Goal: Task Accomplishment & Management: Use online tool/utility

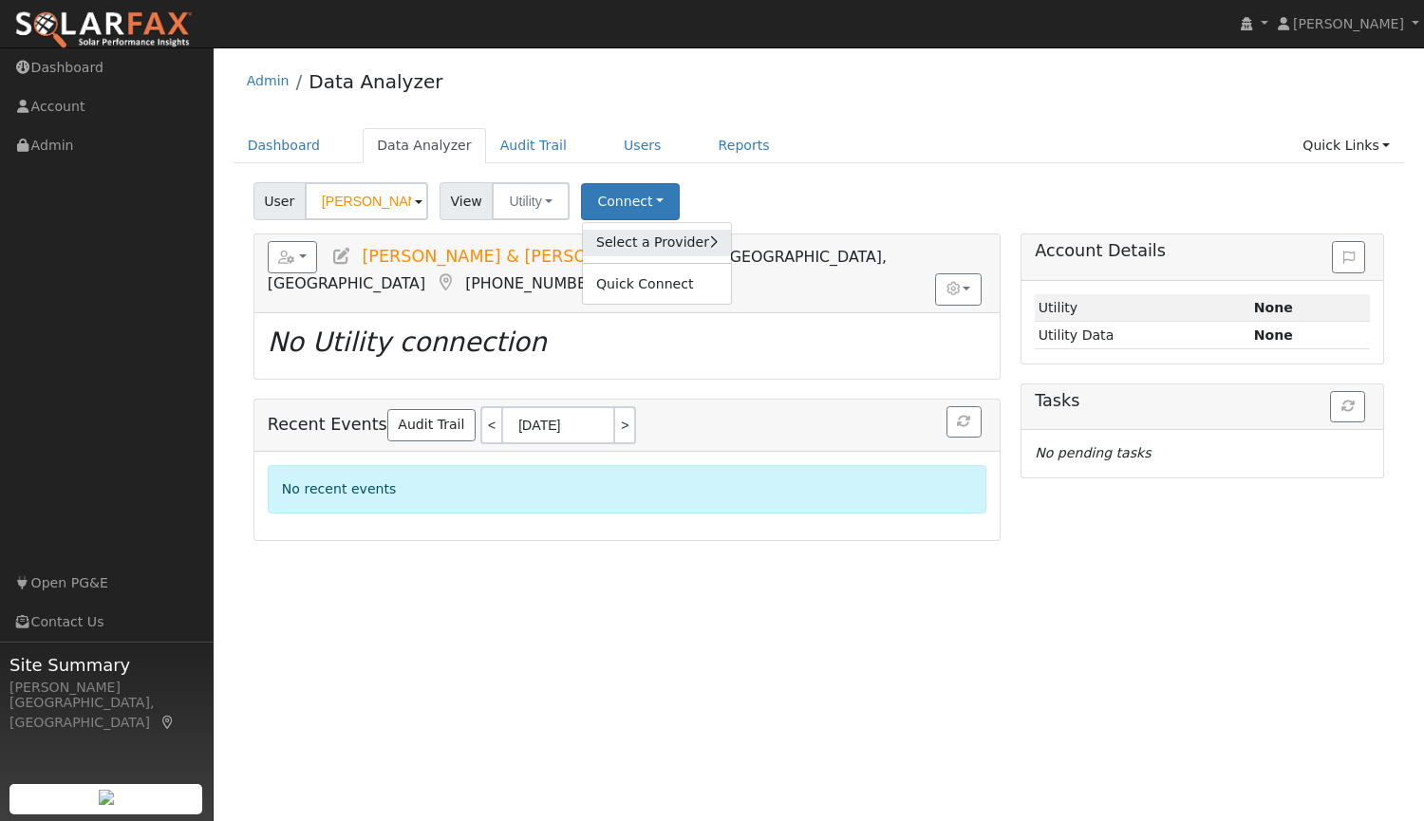
click at [635, 252] on link "Select a Provider" at bounding box center [657, 243] width 148 height 27
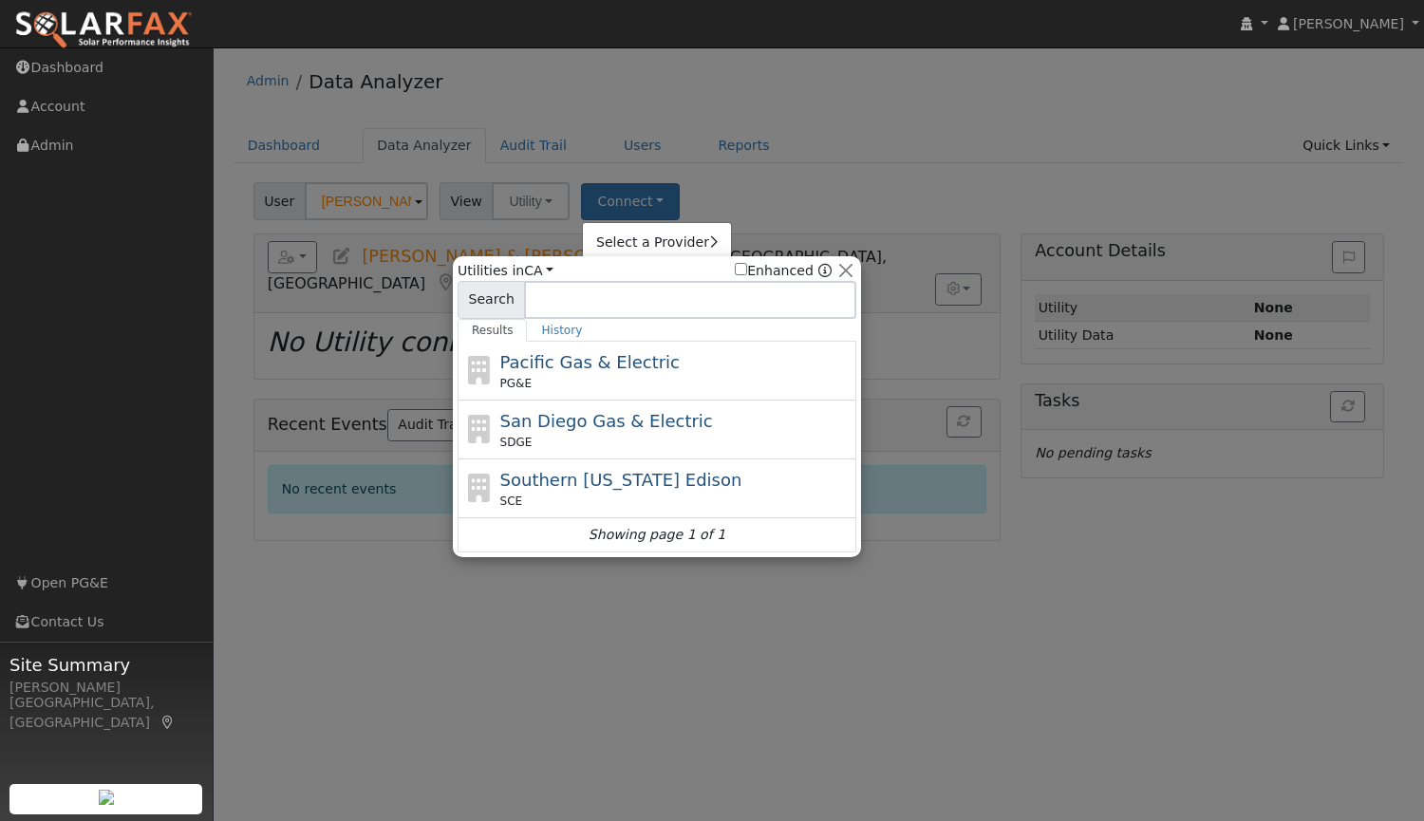
click at [817, 103] on div at bounding box center [712, 410] width 1424 height 821
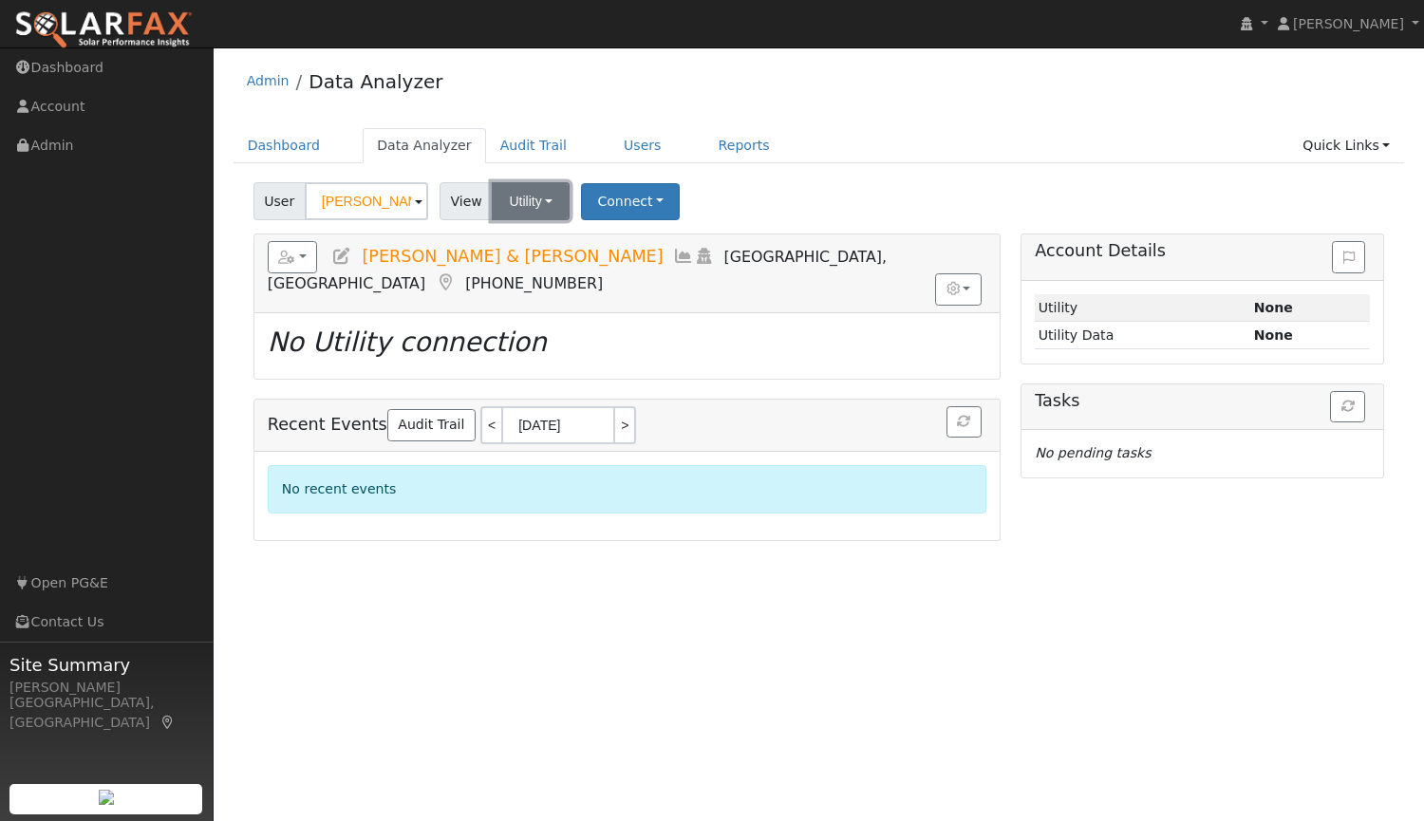
click at [528, 205] on button "Utility" at bounding box center [531, 201] width 78 height 38
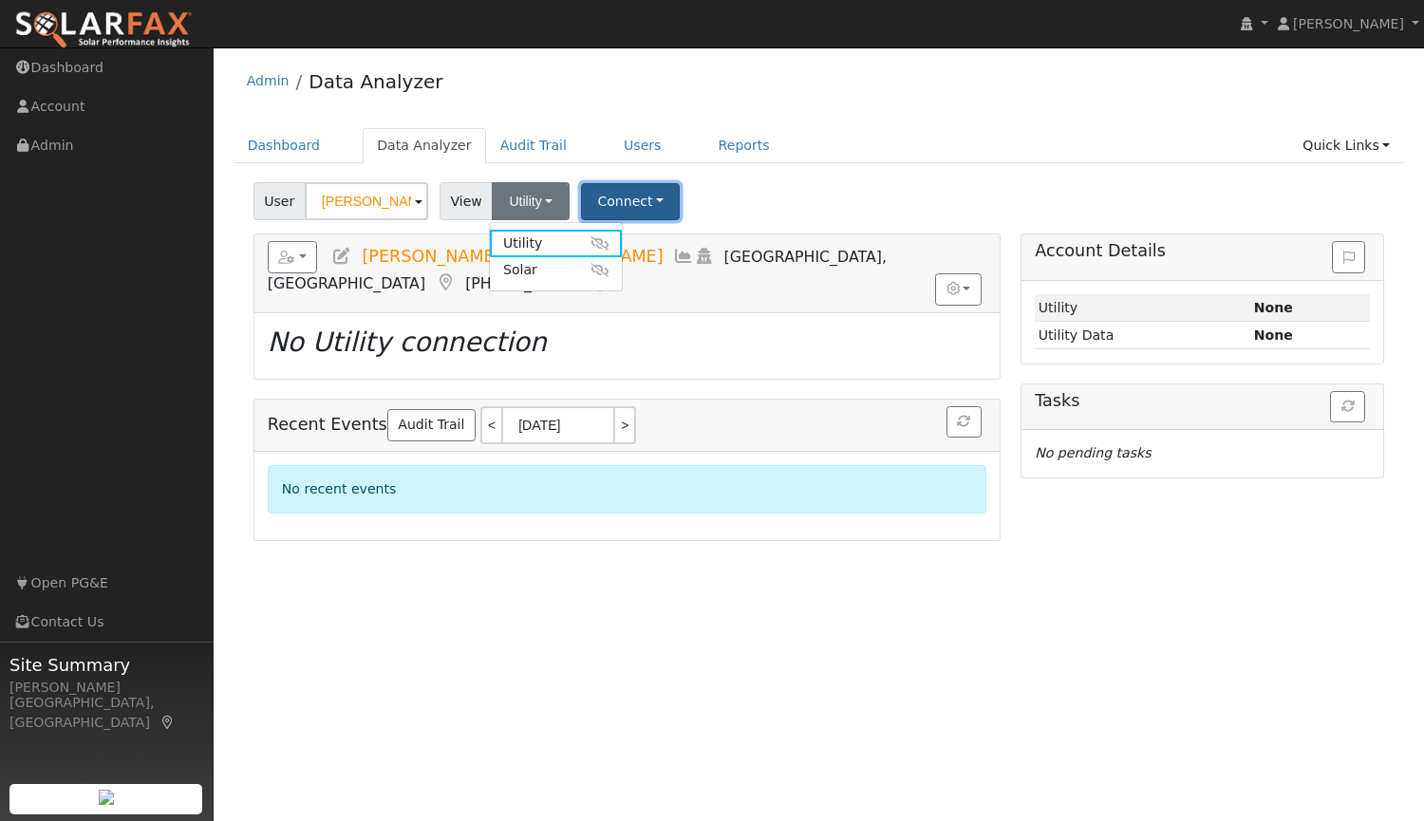
click at [633, 198] on button "Connect" at bounding box center [630, 201] width 99 height 37
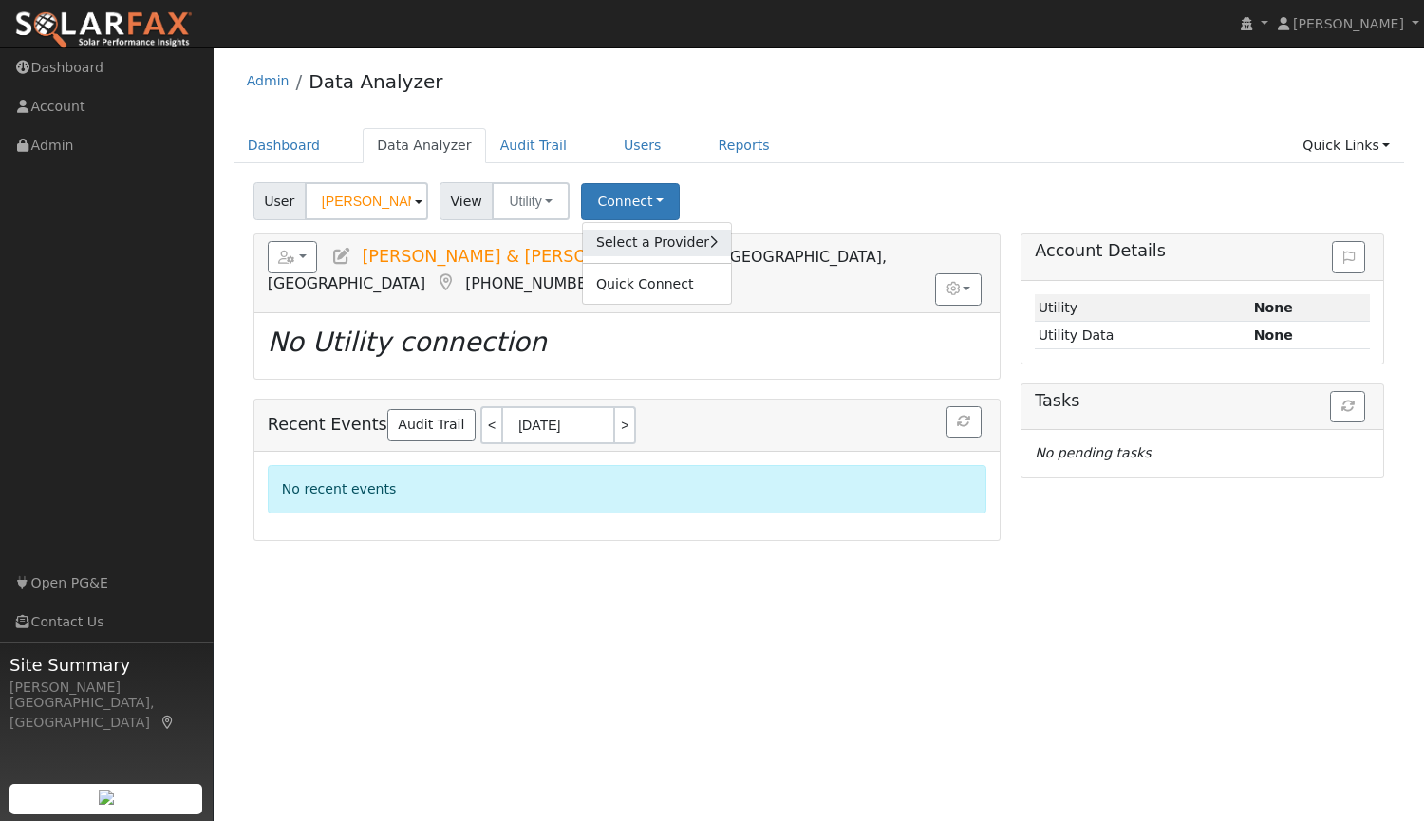
click at [673, 247] on link "Select a Provider" at bounding box center [657, 243] width 148 height 27
click at [637, 285] on link "Quick Connect" at bounding box center [657, 284] width 148 height 27
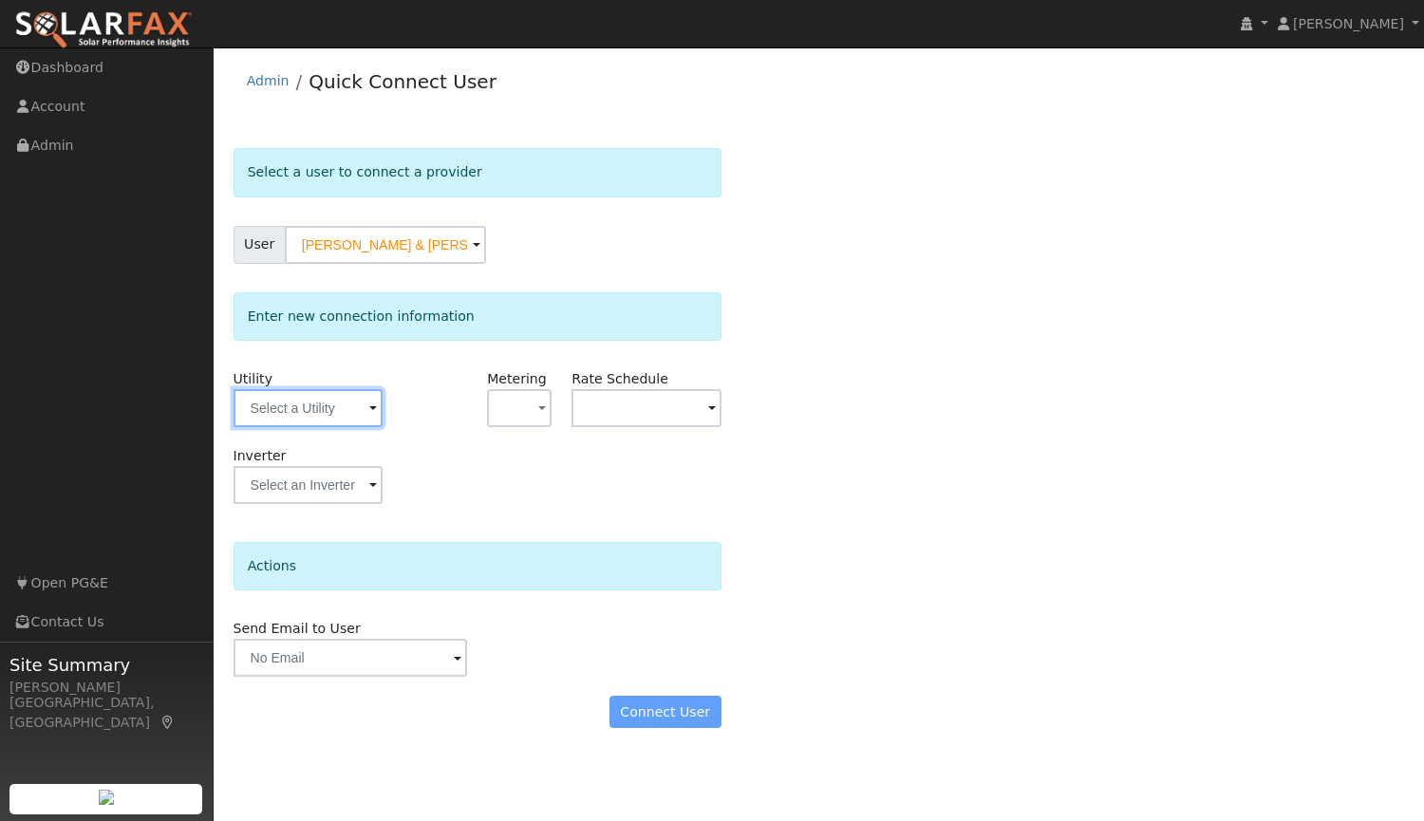
click at [340, 407] on input "text" at bounding box center [308, 408] width 149 height 38
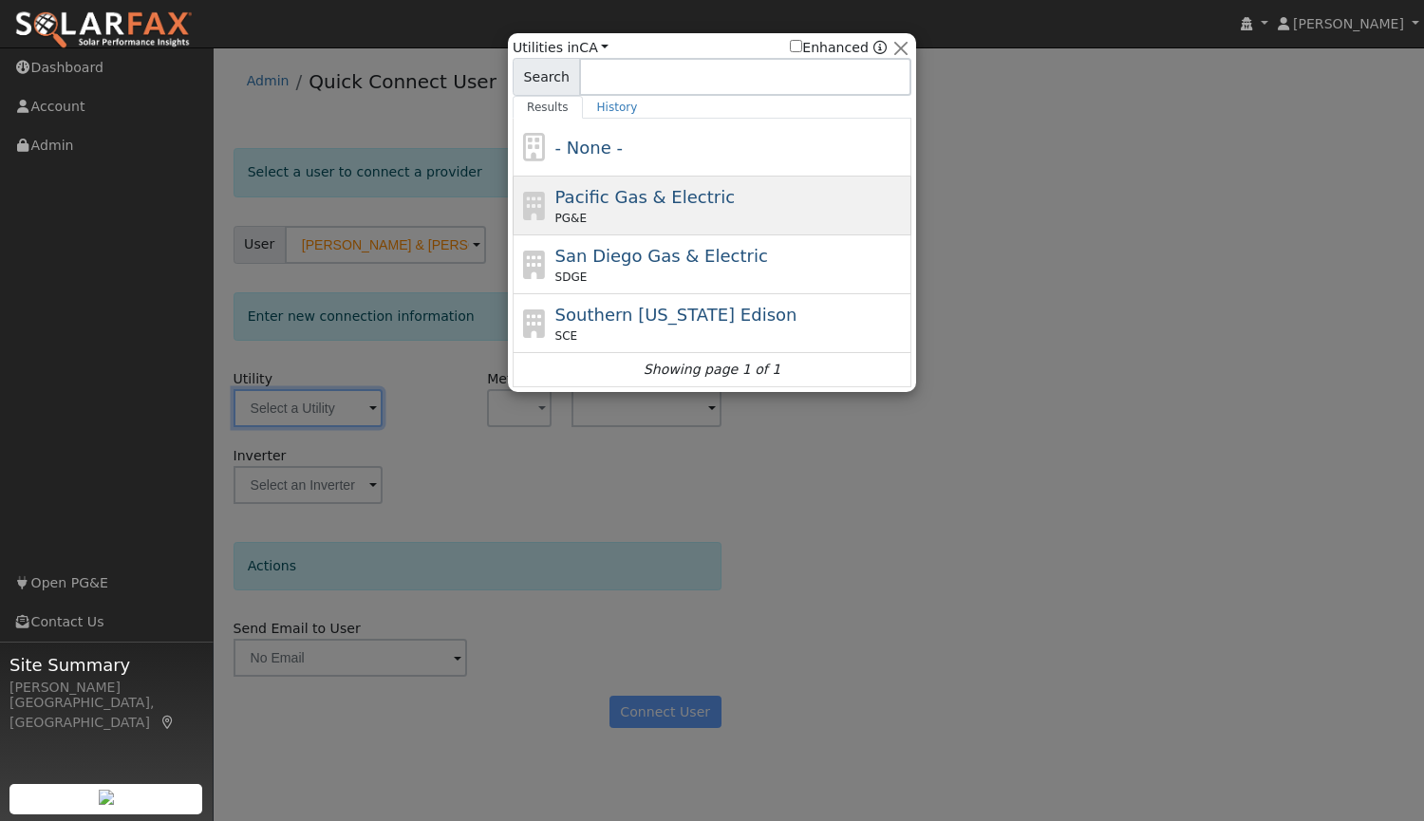
click at [731, 194] on div "Pacific Gas & Electric PG&E" at bounding box center [731, 205] width 352 height 43
type input "PG&E"
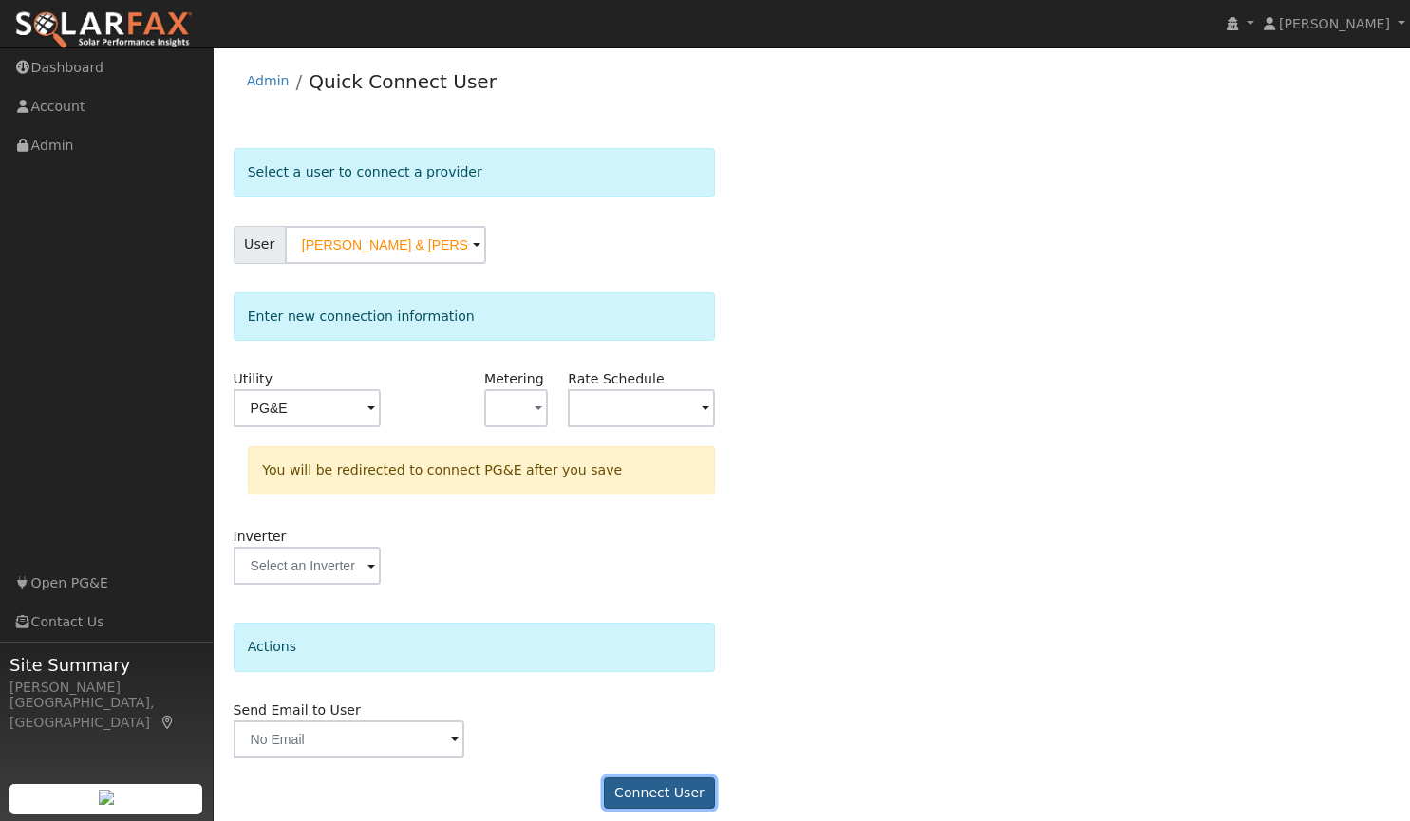
click at [653, 795] on button "Connect User" at bounding box center [660, 794] width 112 height 32
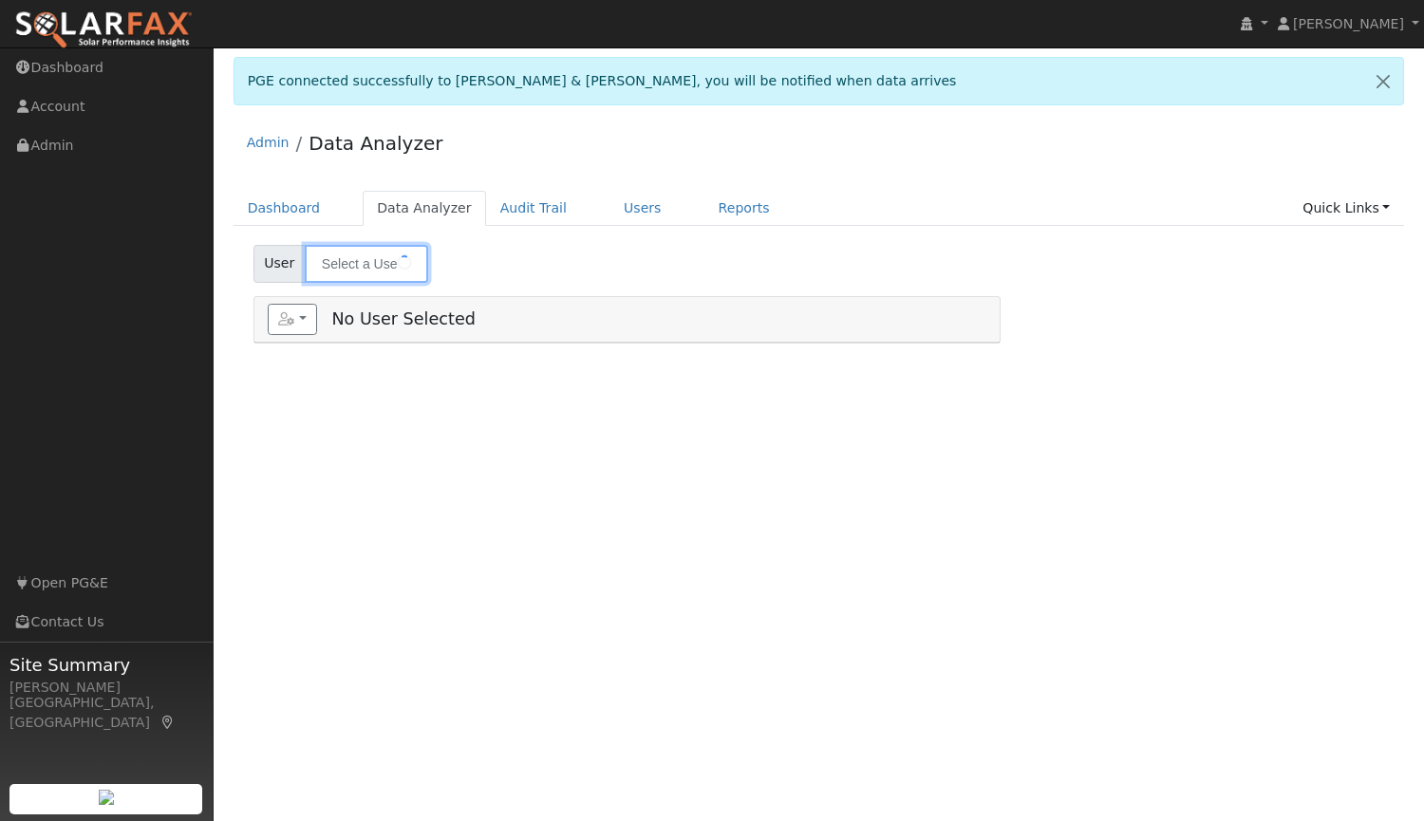
type input "[PERSON_NAME] & [PERSON_NAME]"
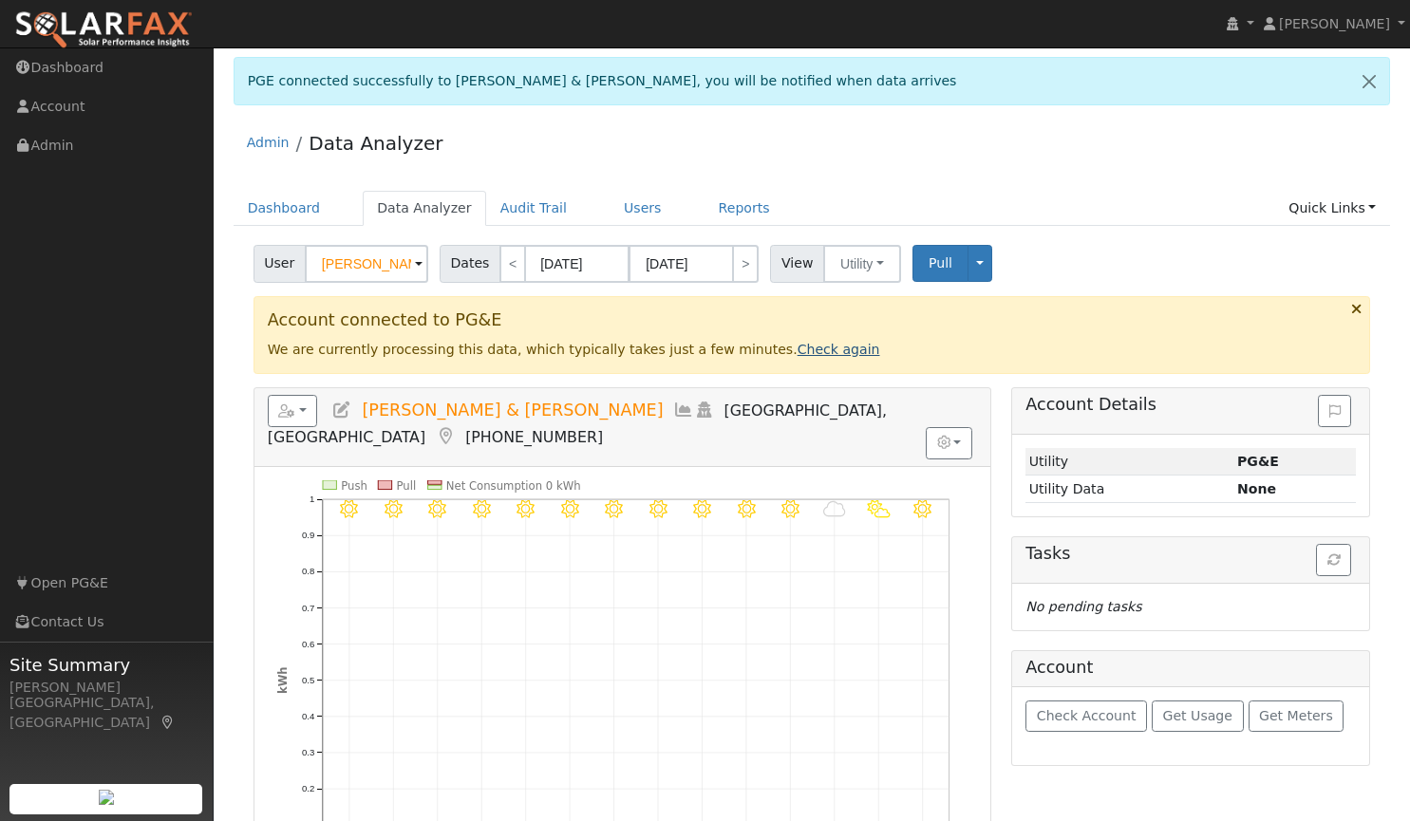
click at [798, 342] on link "Check again" at bounding box center [839, 349] width 83 height 15
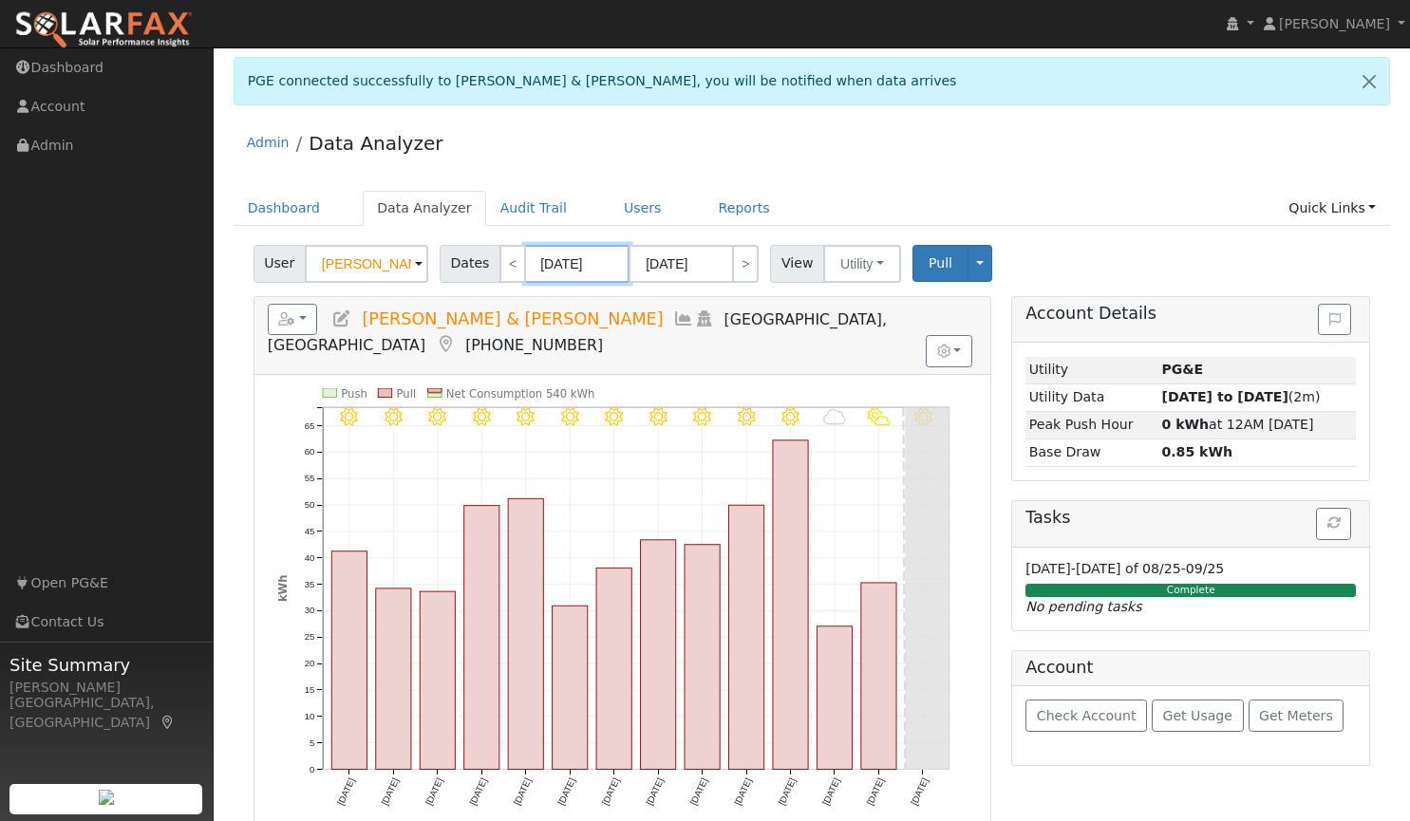
click at [541, 260] on input "[DATE]" at bounding box center [577, 264] width 104 height 38
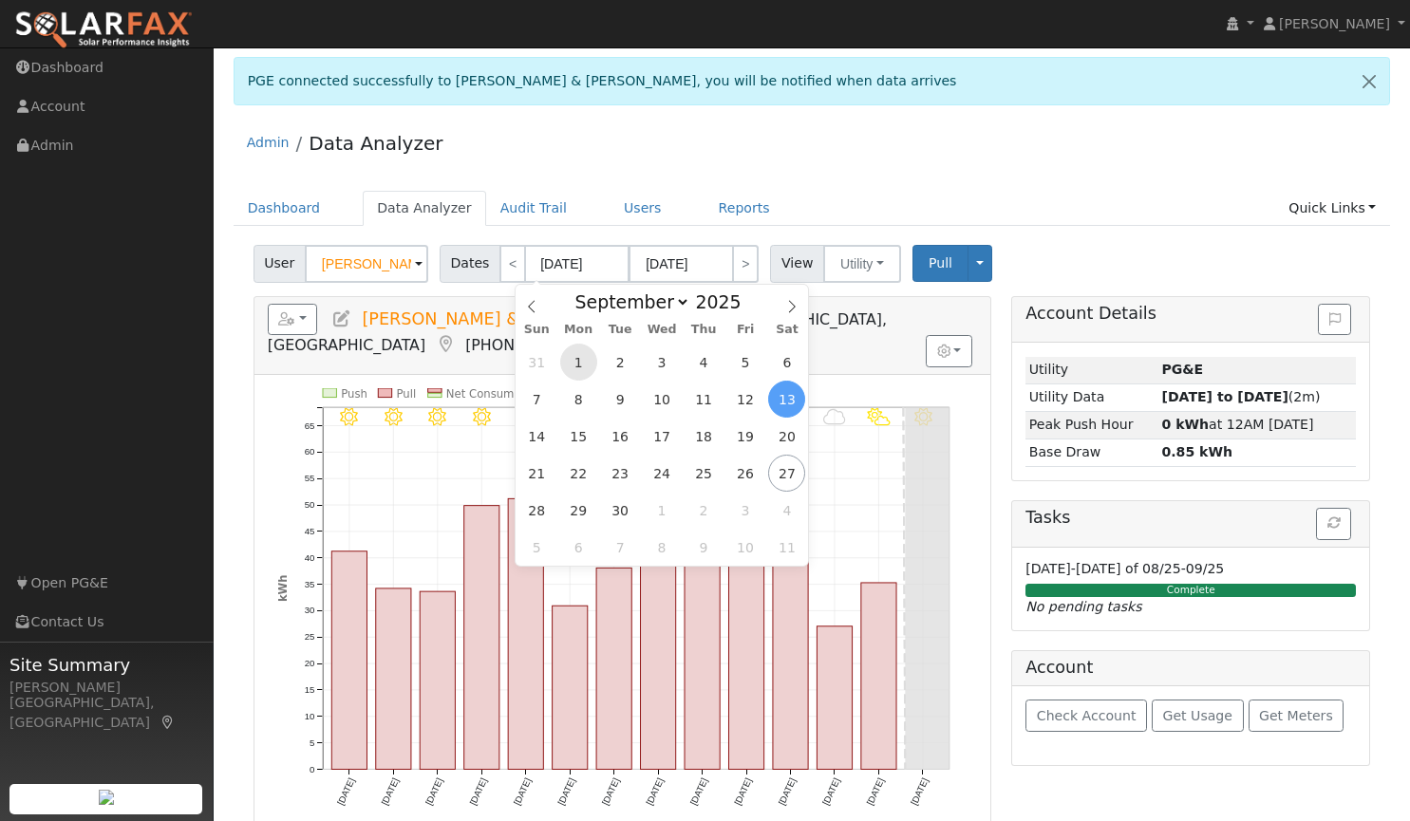
click at [572, 363] on span "1" at bounding box center [578, 362] width 37 height 37
type input "09/01/2025"
type input "09/30/2025"
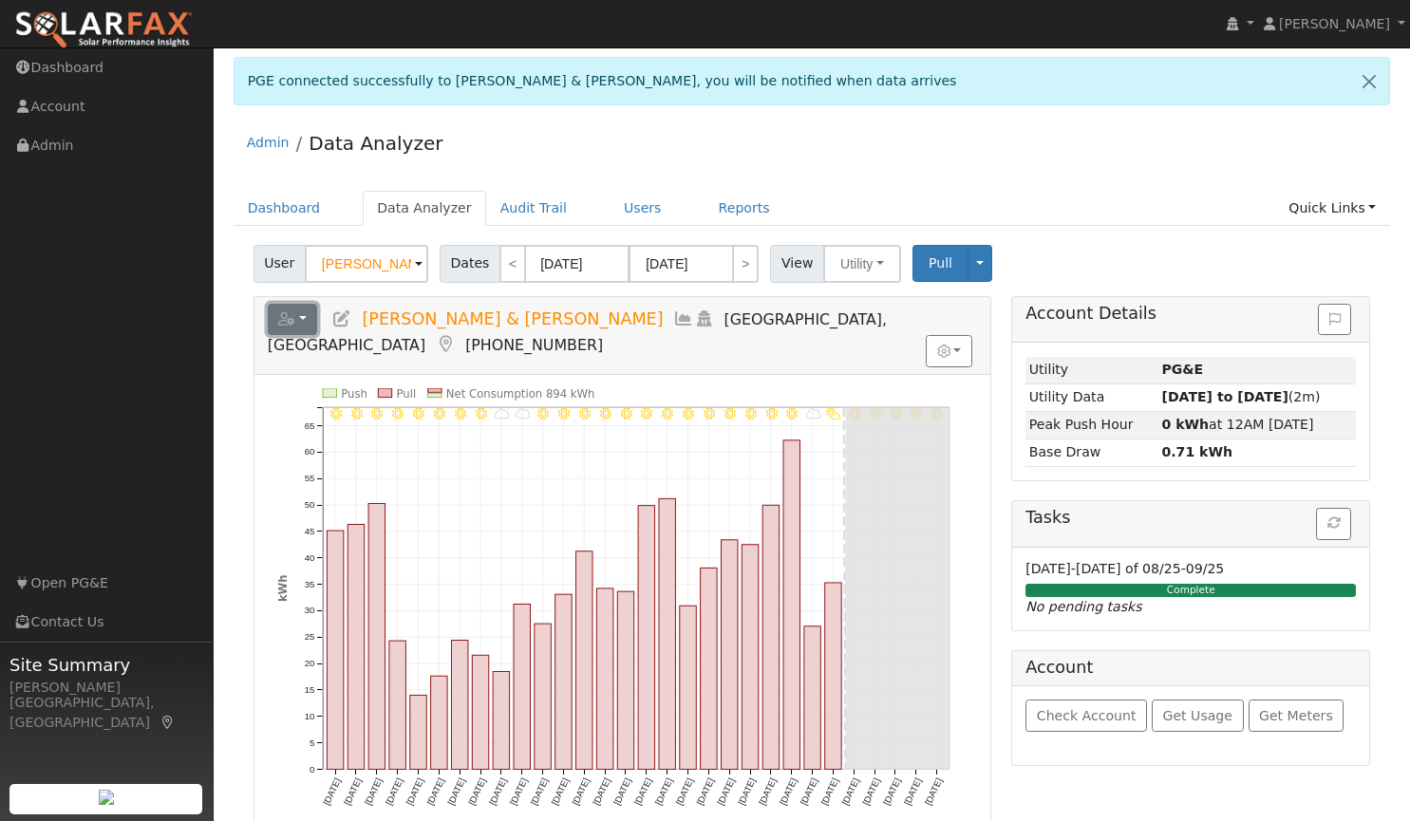
click at [294, 319] on icon "button" at bounding box center [286, 318] width 17 height 13
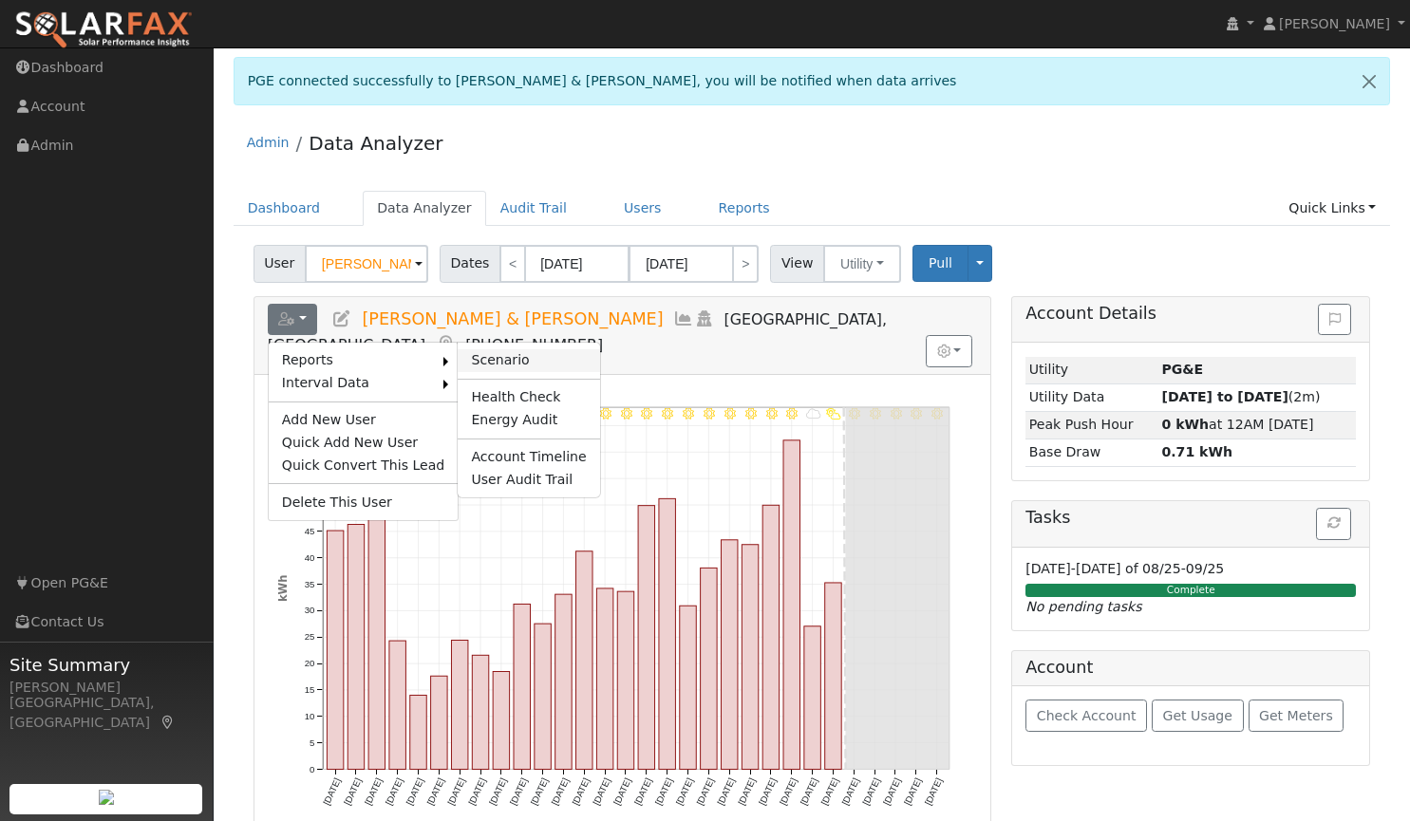
click at [471, 349] on link "Scenario" at bounding box center [528, 360] width 141 height 23
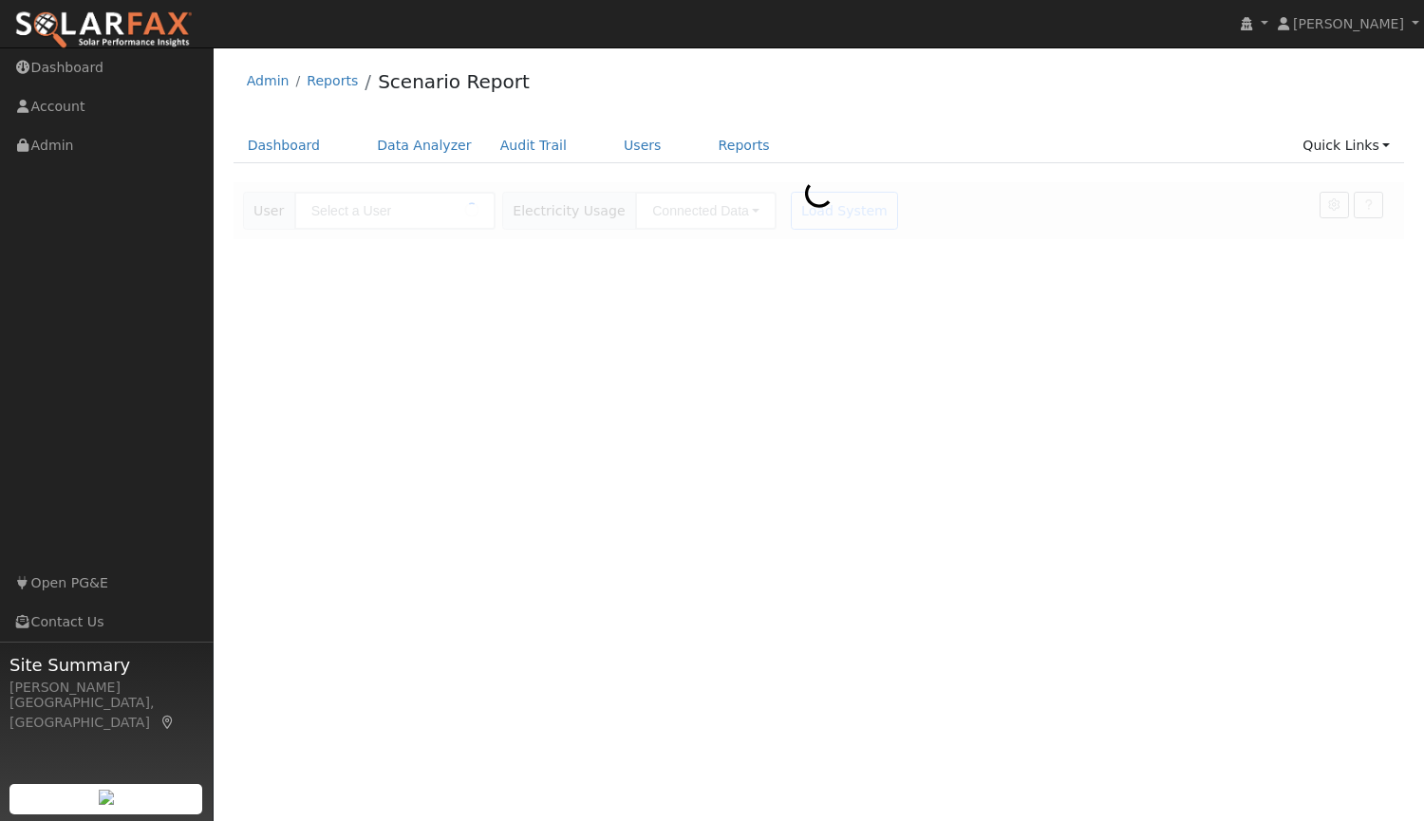
type input "[PERSON_NAME] & [PERSON_NAME]"
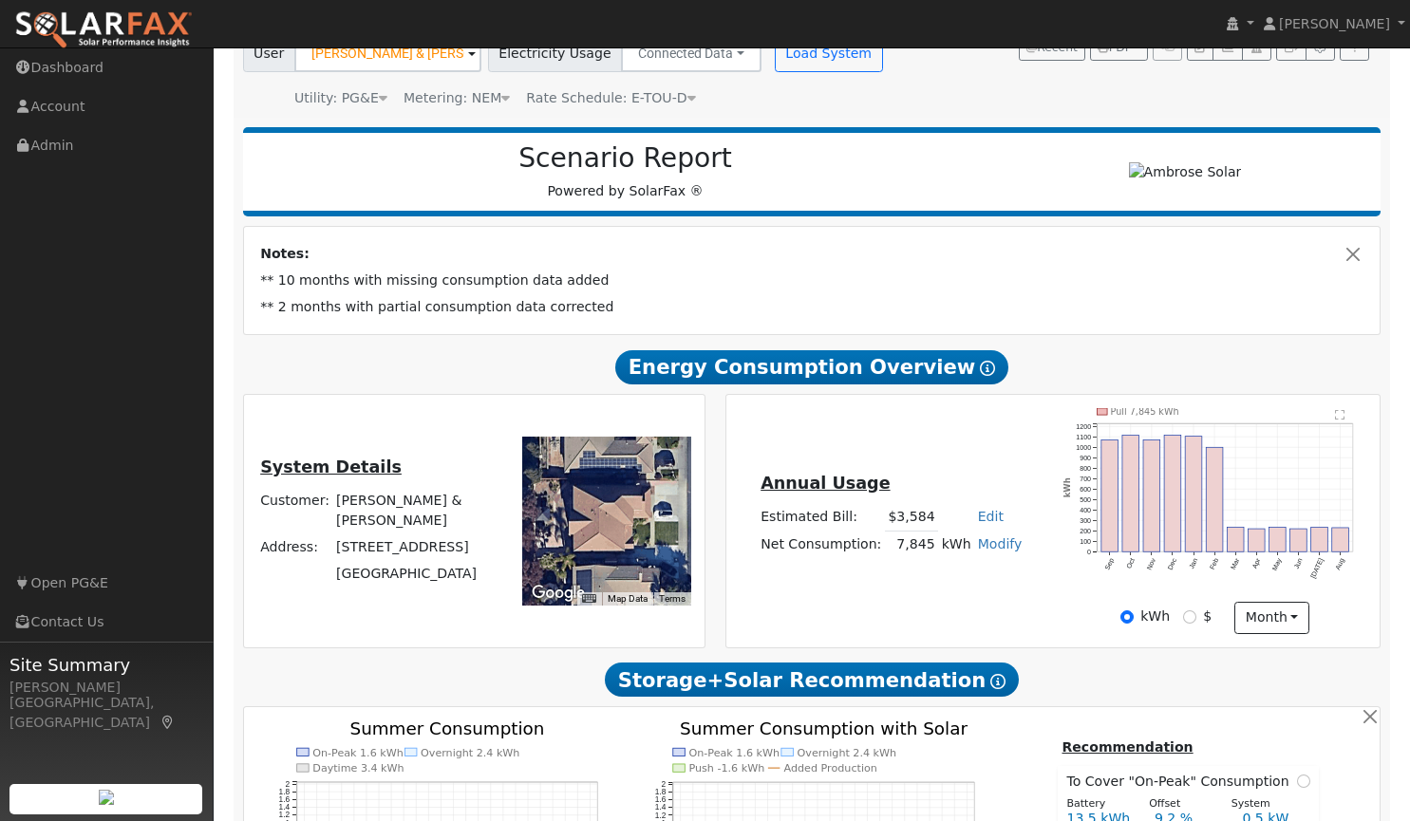
type input "0"
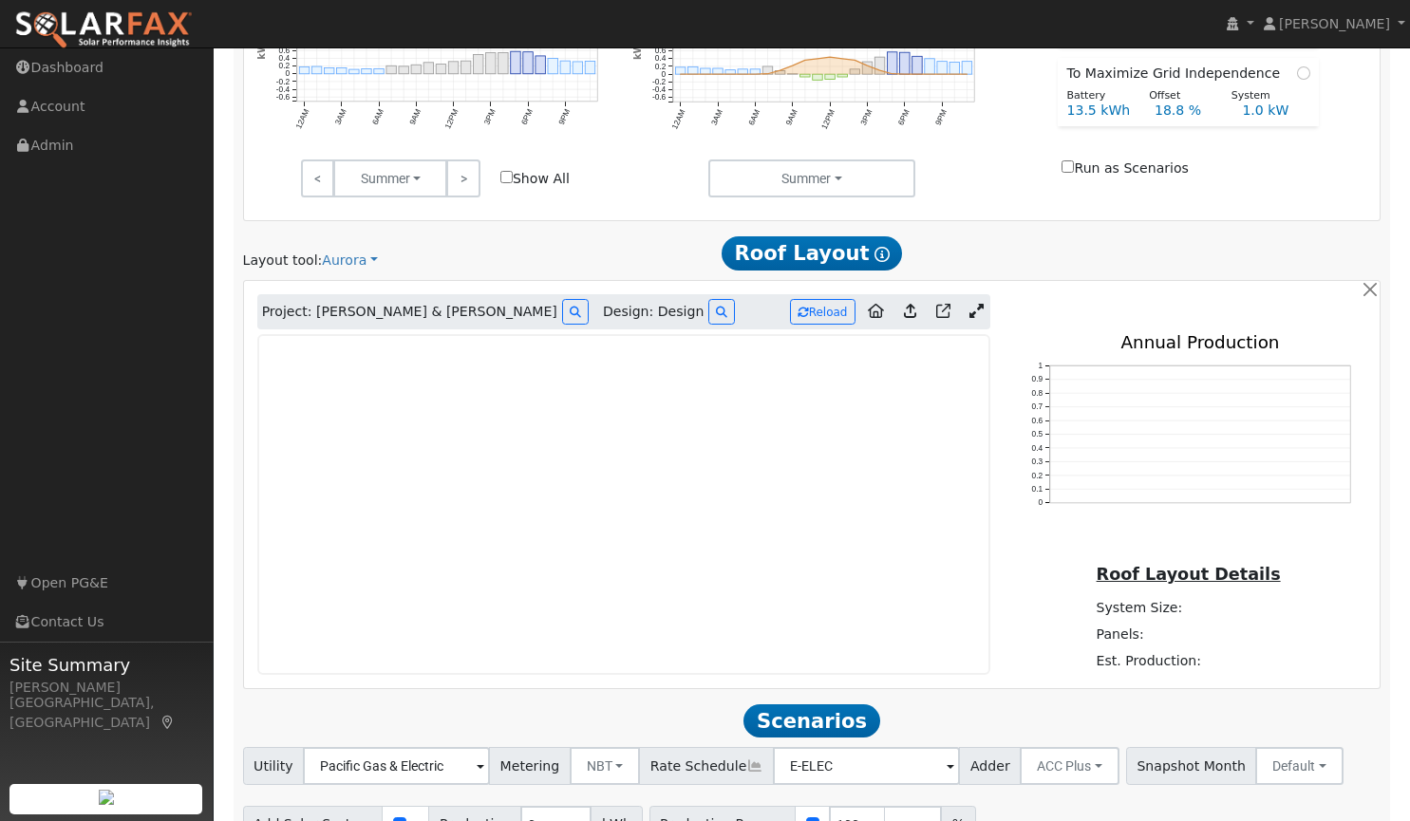
scroll to position [947, 0]
click at [970, 310] on icon at bounding box center [976, 310] width 14 height 14
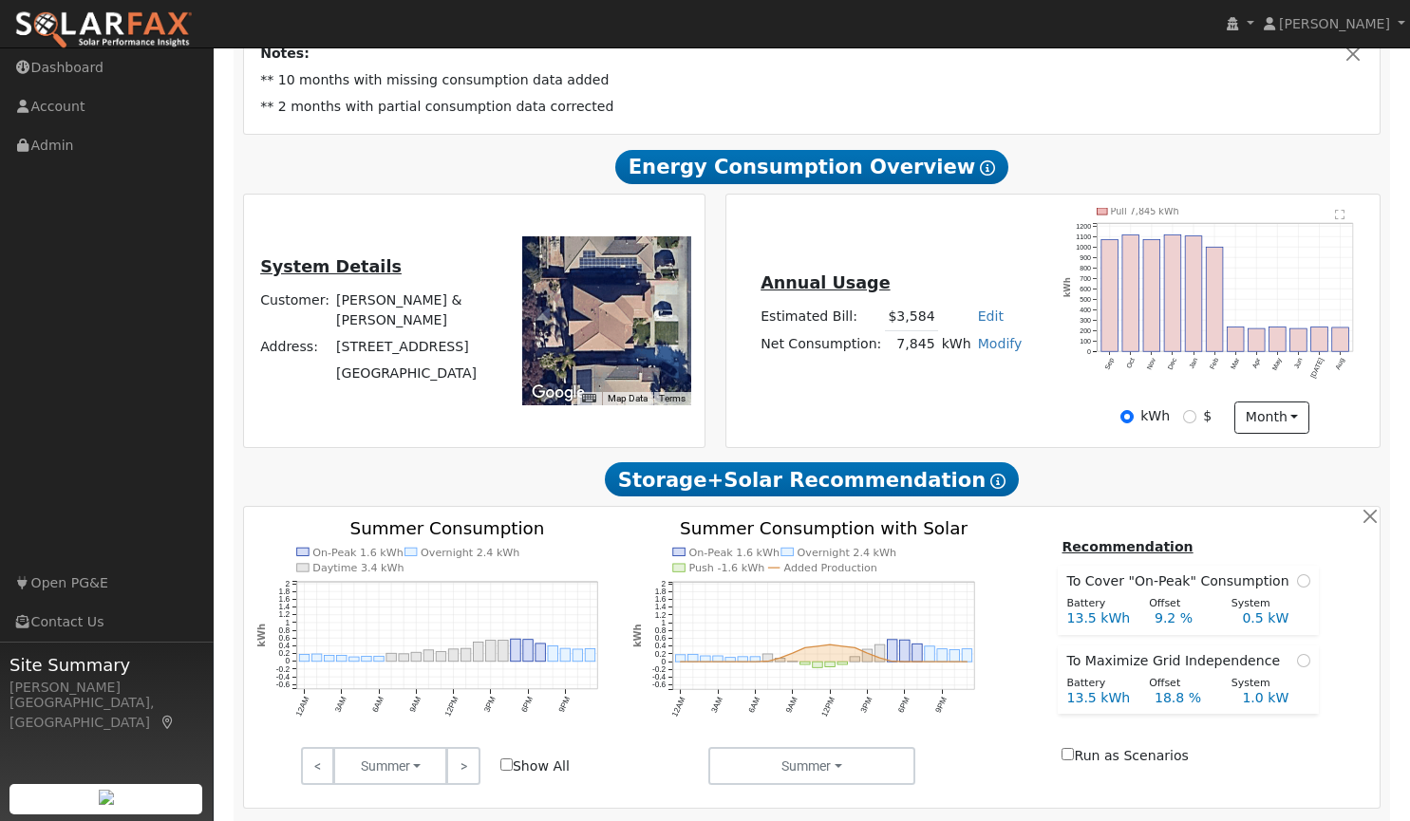
scroll to position [0, 0]
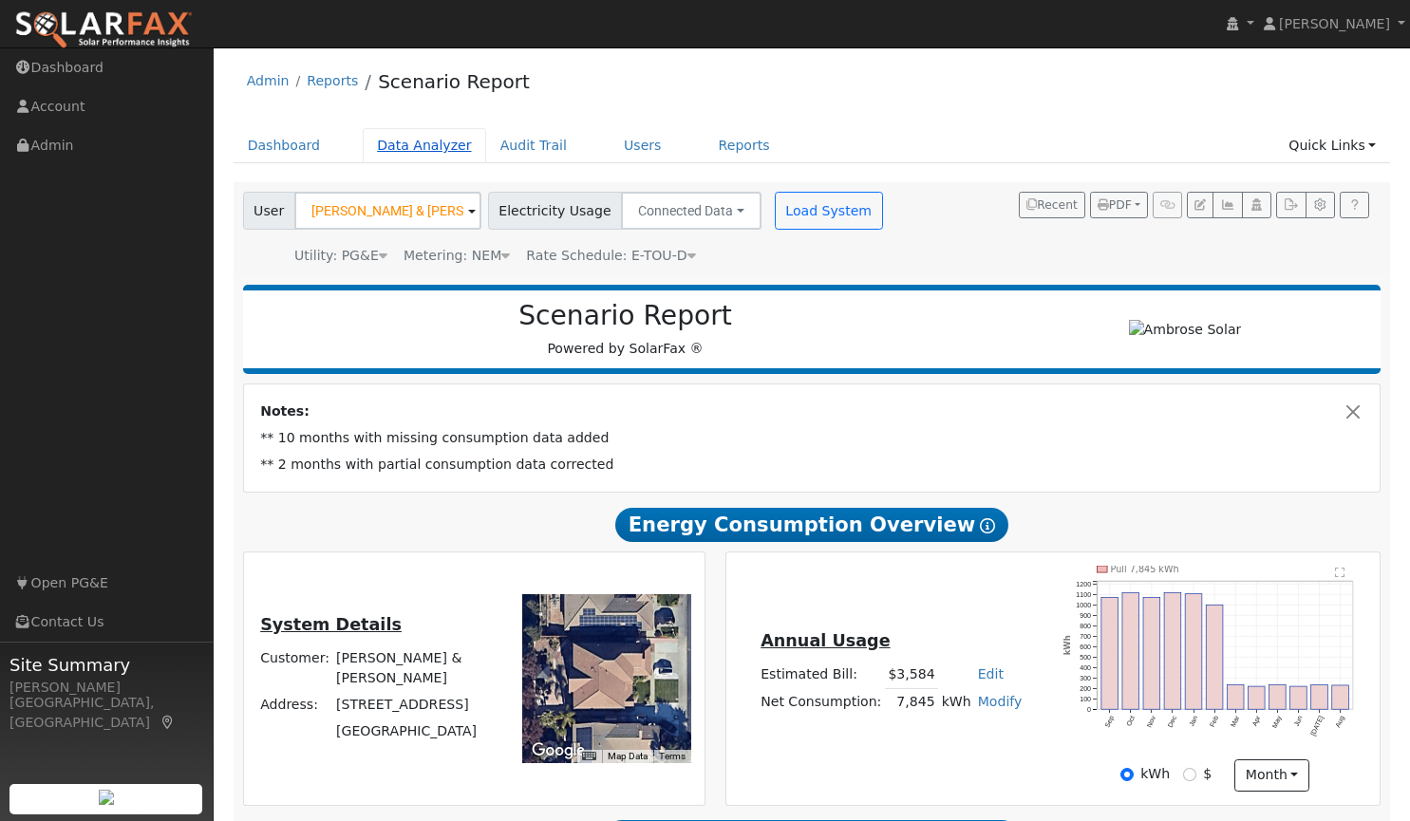
click at [431, 144] on link "Data Analyzer" at bounding box center [424, 145] width 123 height 35
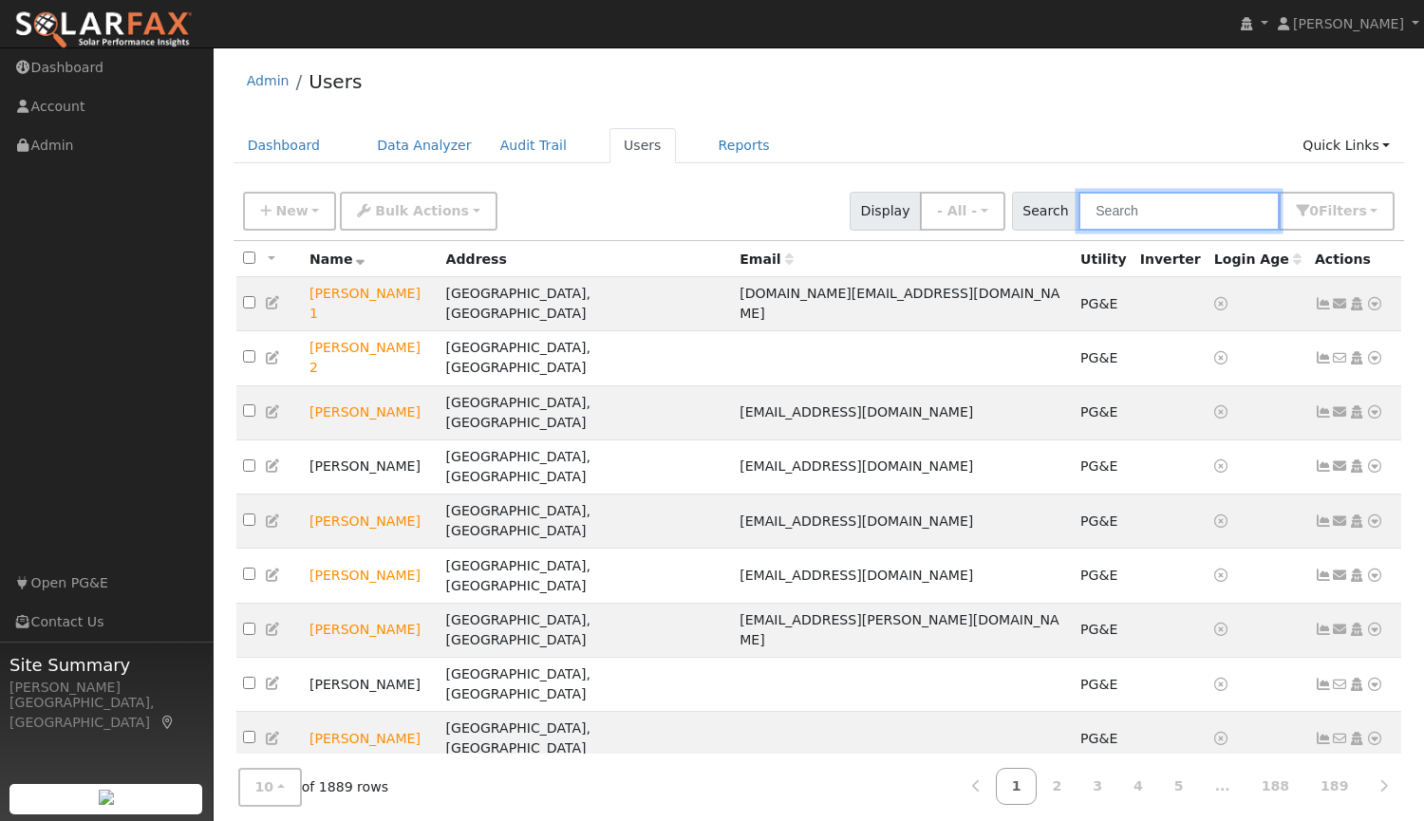
click at [1155, 205] on input "text" at bounding box center [1179, 211] width 201 height 39
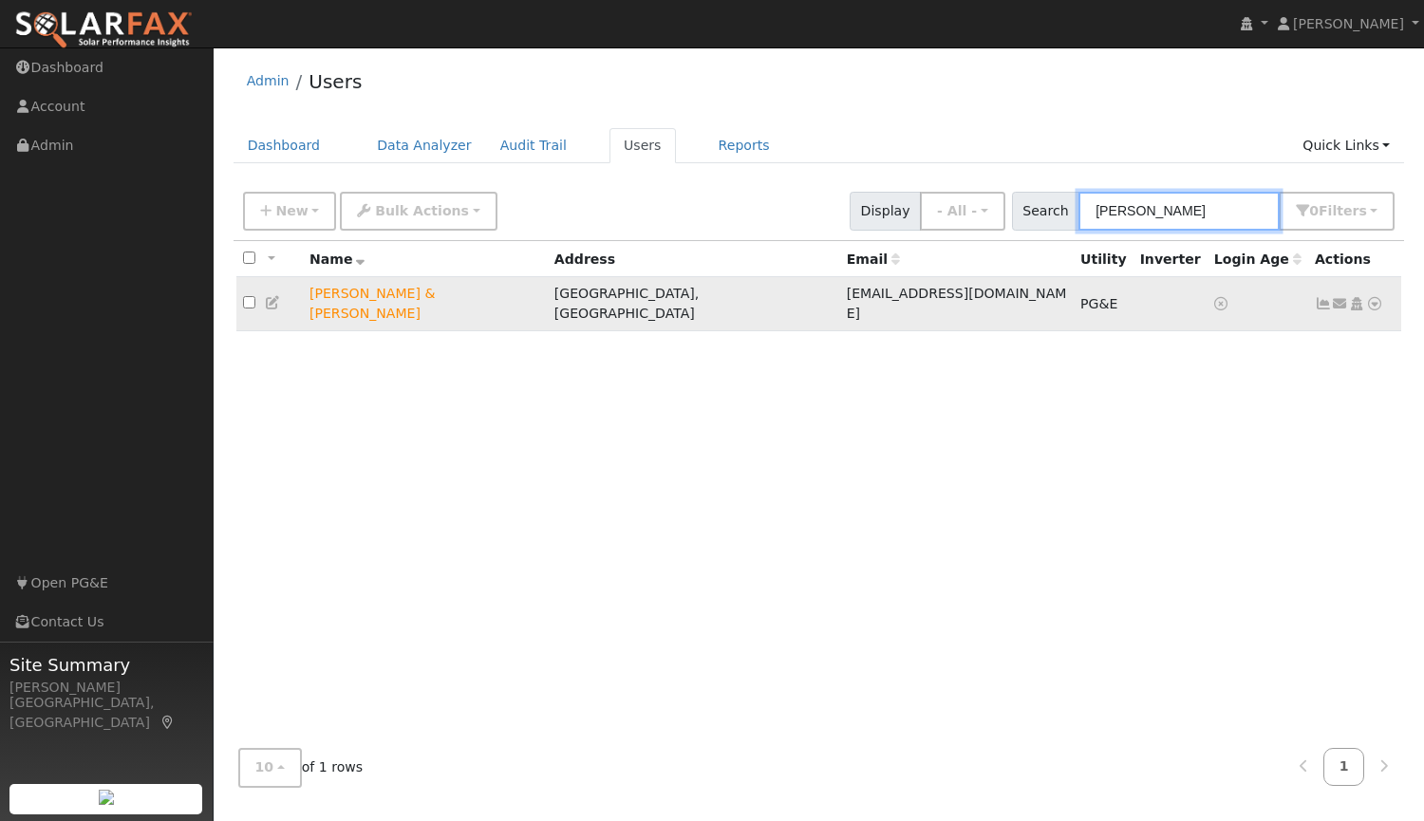
type input "dodd"
click at [251, 298] on input "checkbox" at bounding box center [249, 302] width 12 height 12
checkbox input "true"
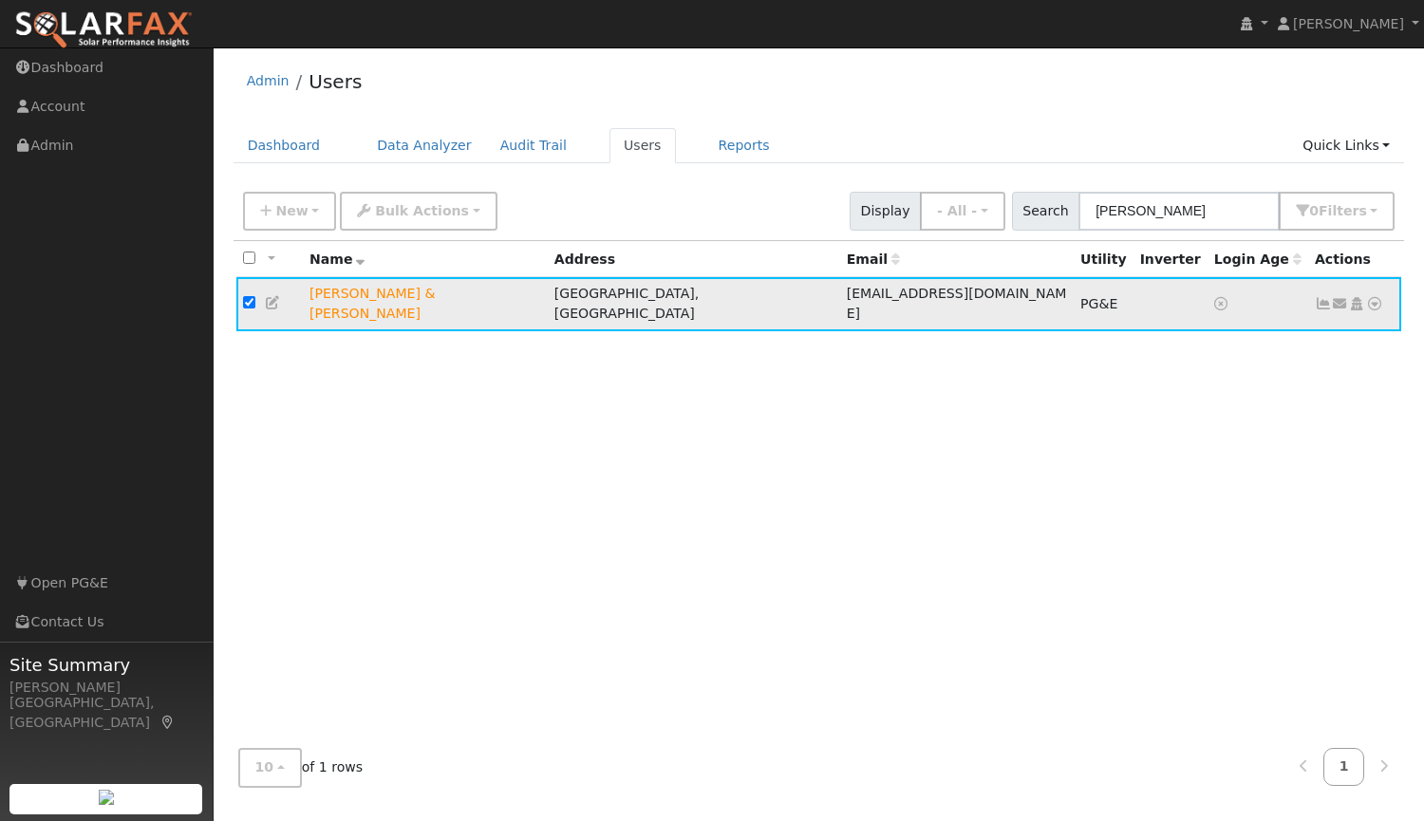
click at [272, 297] on icon at bounding box center [273, 302] width 17 height 13
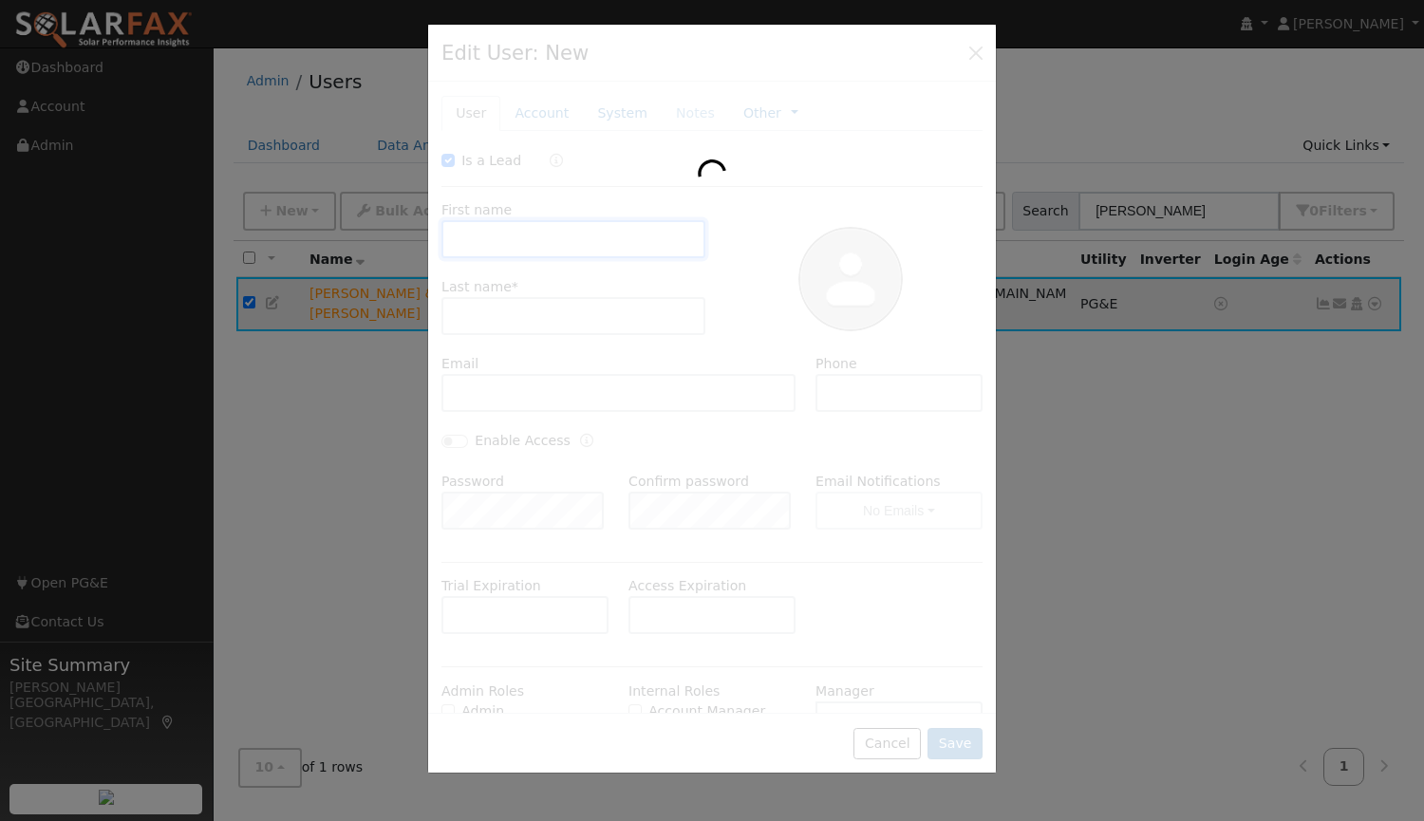
checkbox input "true"
type input "Kevin & Quay"
type input "Dodd"
type input "kevindewayne33@gmail.com"
type input "(972) 480-4447"
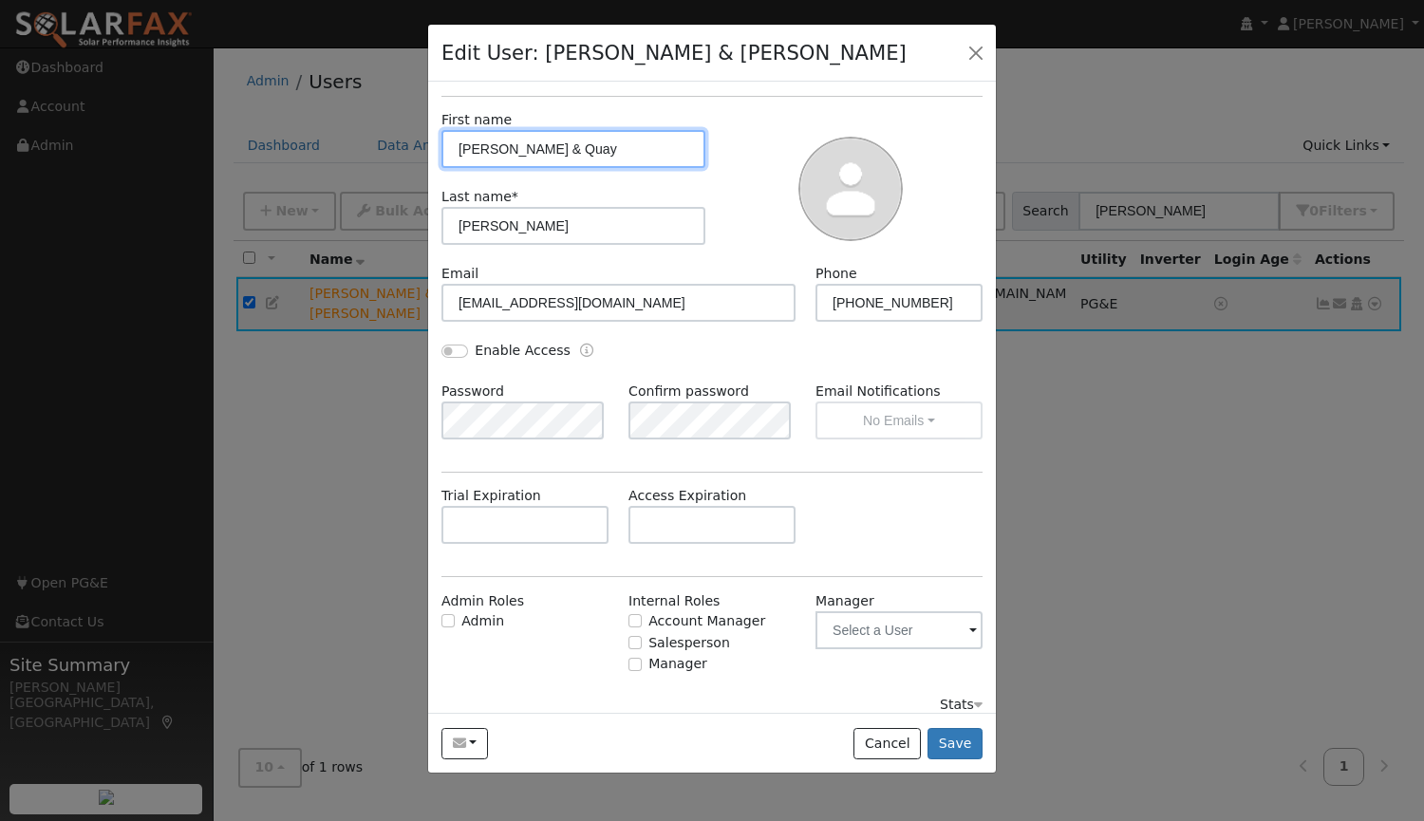
scroll to position [105, 0]
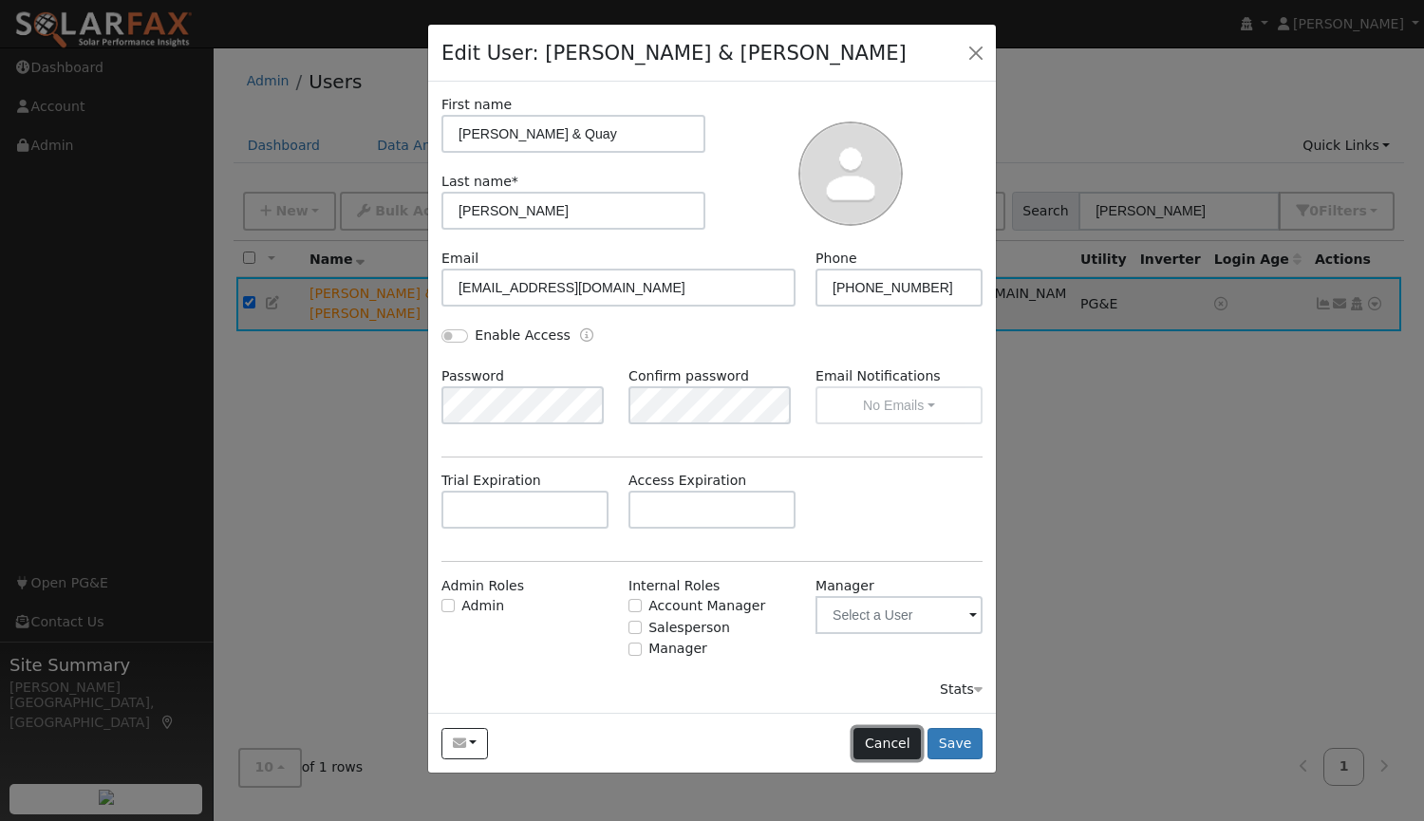
click at [897, 742] on button "Cancel" at bounding box center [887, 744] width 67 height 32
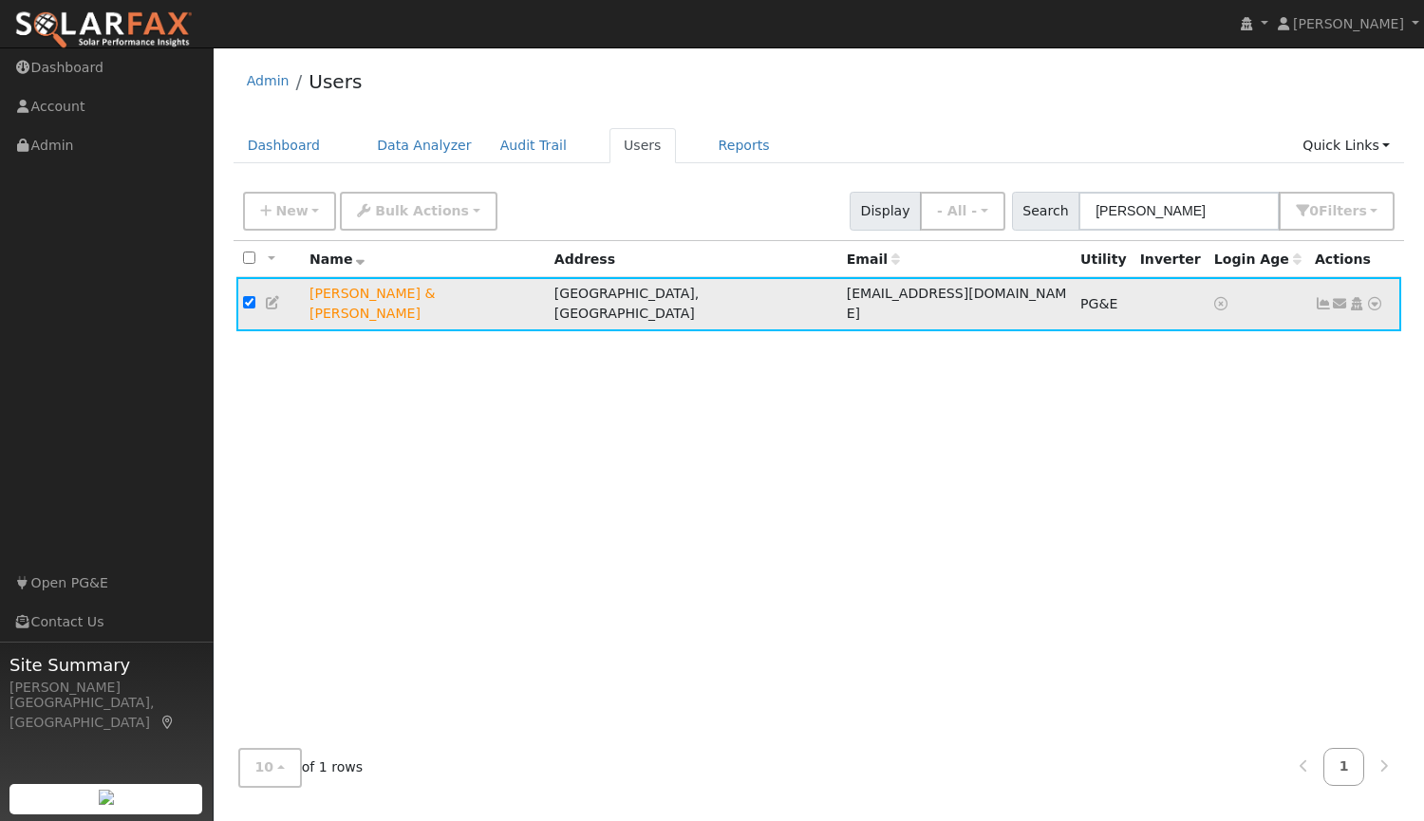
click at [249, 296] on input "checkbox" at bounding box center [249, 302] width 12 height 12
click at [241, 297] on td at bounding box center [269, 304] width 66 height 54
click at [253, 297] on input "checkbox" at bounding box center [249, 302] width 12 height 12
checkbox input "true"
click at [271, 298] on icon at bounding box center [273, 302] width 17 height 13
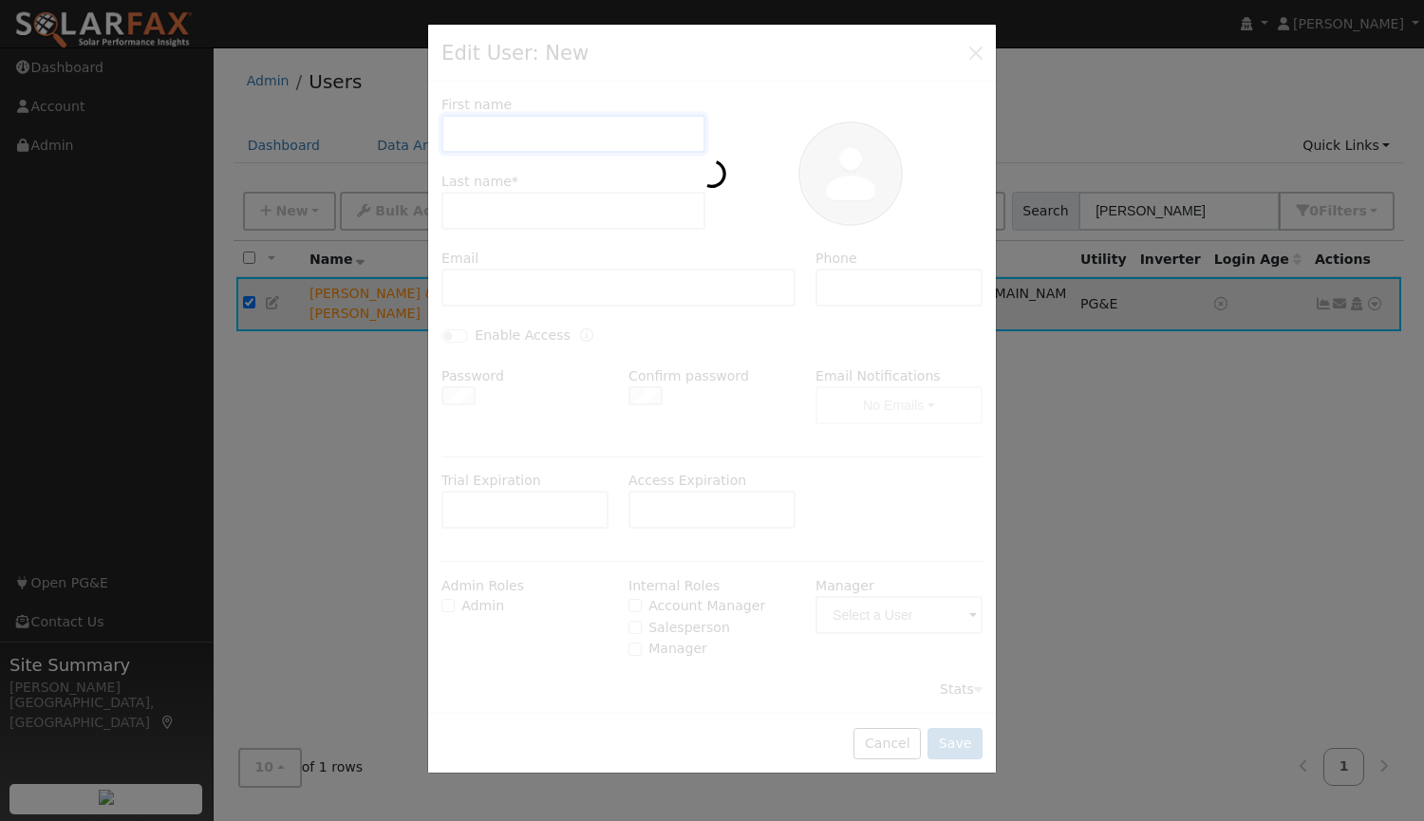
scroll to position [0, 0]
type input "Kevin & Quay"
type input "Dodd"
type input "kevindewayne33@gmail.com"
type input "(972) 480-4447"
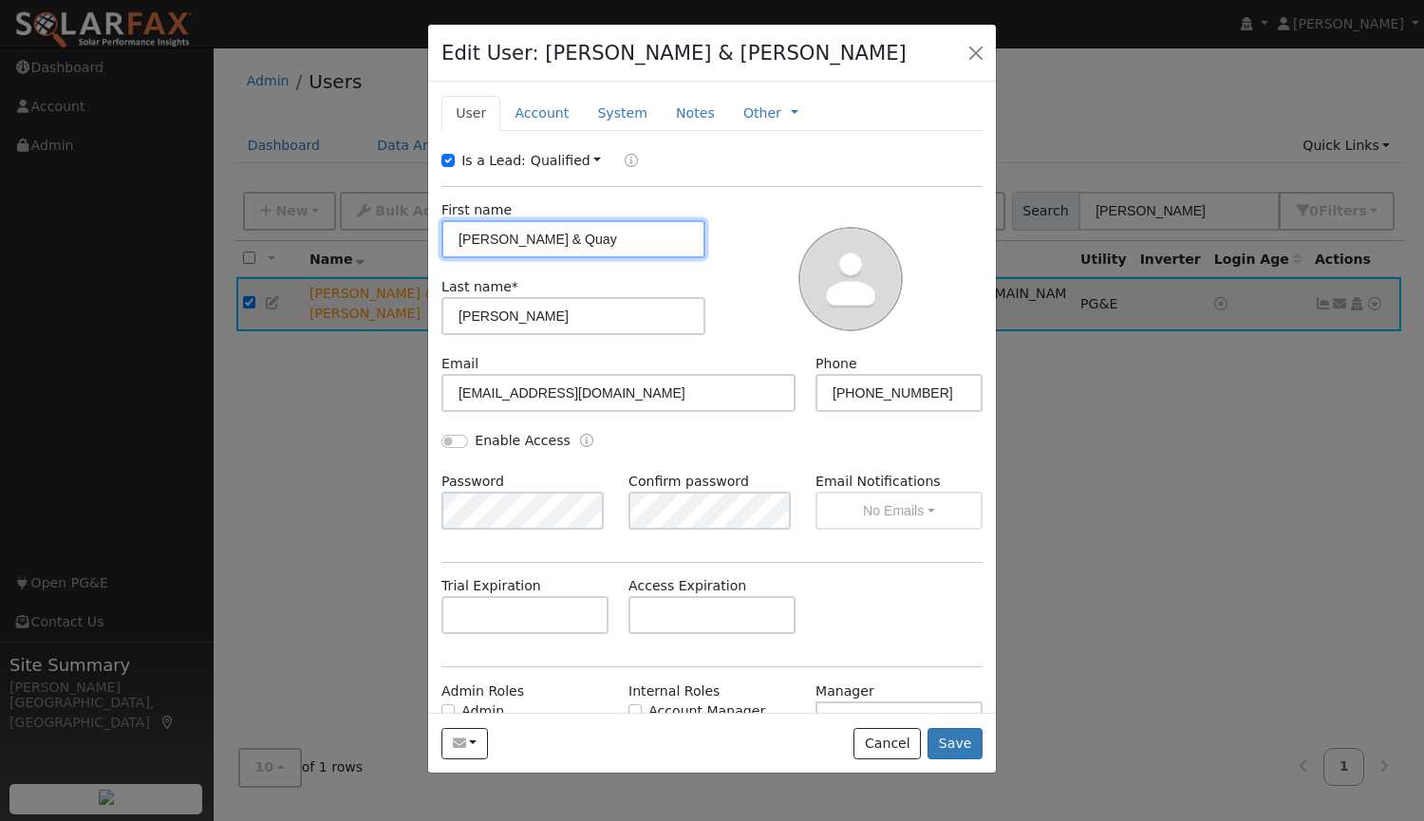
scroll to position [105, 0]
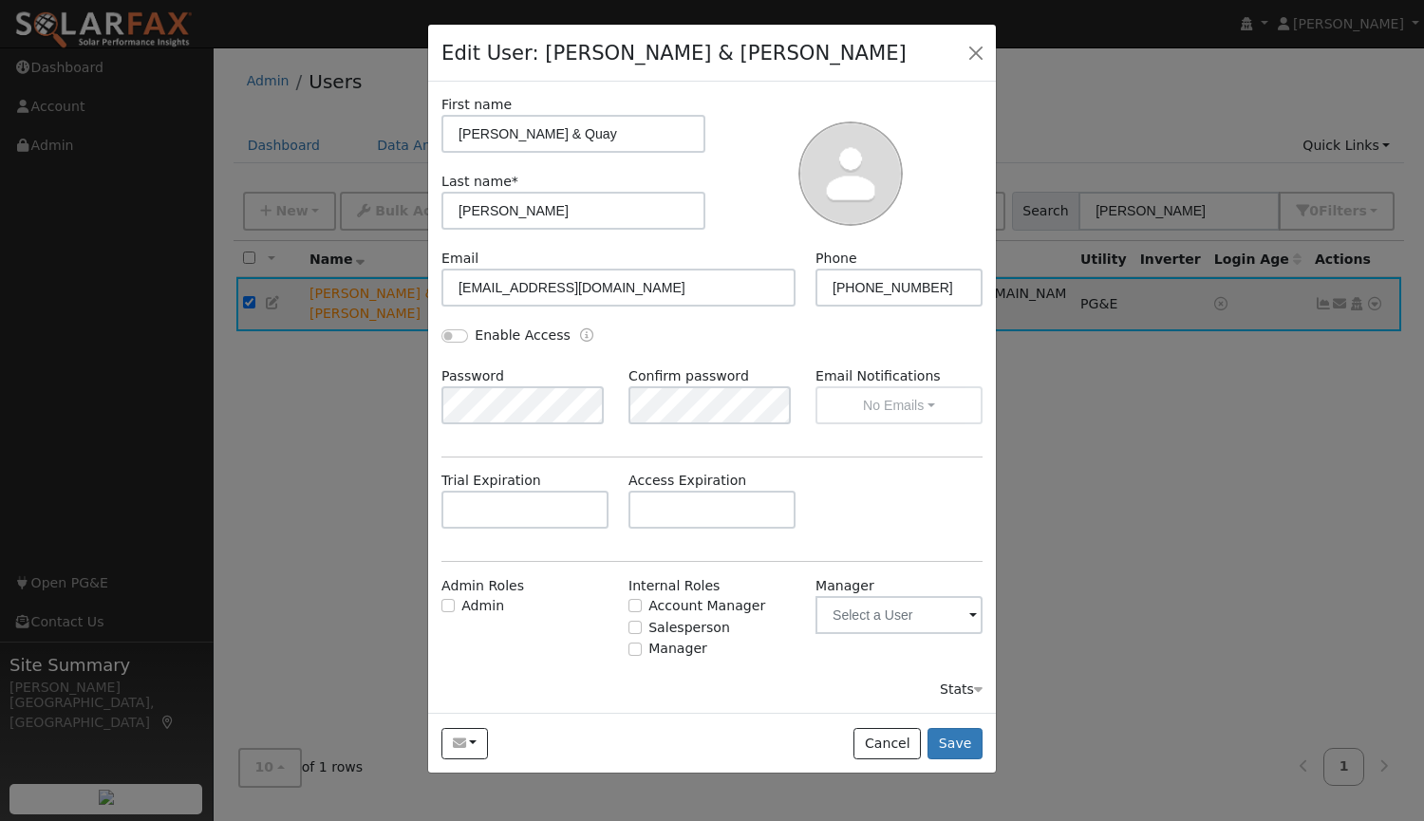
click at [942, 689] on div "Stats" at bounding box center [961, 690] width 43 height 20
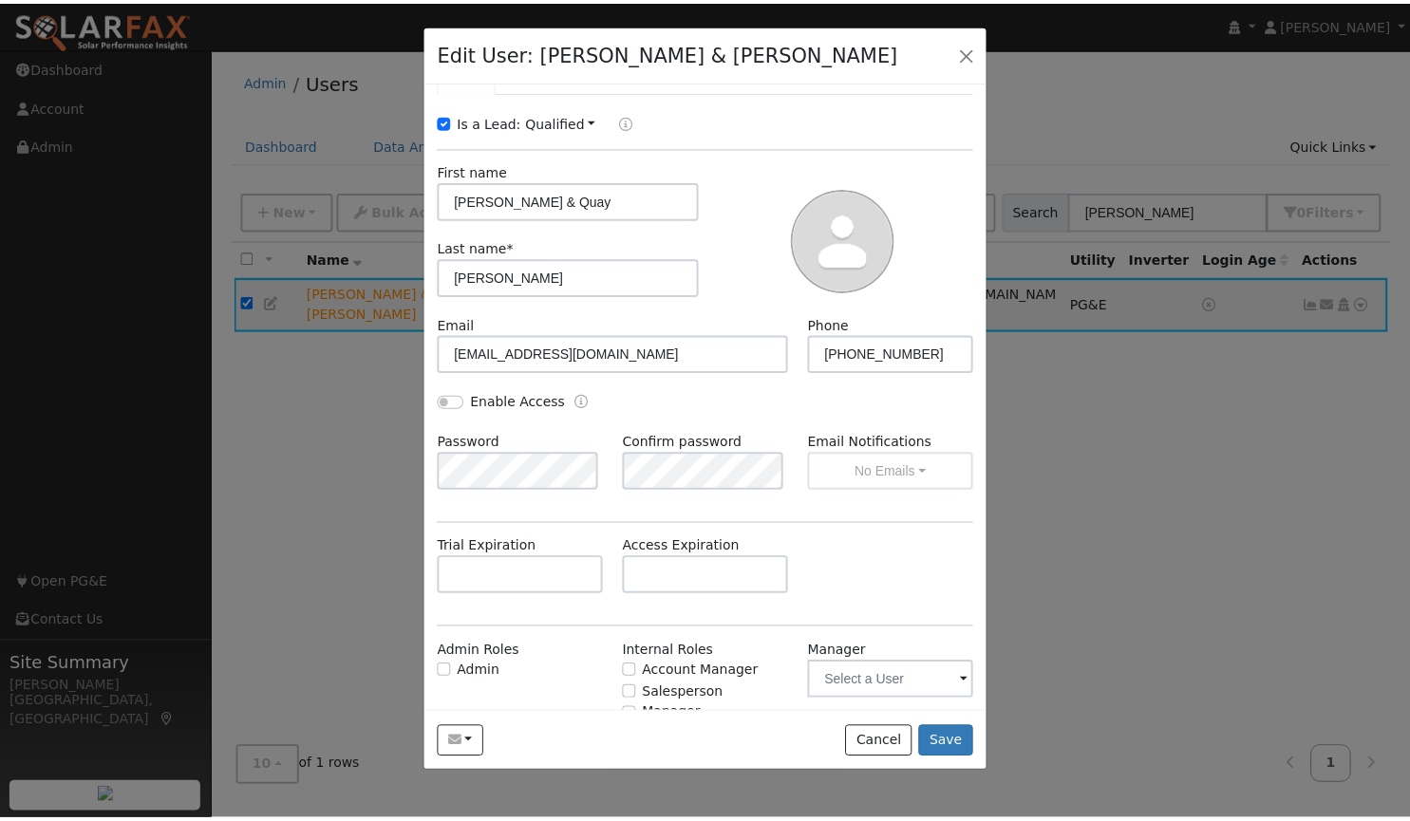
scroll to position [0, 0]
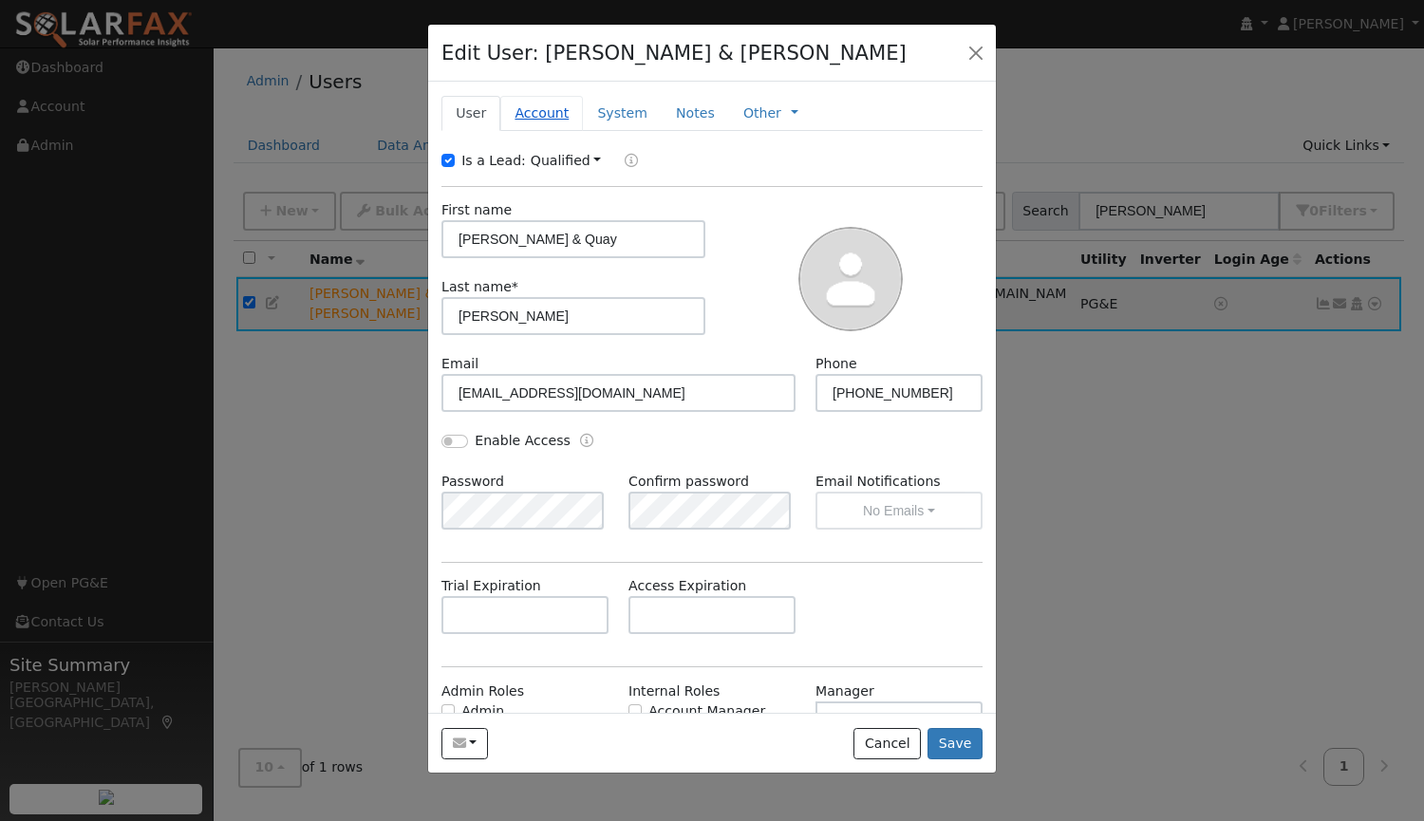
click at [535, 108] on link "Account" at bounding box center [541, 113] width 83 height 35
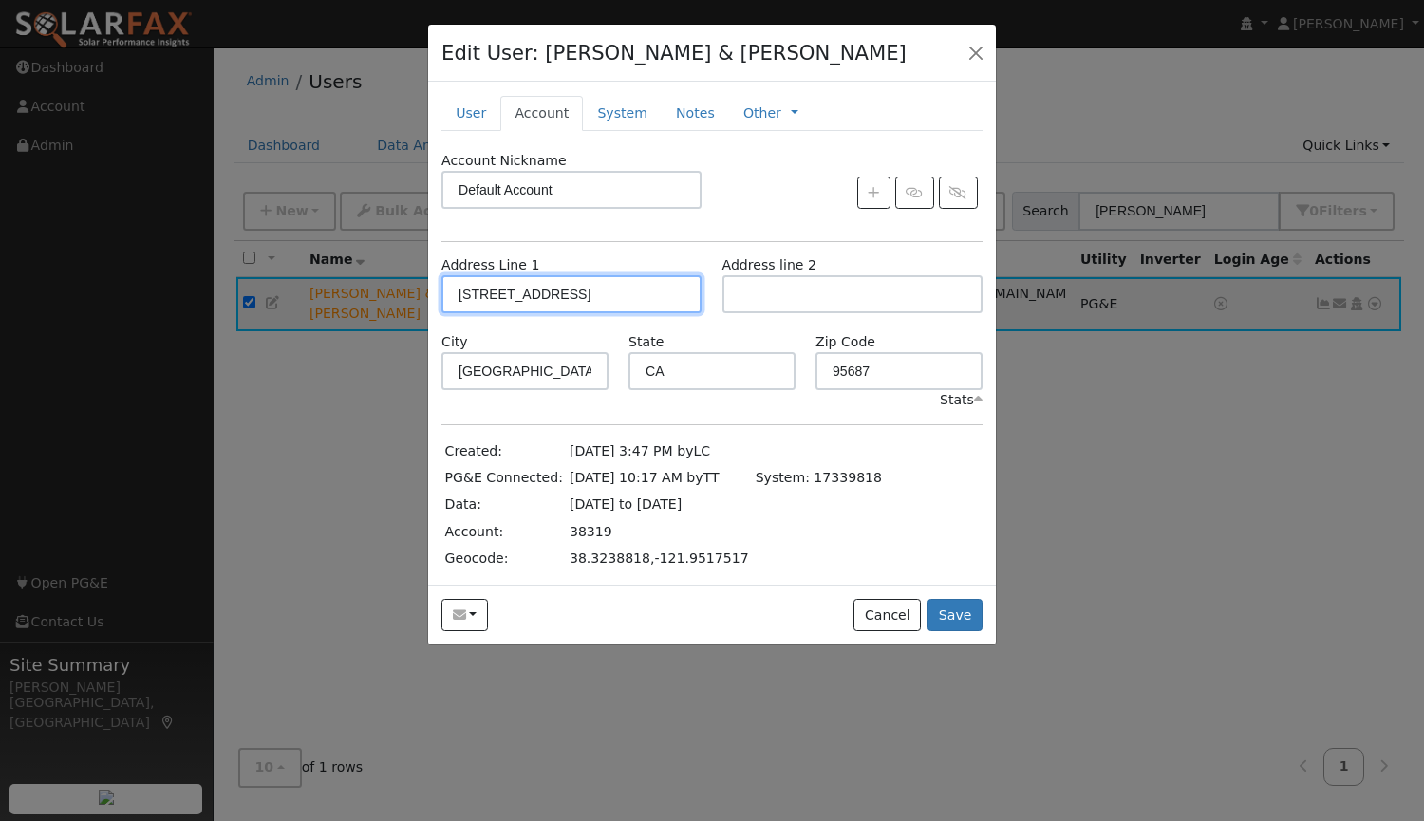
click at [479, 293] on input "651 Canterbury Circle" at bounding box center [572, 294] width 260 height 38
type input "[STREET_ADDRESS]"
click at [956, 600] on button "Save" at bounding box center [955, 615] width 55 height 32
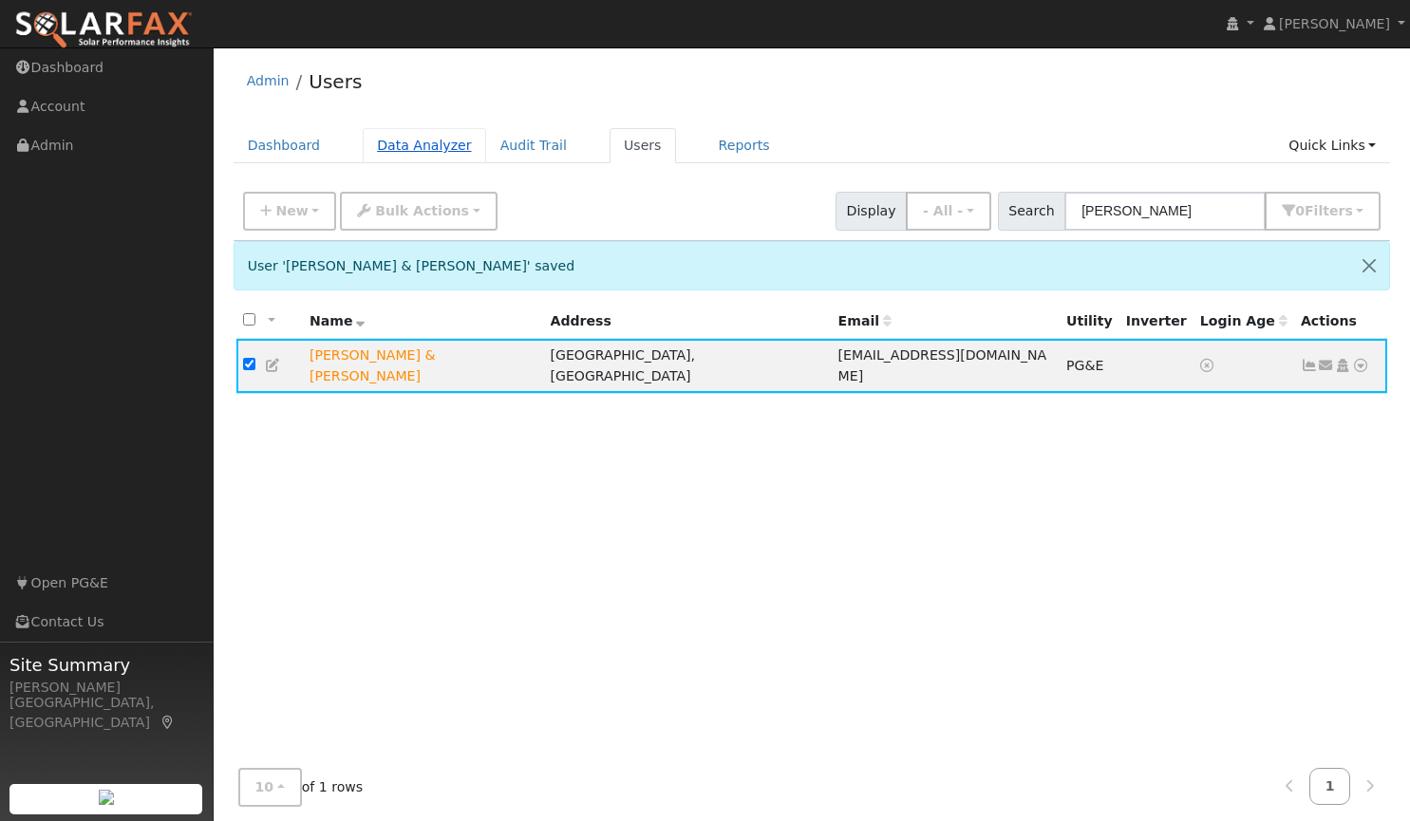
click at [414, 141] on link "Data Analyzer" at bounding box center [424, 145] width 123 height 35
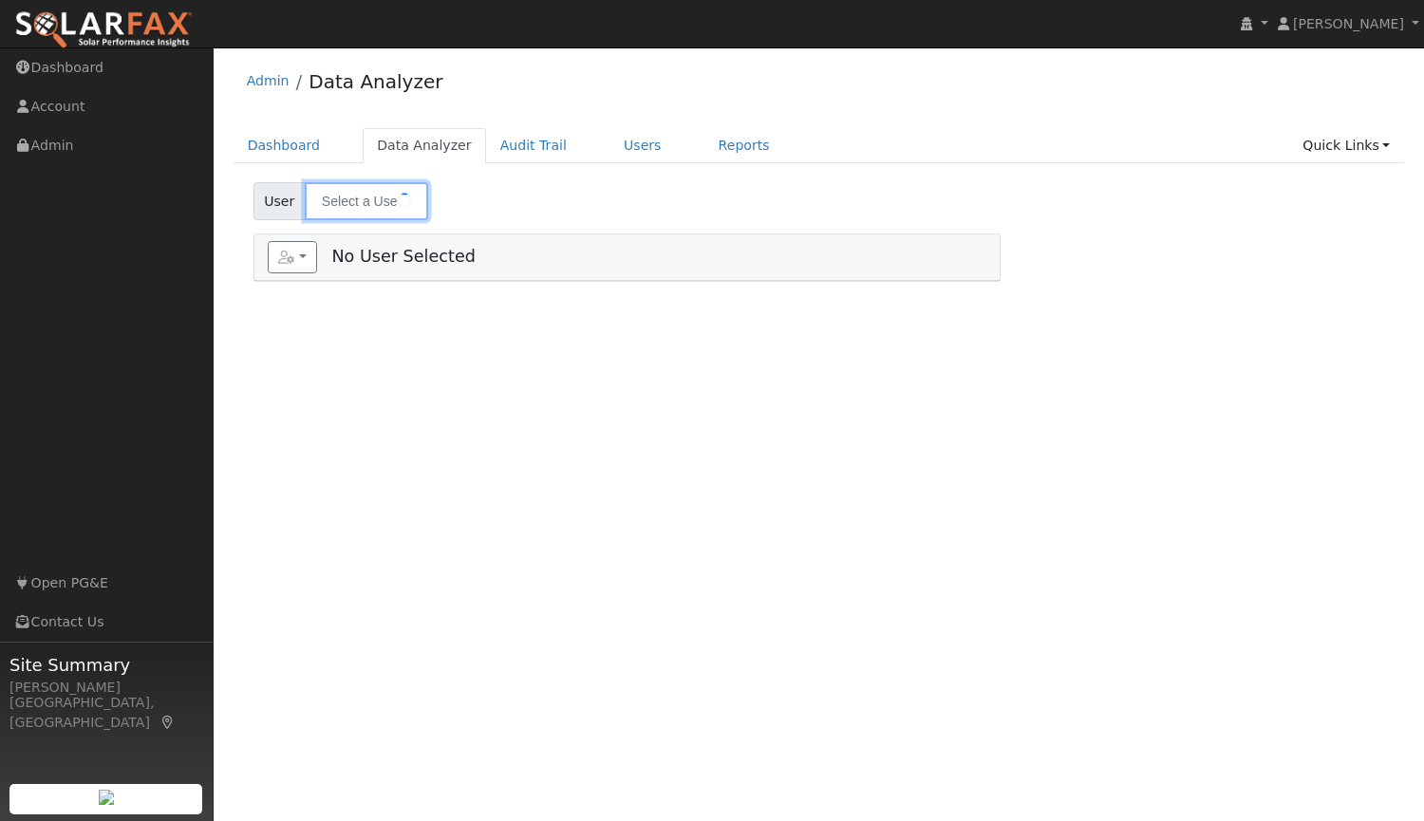
type input "[PERSON_NAME] & [PERSON_NAME]"
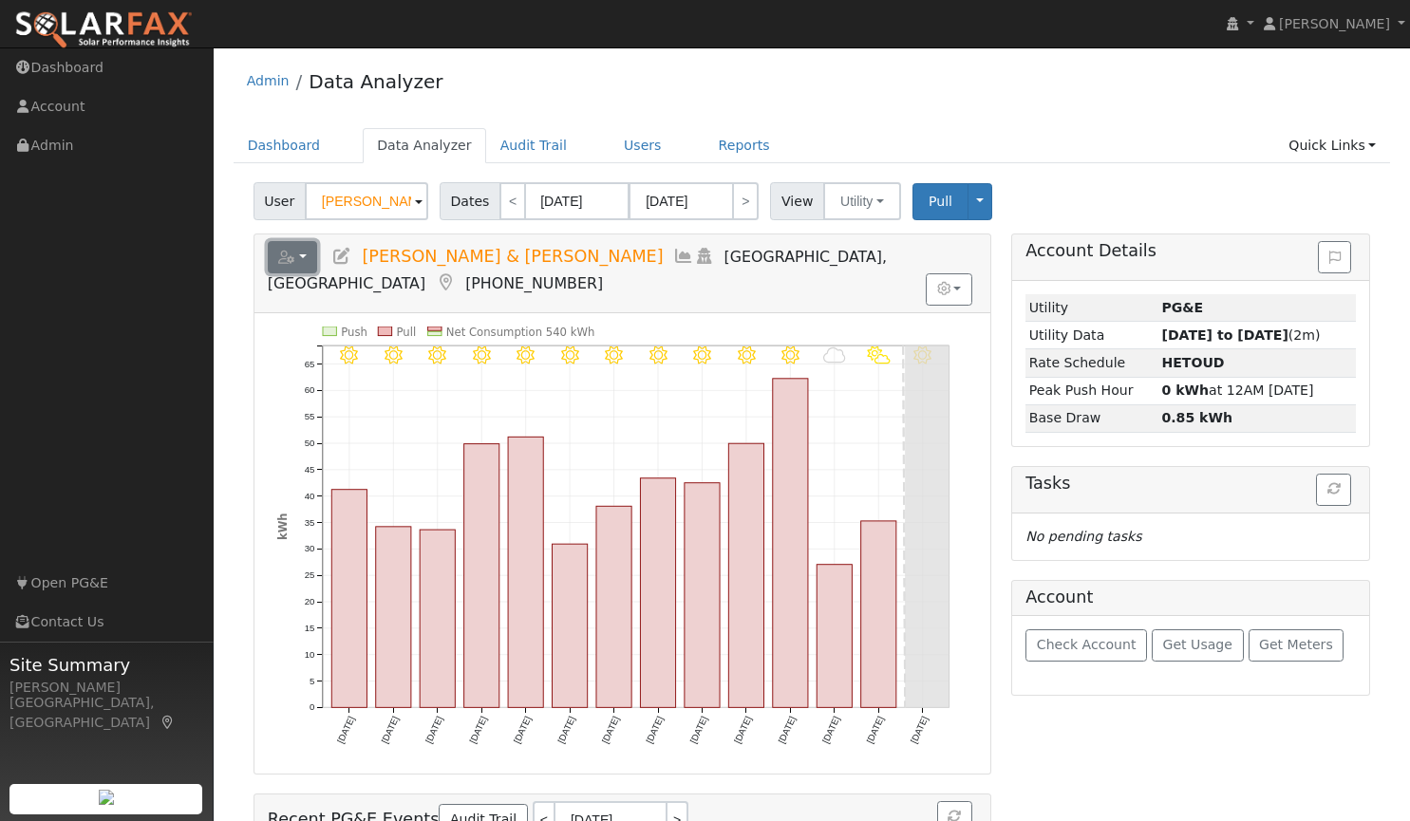
click at [307, 259] on button "button" at bounding box center [293, 257] width 50 height 32
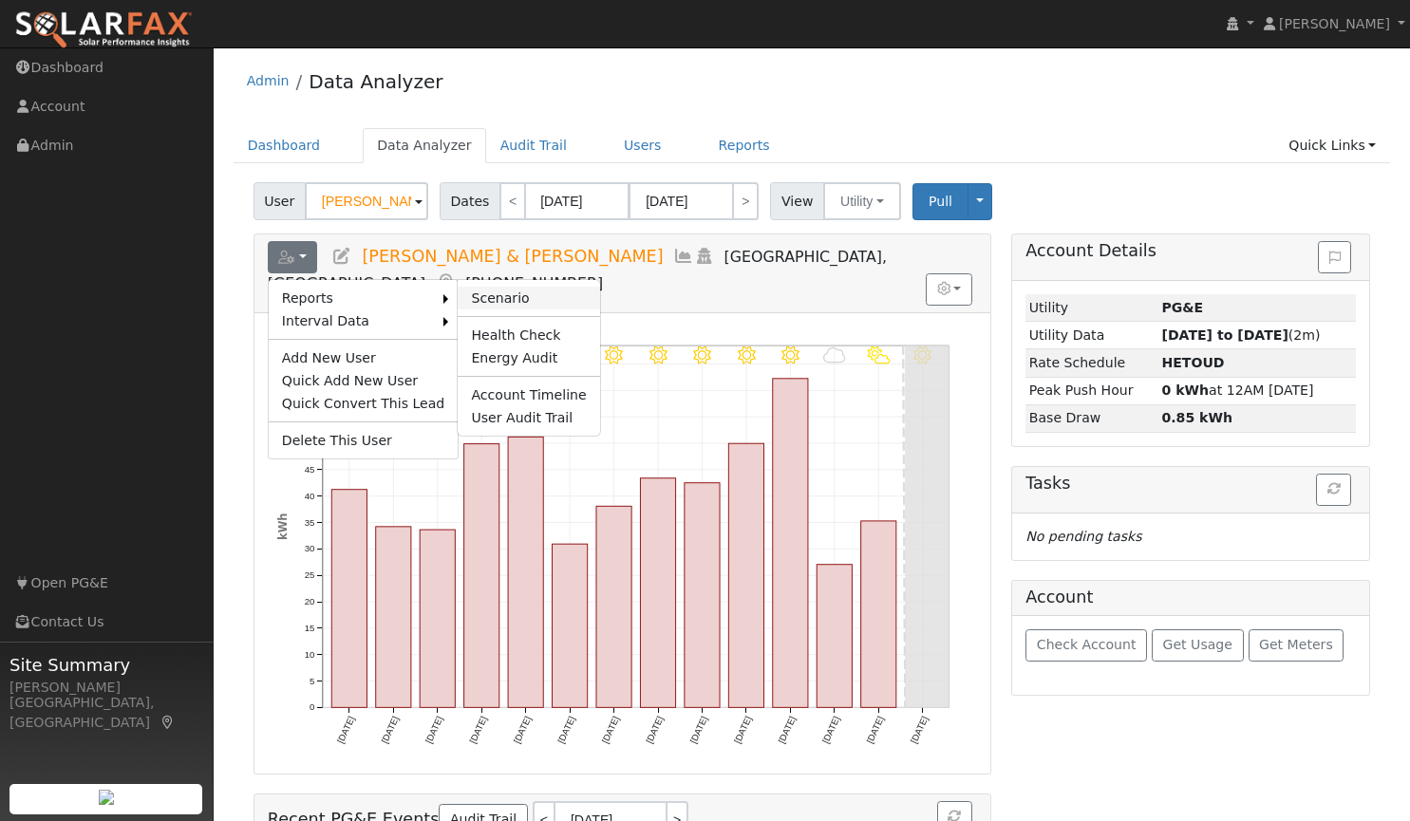
click at [490, 291] on link "Scenario" at bounding box center [528, 298] width 141 height 23
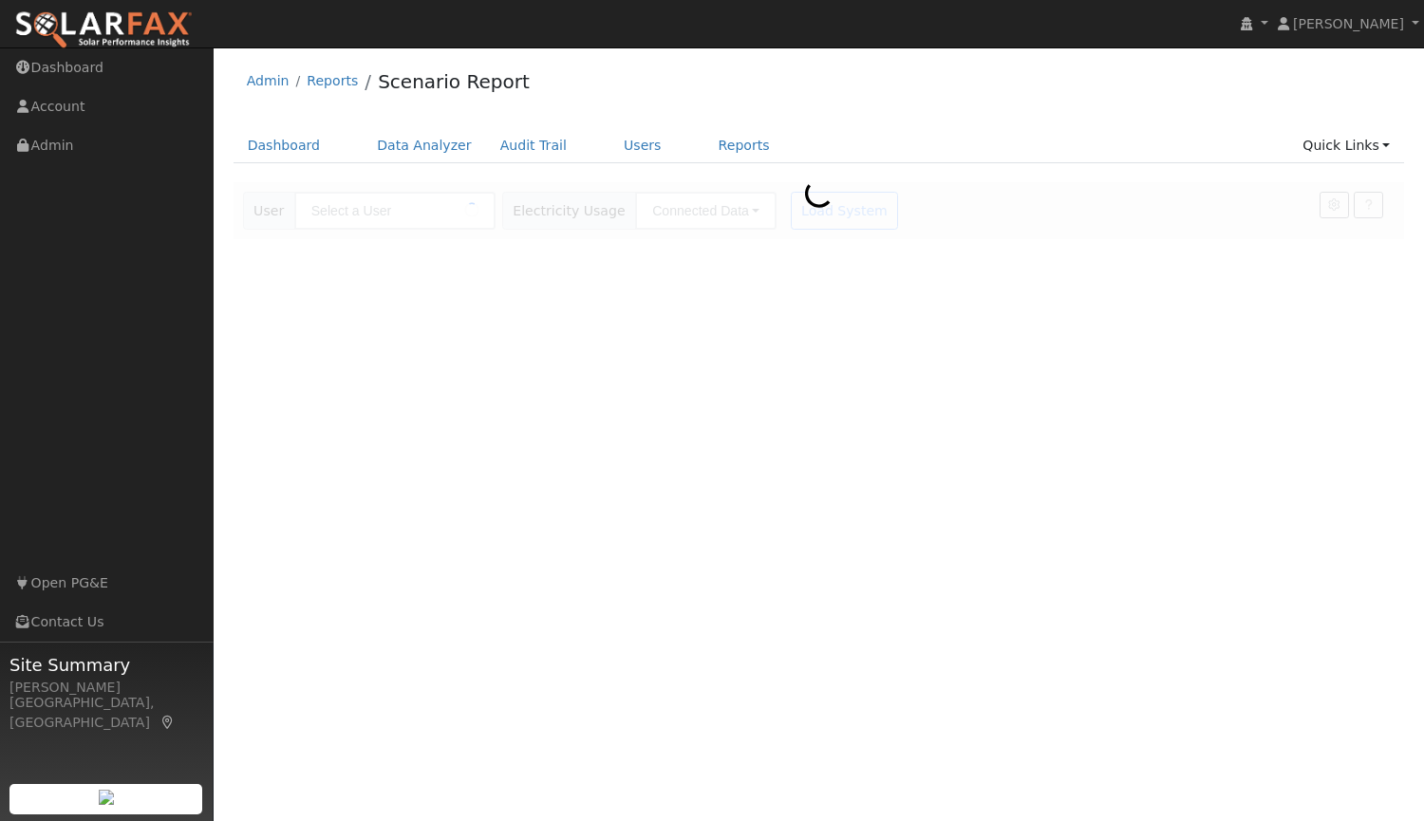
type input "[PERSON_NAME] & [PERSON_NAME]"
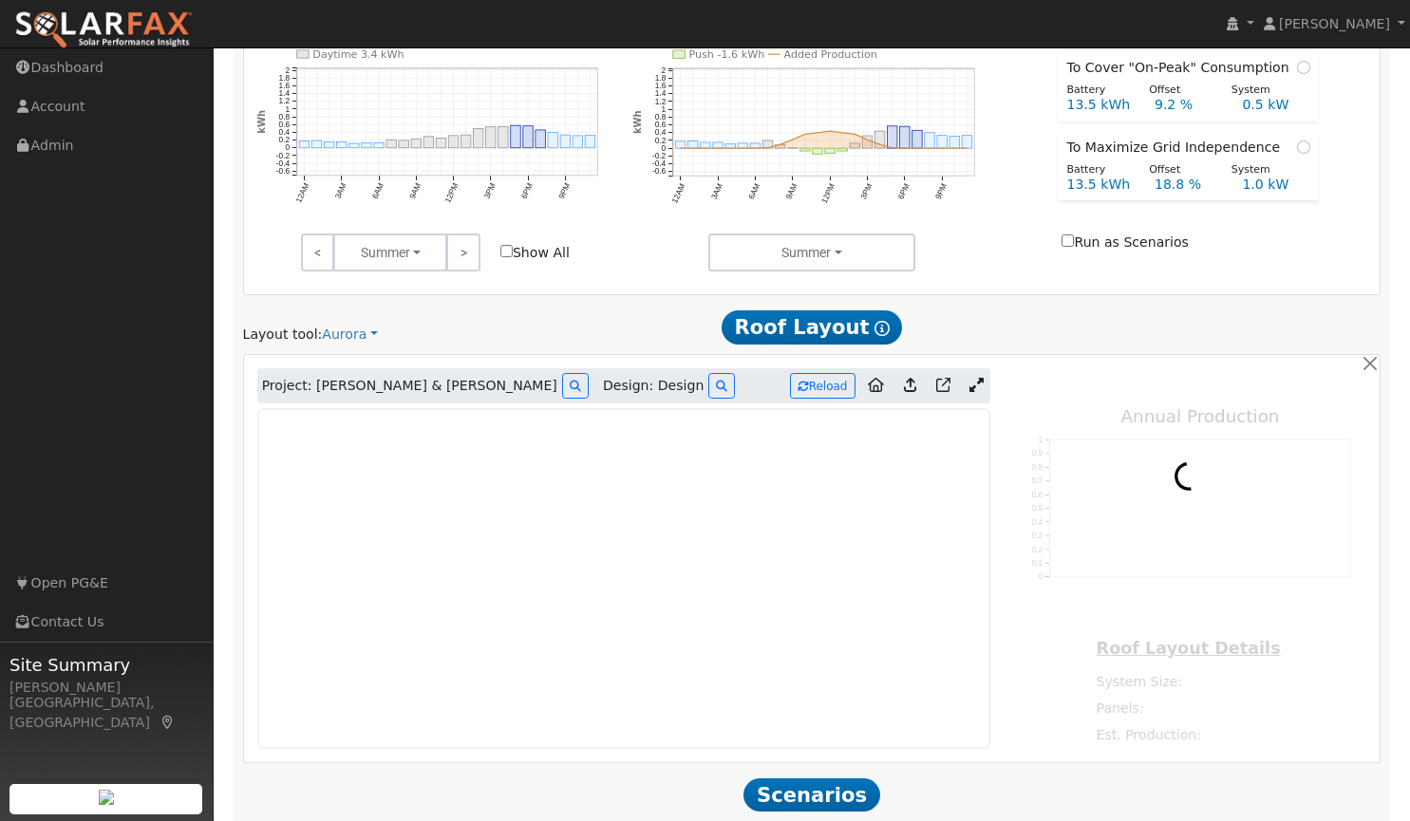
type input "0"
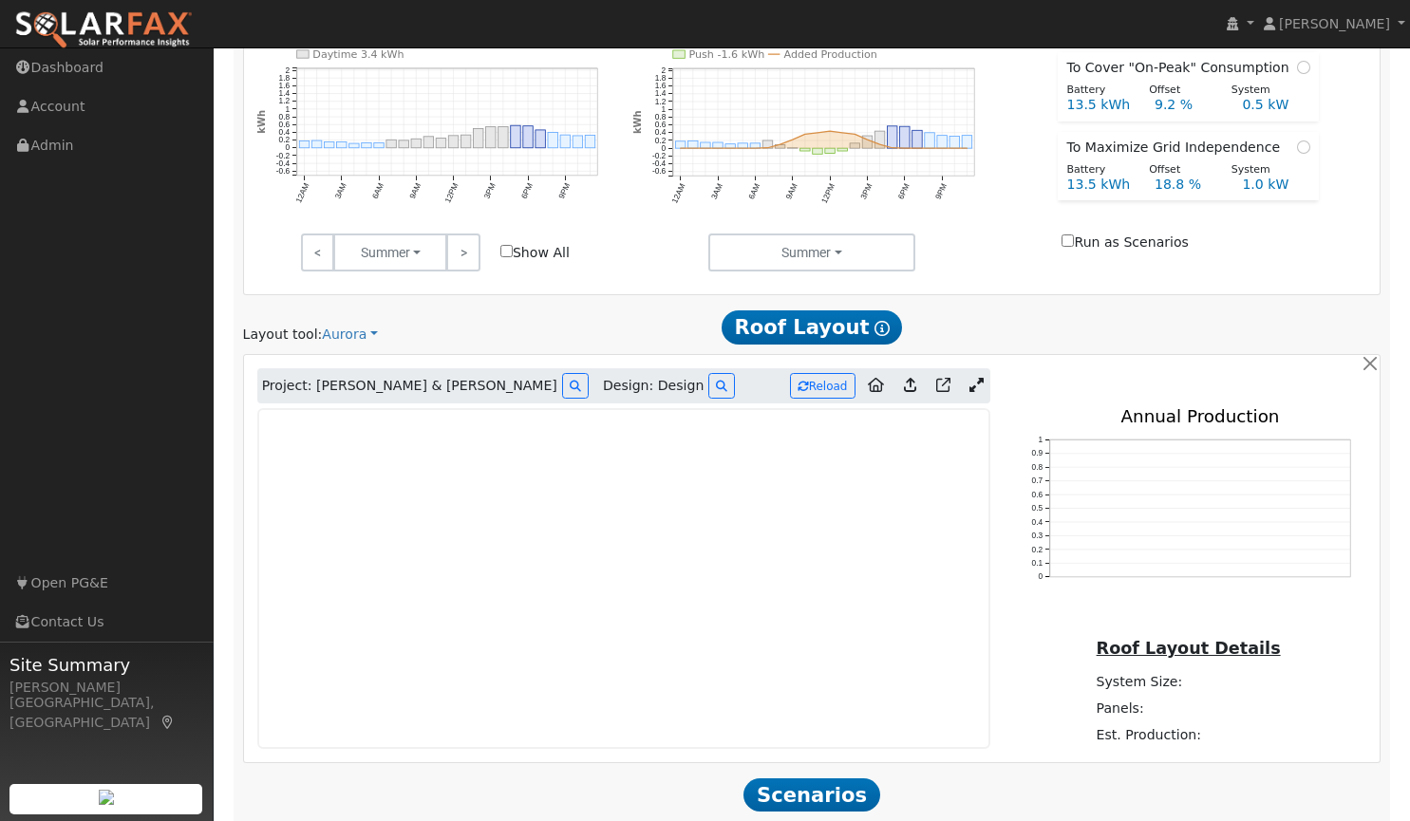
scroll to position [929, 0]
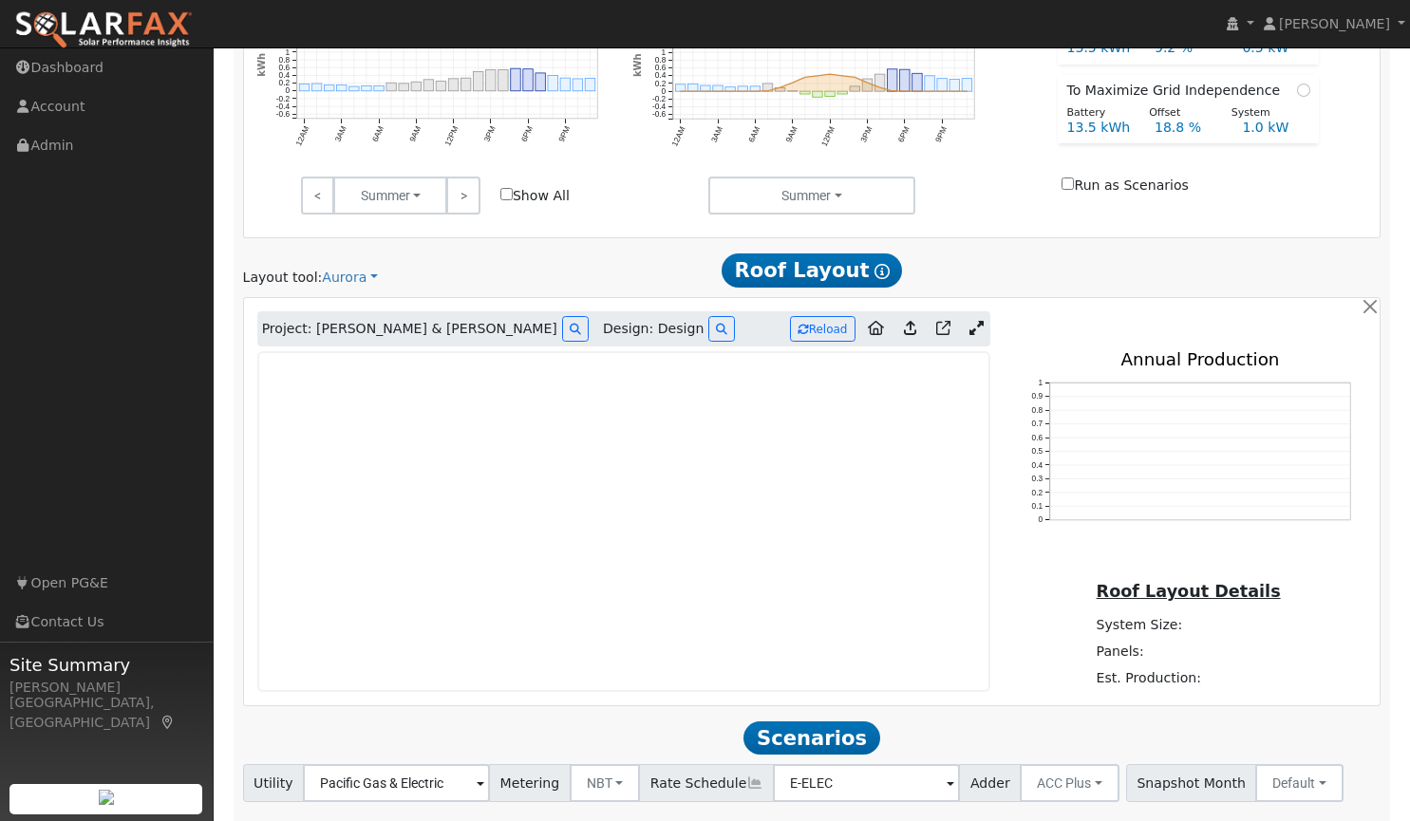
click at [979, 333] on icon at bounding box center [976, 328] width 14 height 14
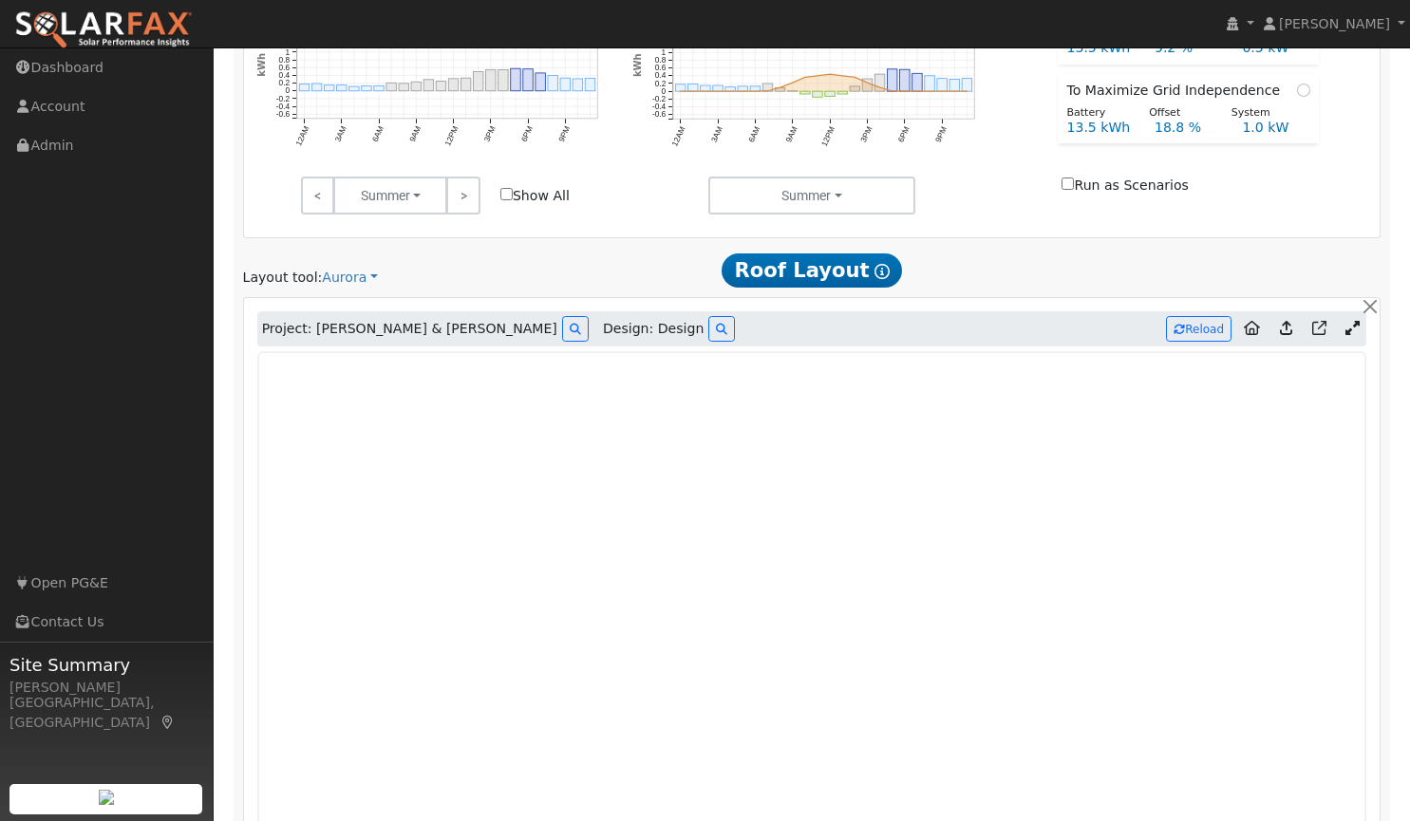
scroll to position [1077, 0]
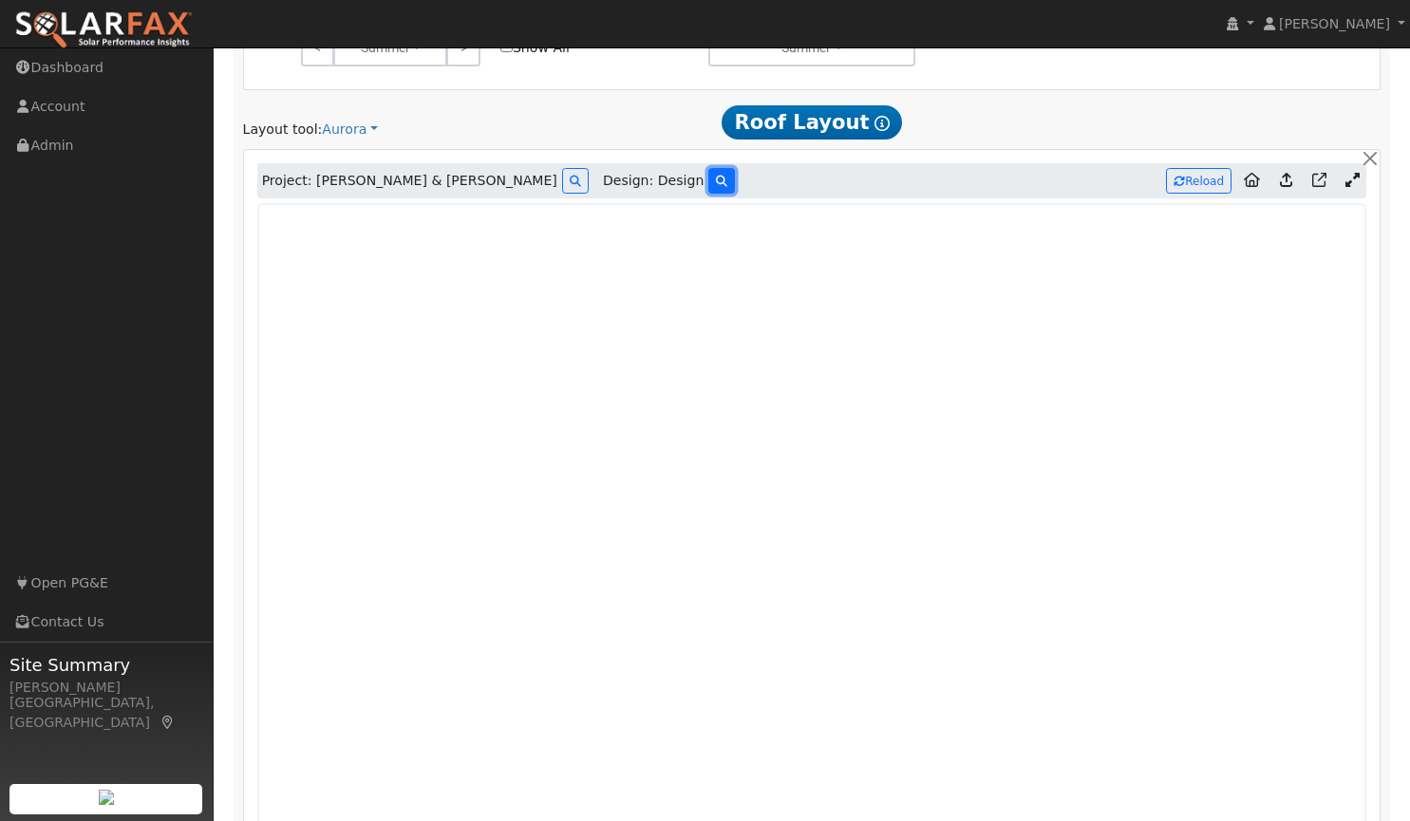
click at [708, 174] on button at bounding box center [721, 181] width 27 height 26
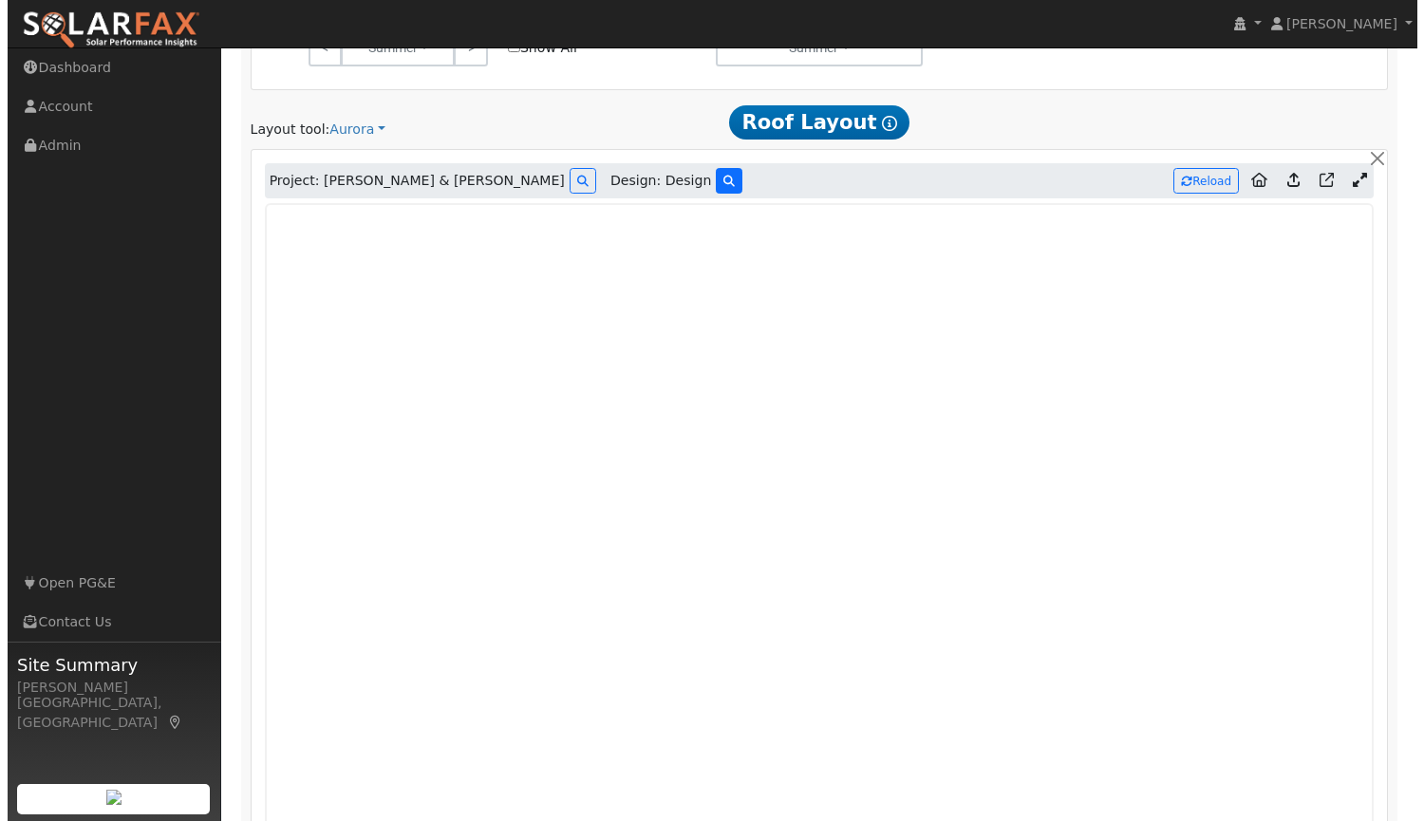
scroll to position [1079, 0]
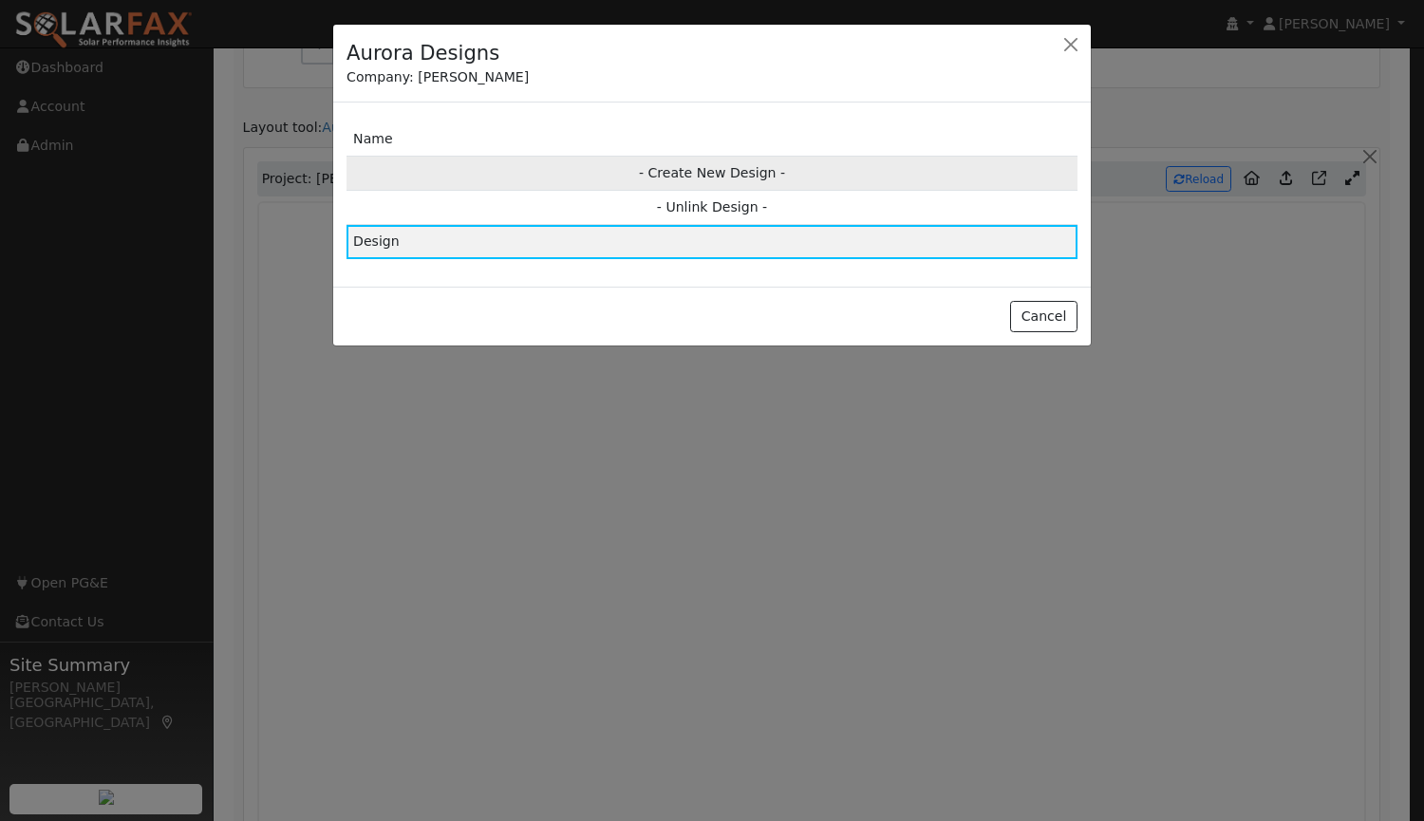
click at [699, 166] on td "- Create New Design -" at bounding box center [712, 173] width 731 height 34
type input "Design"
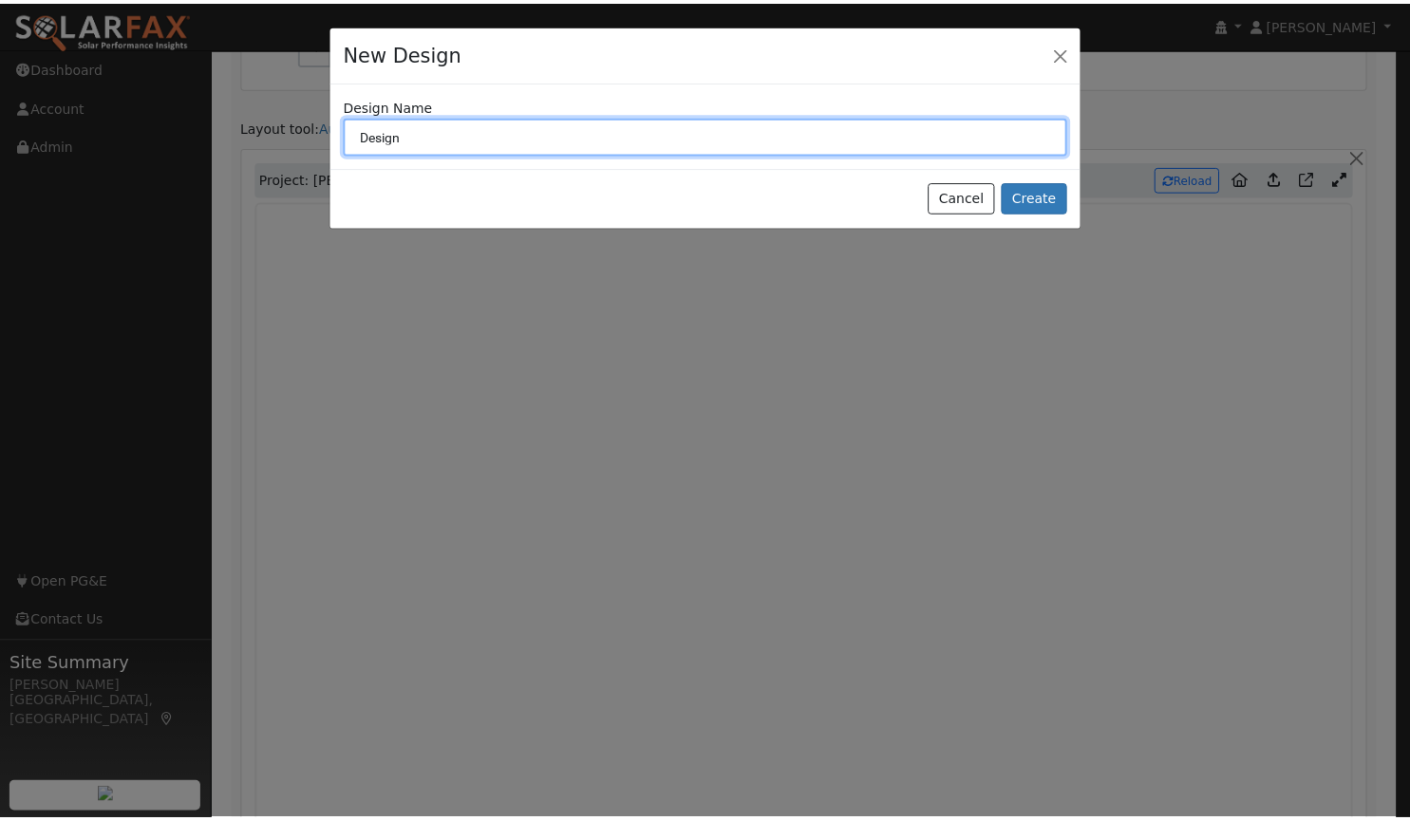
scroll to position [1081, 0]
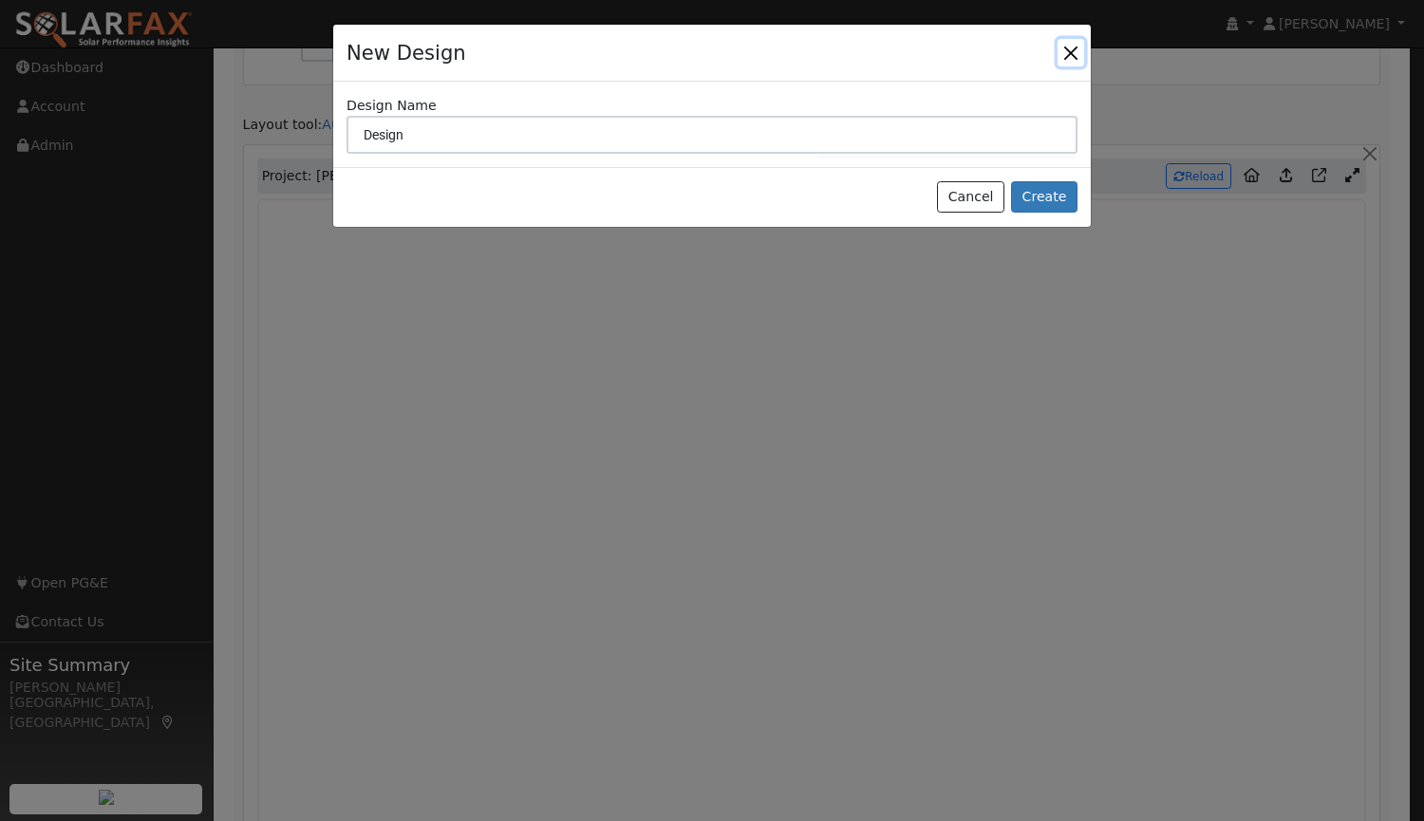
click at [1066, 51] on button "button" at bounding box center [1071, 52] width 27 height 27
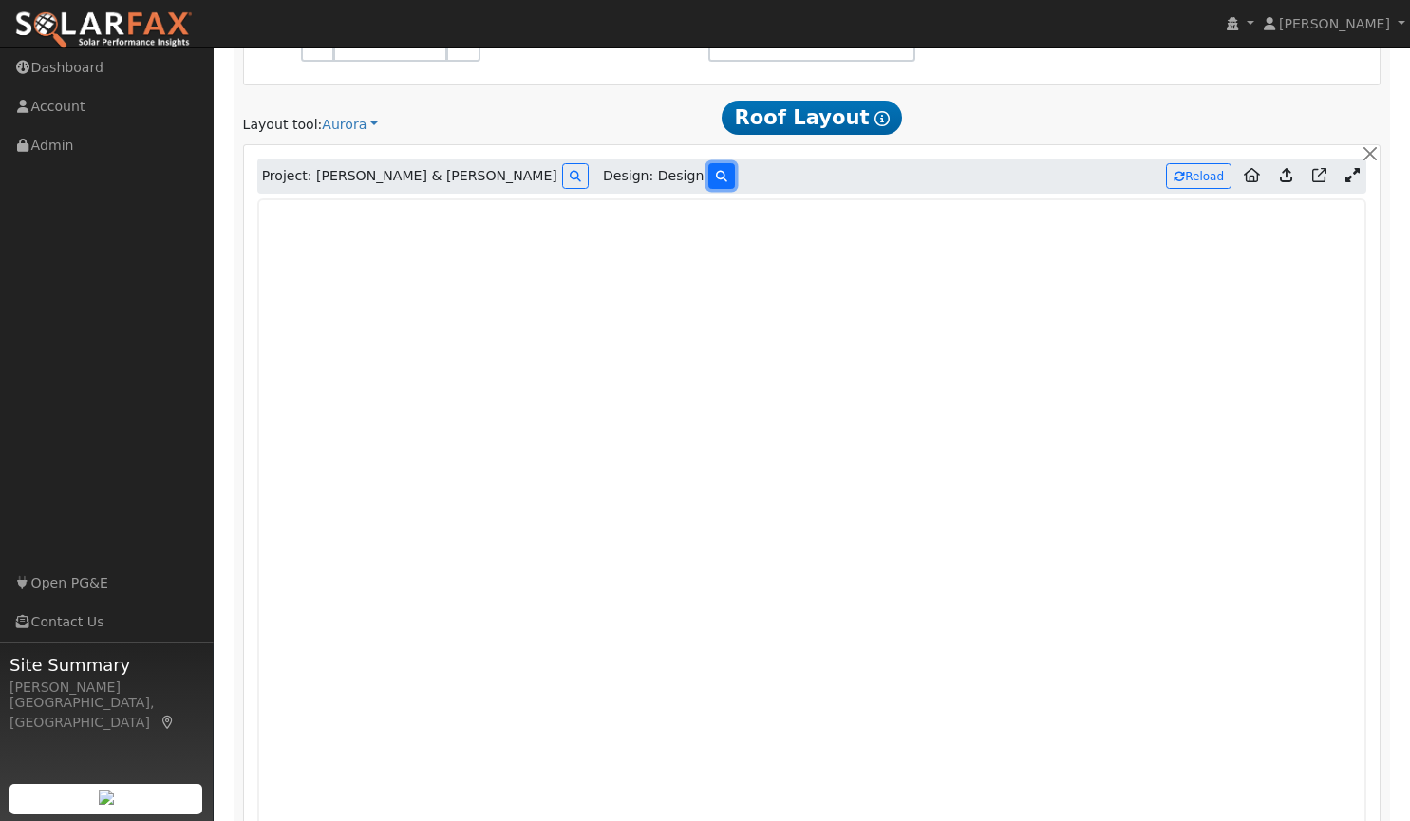
click at [716, 178] on icon at bounding box center [721, 176] width 11 height 11
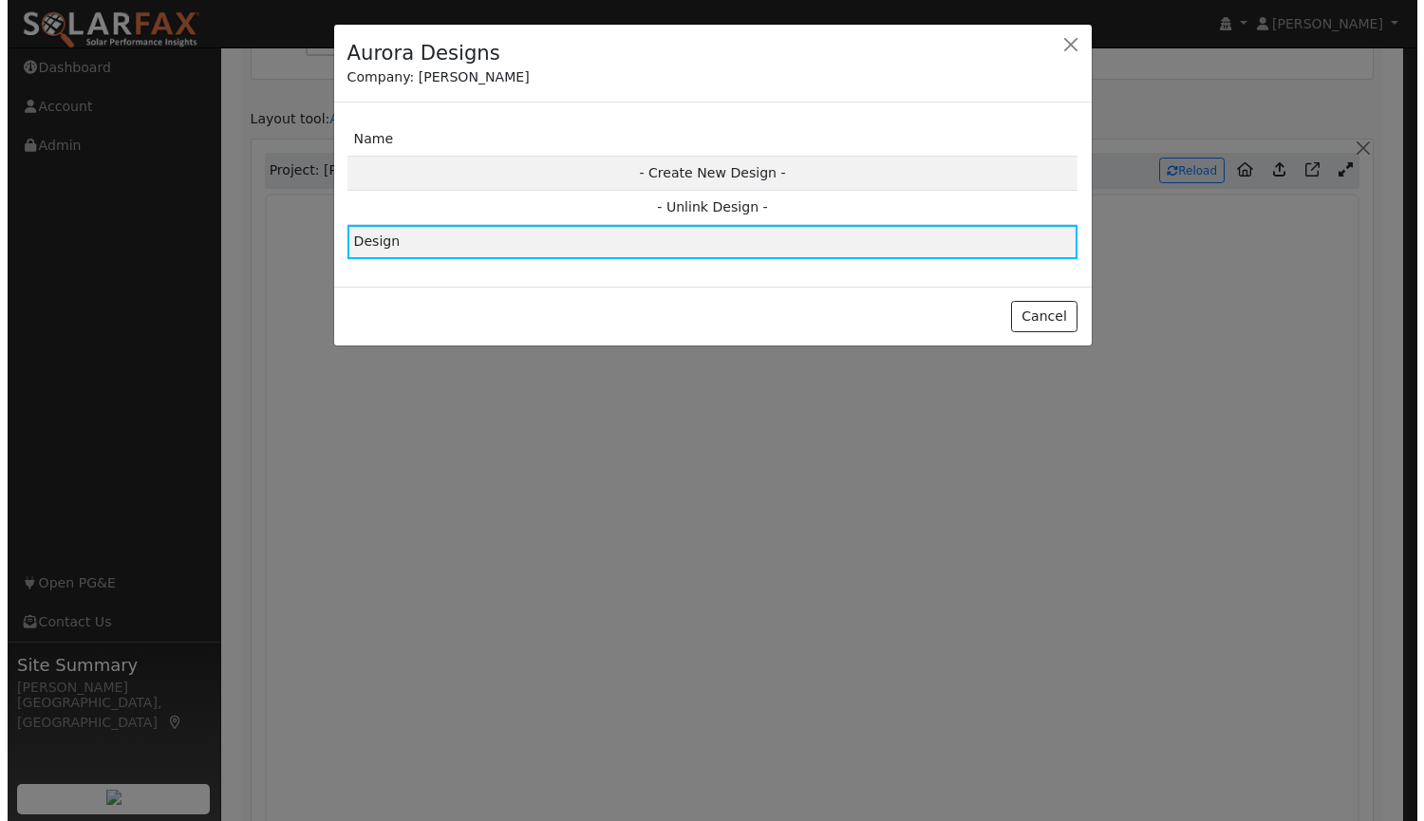
scroll to position [1083, 0]
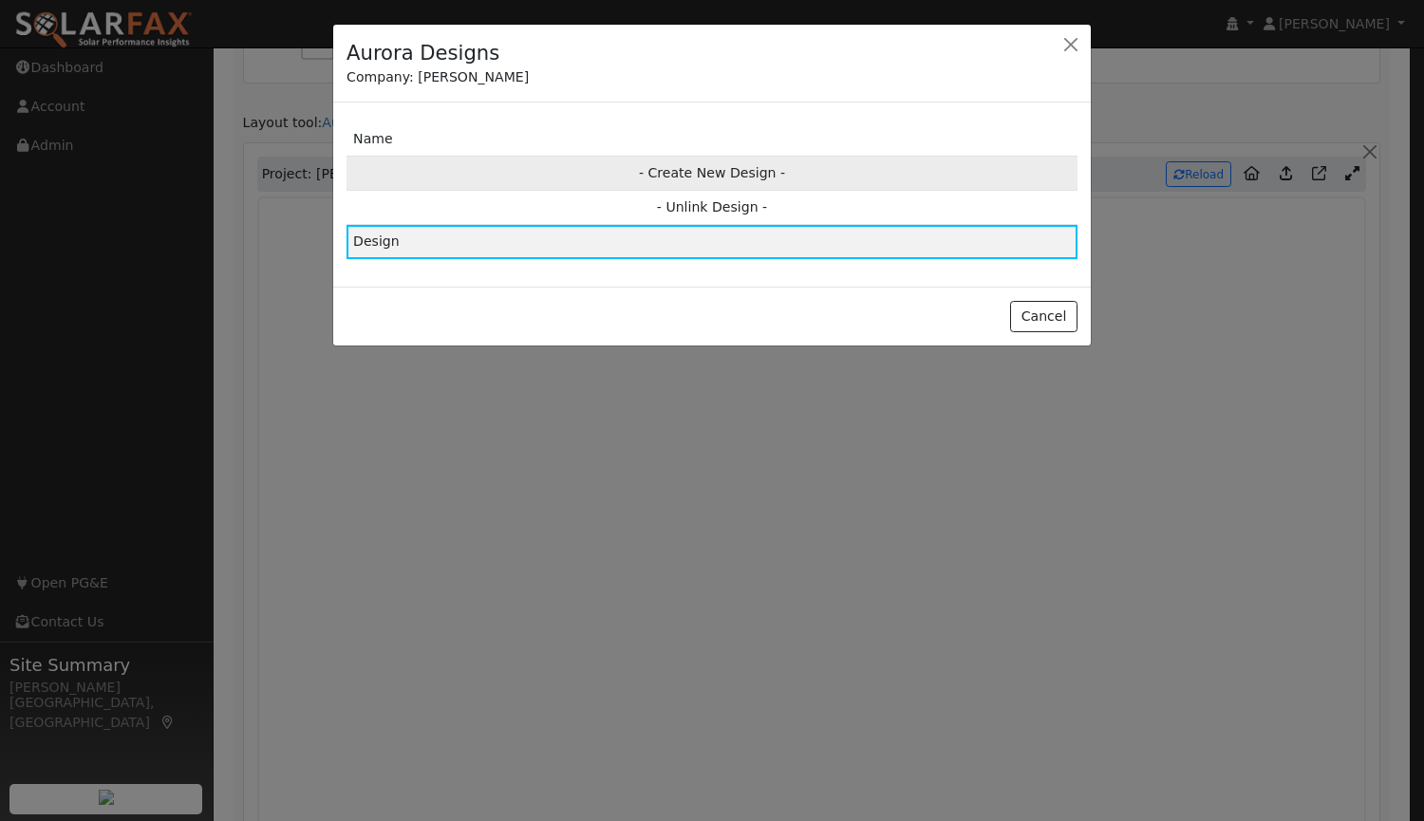
click at [690, 167] on td "- Create New Design -" at bounding box center [712, 173] width 731 height 34
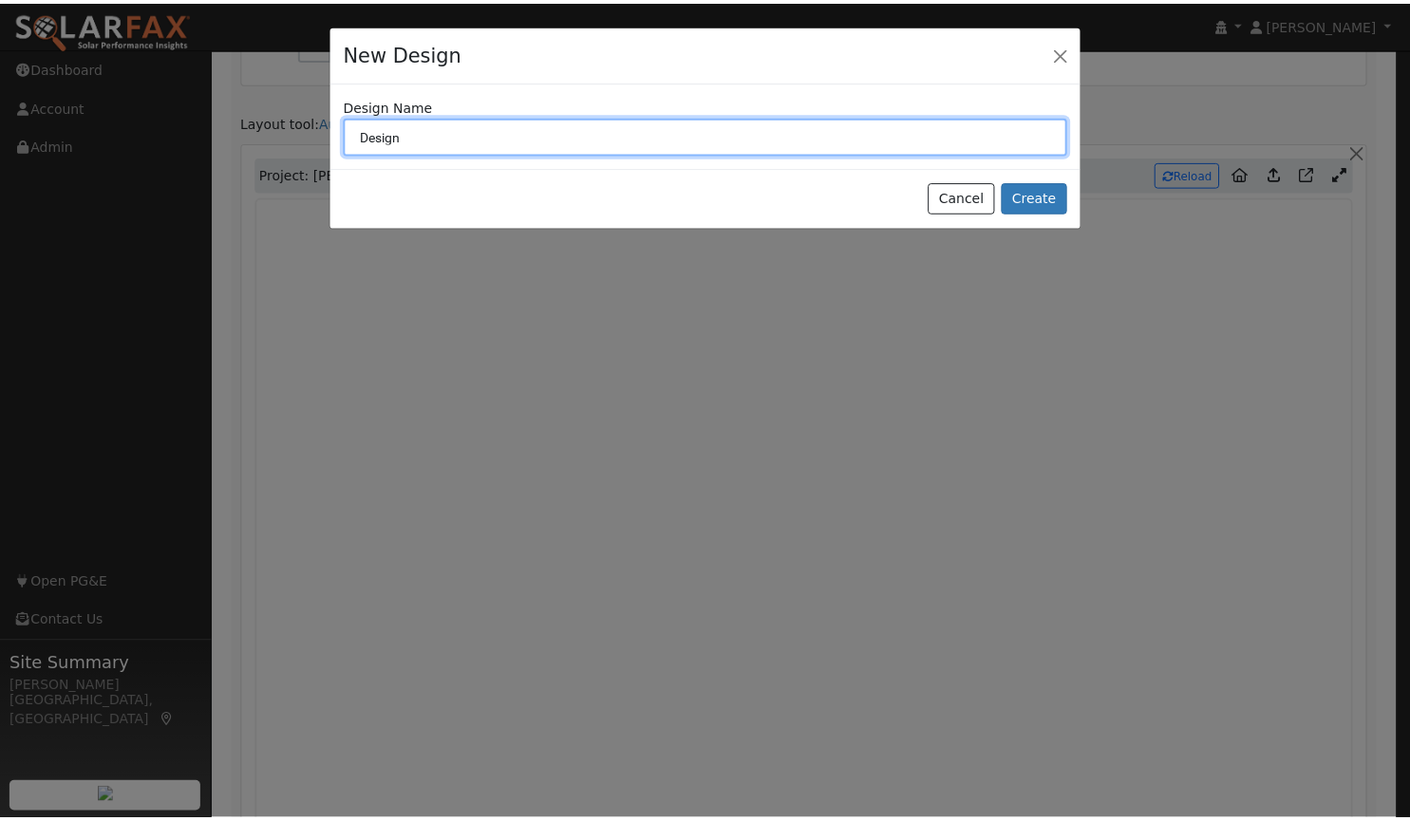
scroll to position [1086, 0]
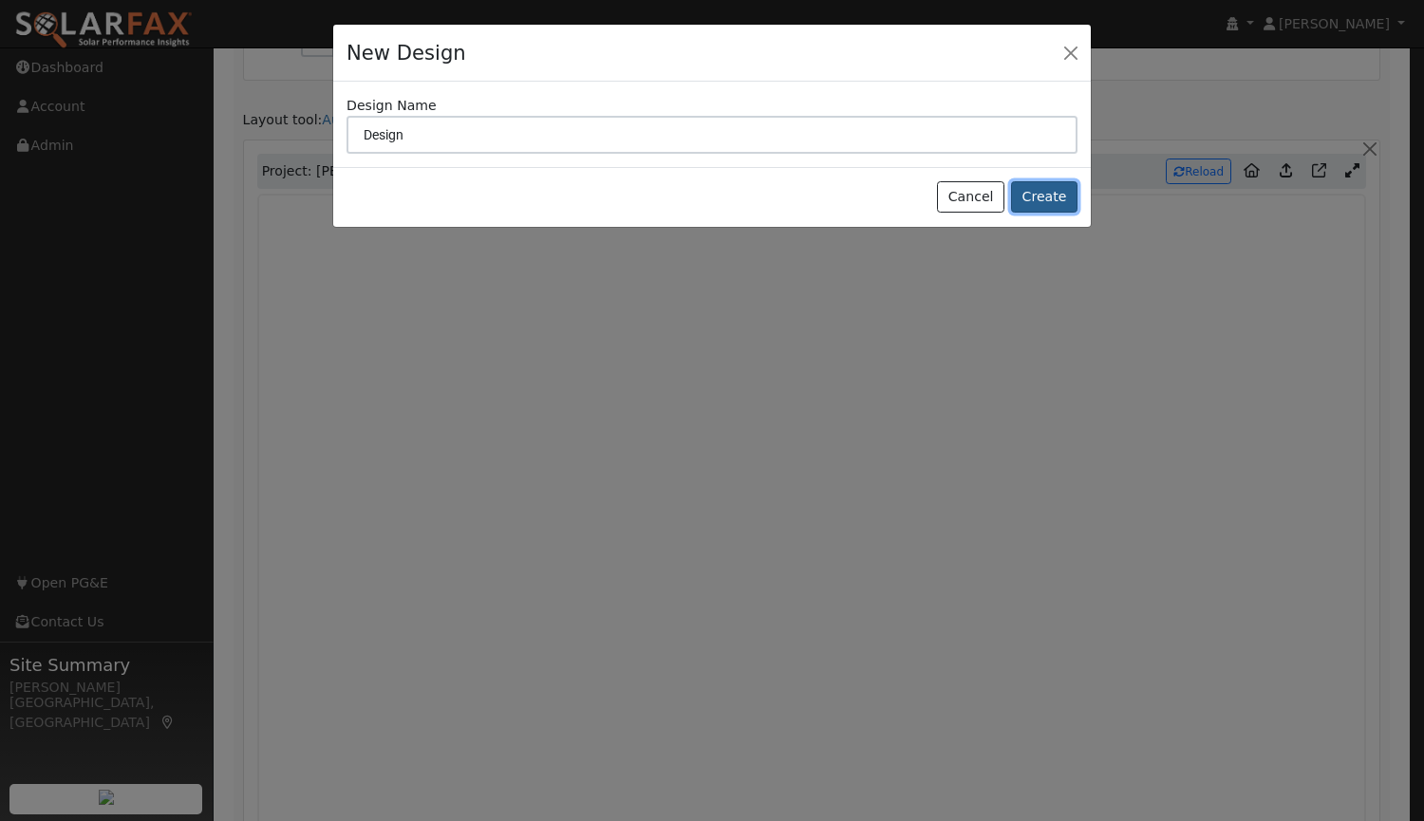
click at [1058, 193] on button "Create" at bounding box center [1044, 197] width 66 height 32
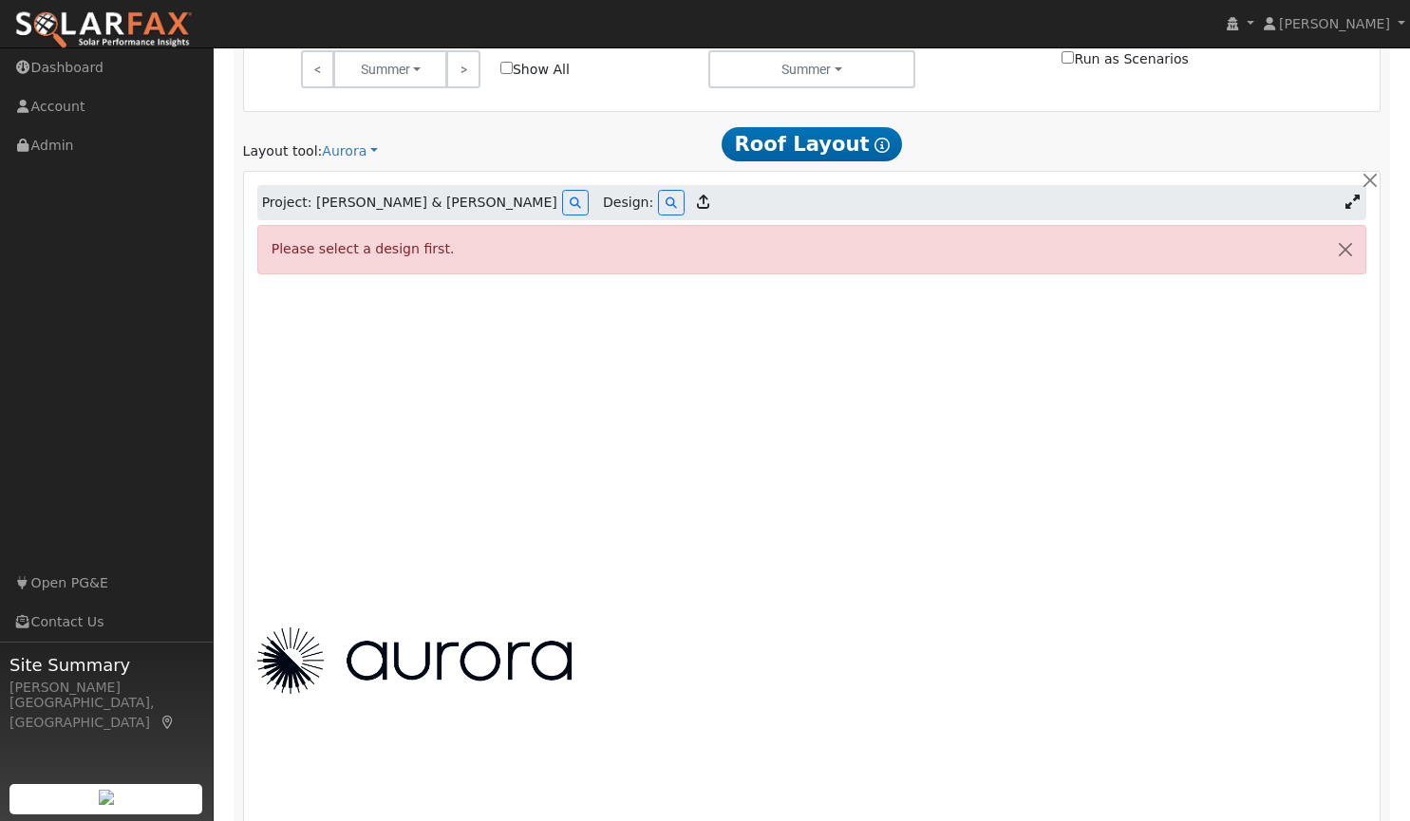
scroll to position [1062, 0]
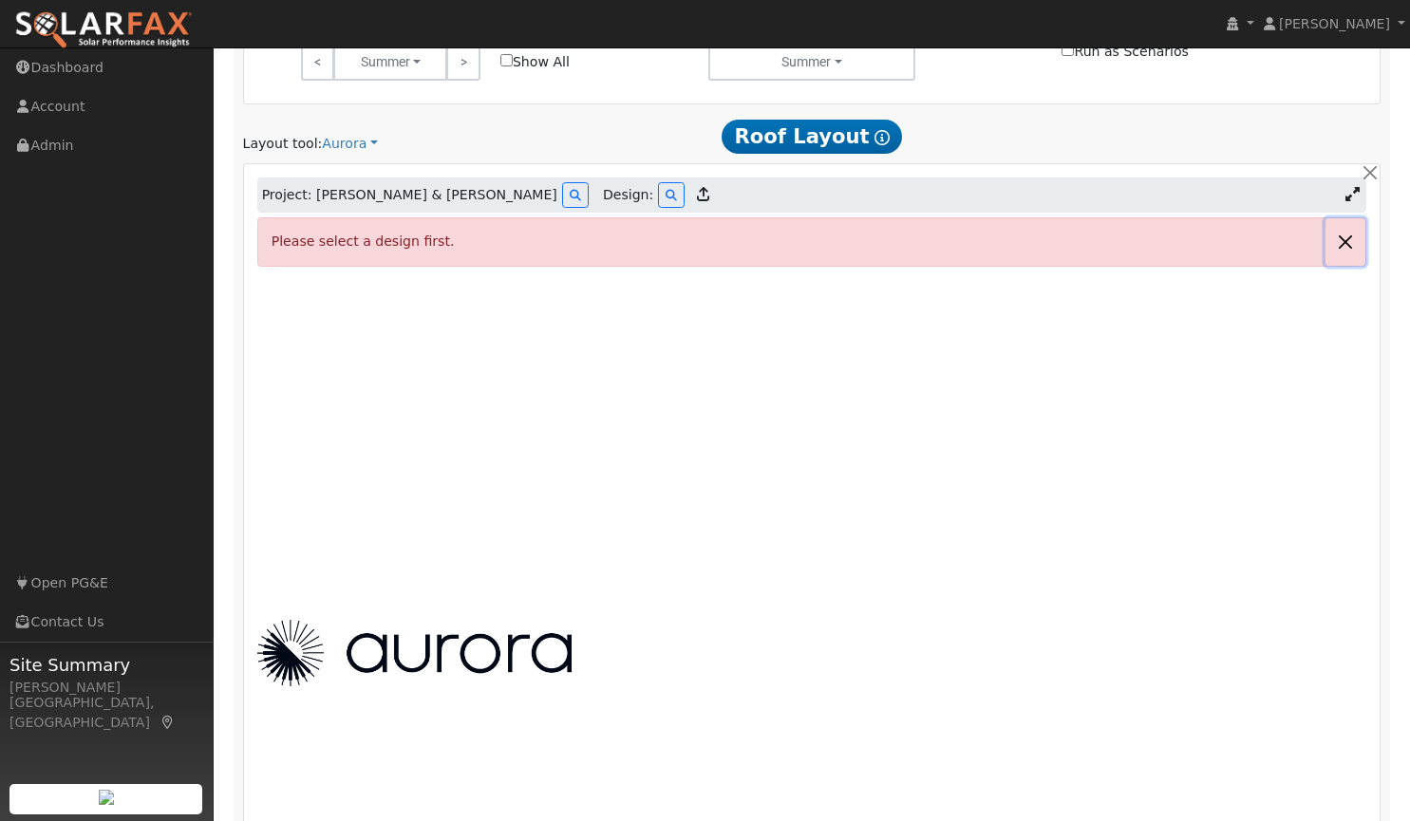
click at [1344, 243] on button "button" at bounding box center [1345, 241] width 40 height 47
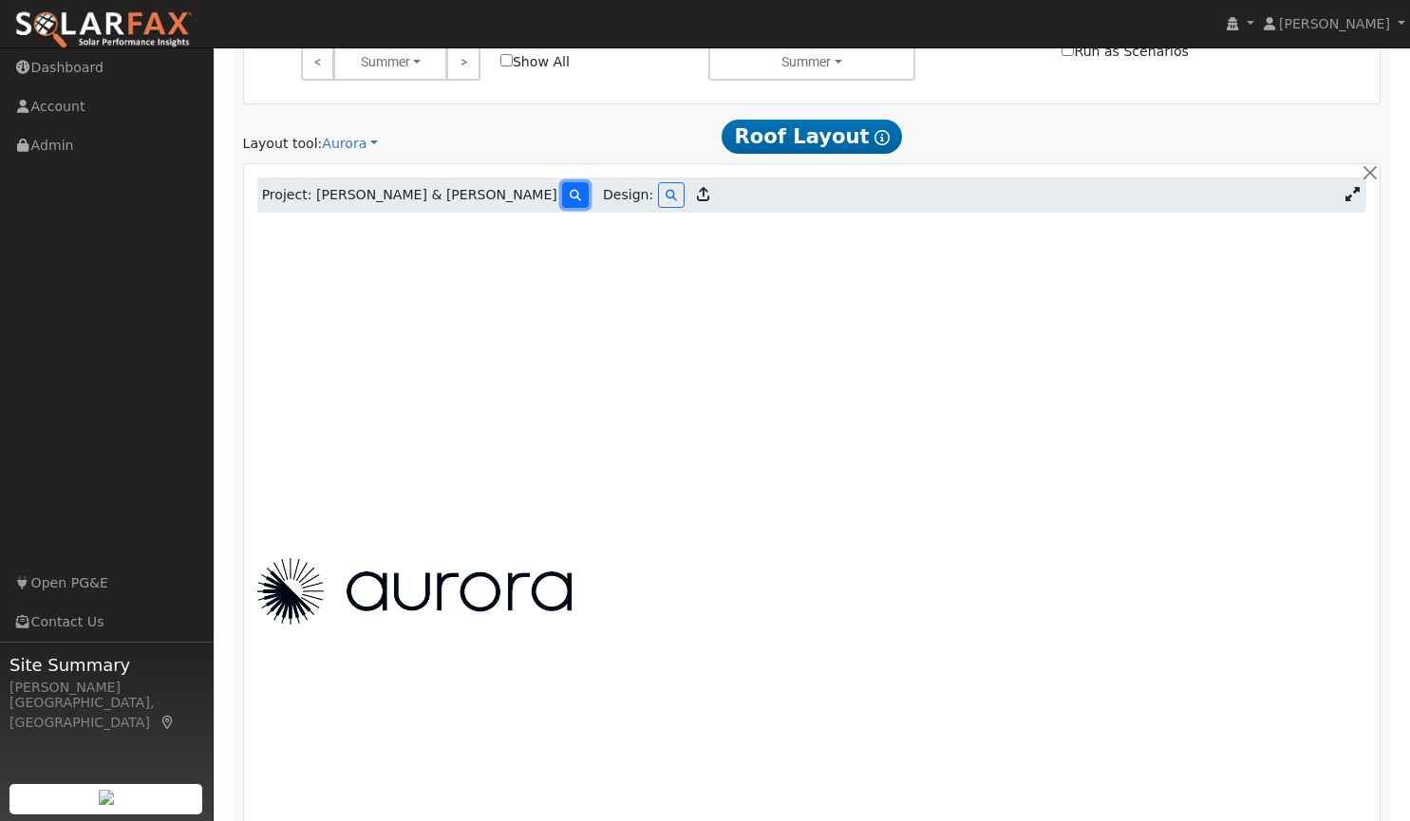
click at [570, 195] on icon at bounding box center [575, 195] width 11 height 11
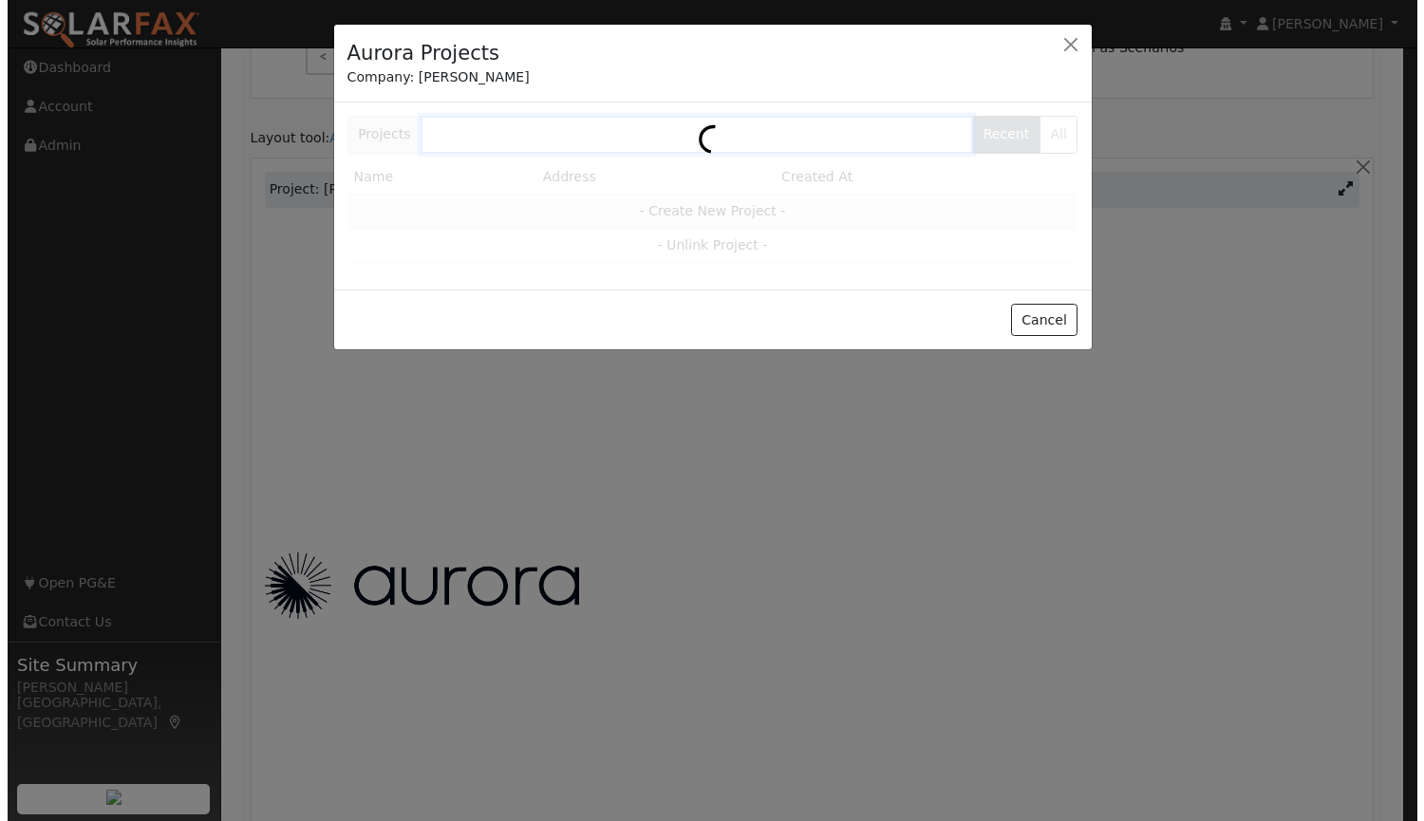
scroll to position [1064, 0]
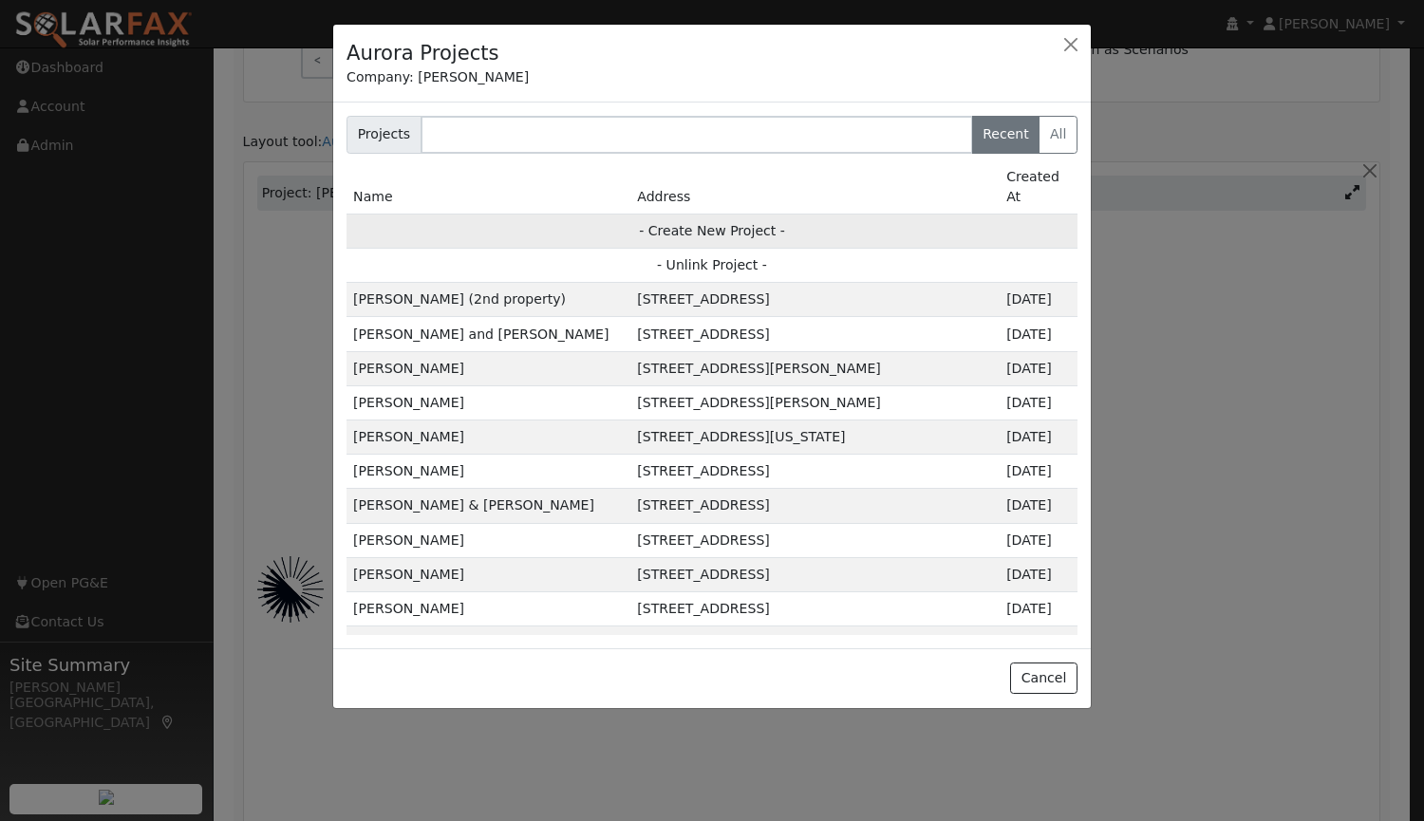
click at [679, 214] on td "- Create New Project -" at bounding box center [712, 231] width 731 height 34
type input "[PERSON_NAME] & [PERSON_NAME]"
type input "[STREET_ADDRESS]"
type input "Vacaville"
type input "CA"
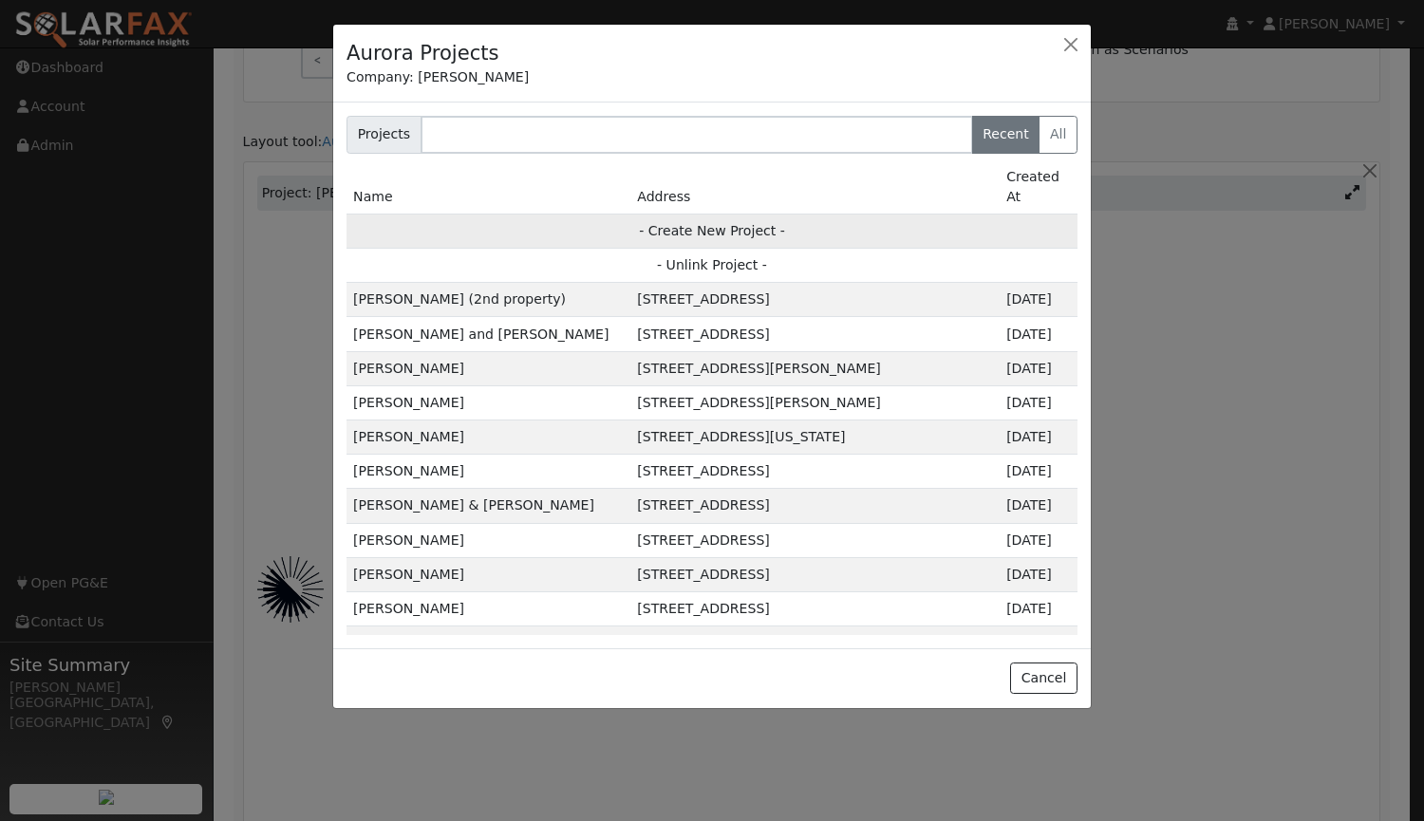
type input "95687"
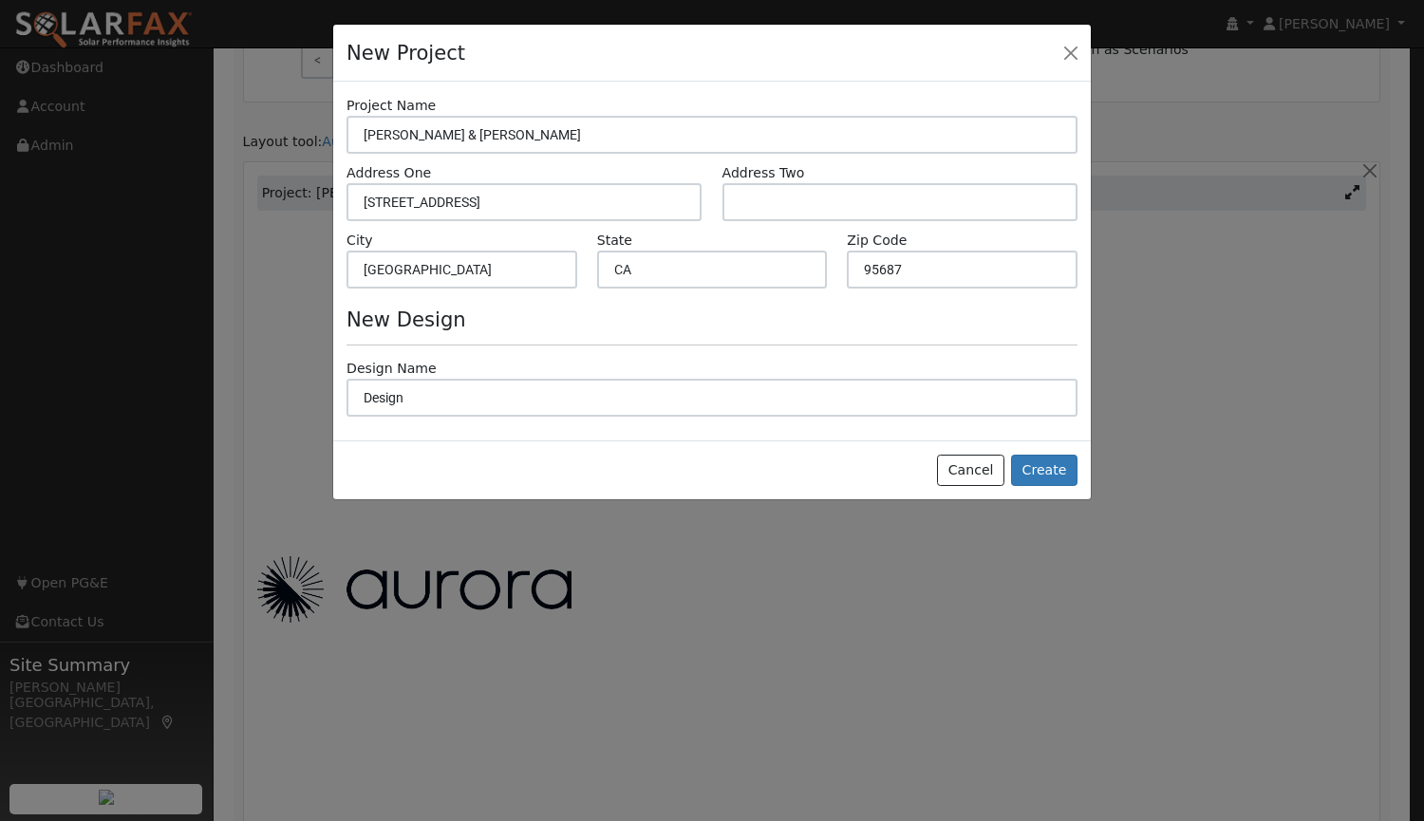
scroll to position [1067, 0]
click at [1080, 475] on div "Cancel Create" at bounding box center [712, 471] width 758 height 60
click at [1062, 475] on button "Create" at bounding box center [1044, 471] width 66 height 32
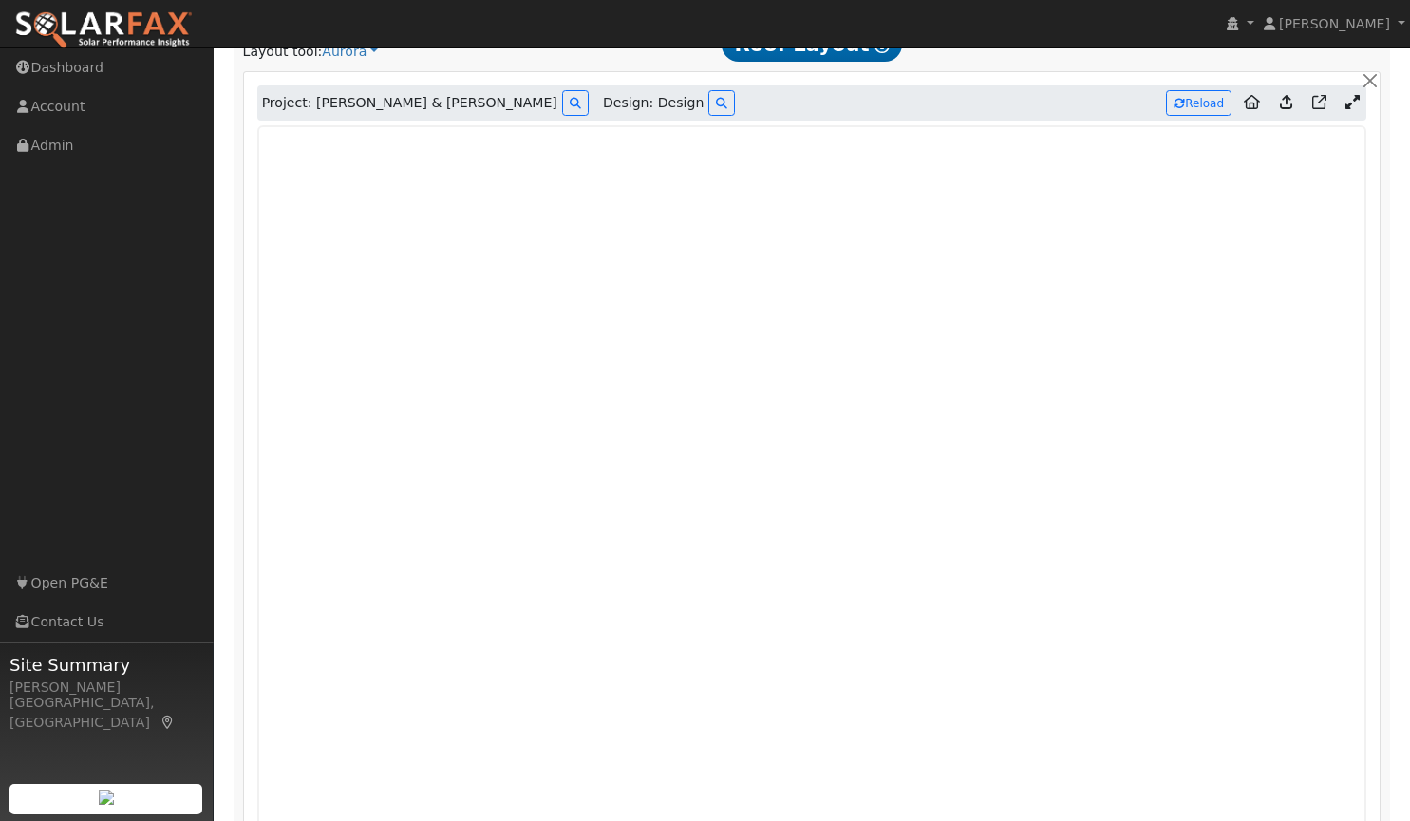
scroll to position [1154, 0]
click at [1284, 97] on link at bounding box center [1286, 104] width 28 height 30
click at [1284, 103] on icon at bounding box center [1286, 103] width 12 height 14
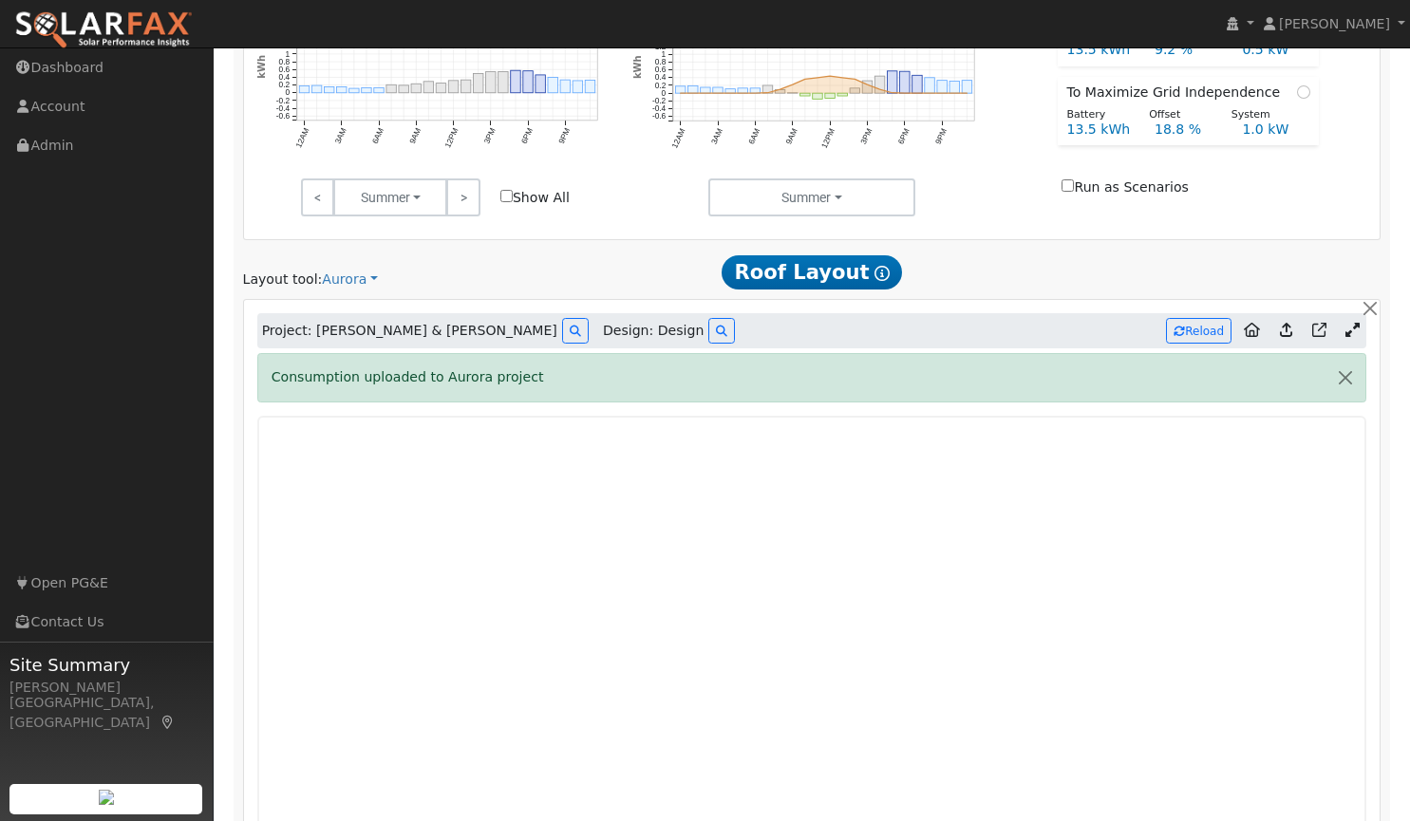
scroll to position [929, 0]
click at [1344, 377] on button "button" at bounding box center [1345, 375] width 40 height 47
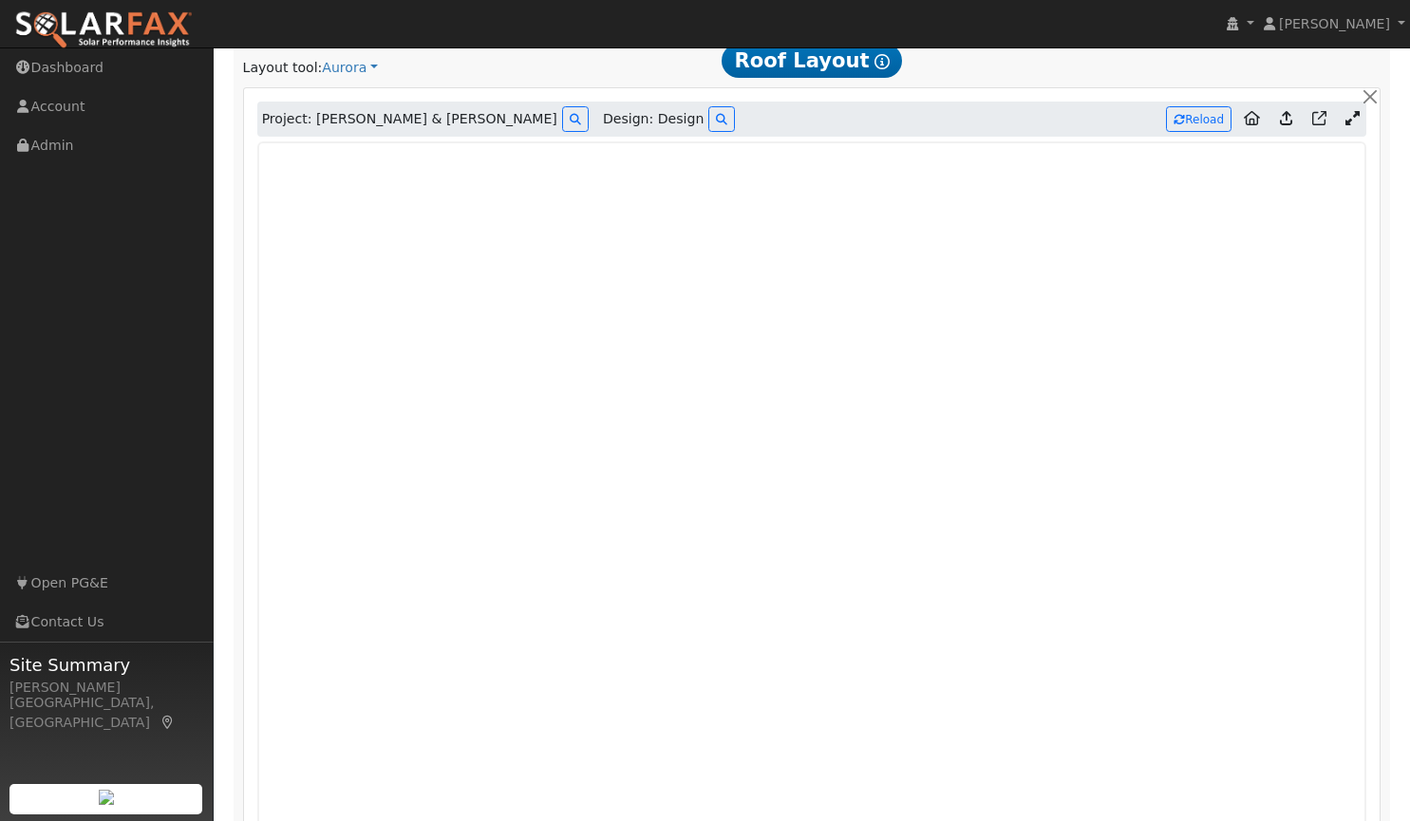
scroll to position [1140, 0]
click at [1197, 117] on button "Reload" at bounding box center [1199, 117] width 66 height 26
type input "15382"
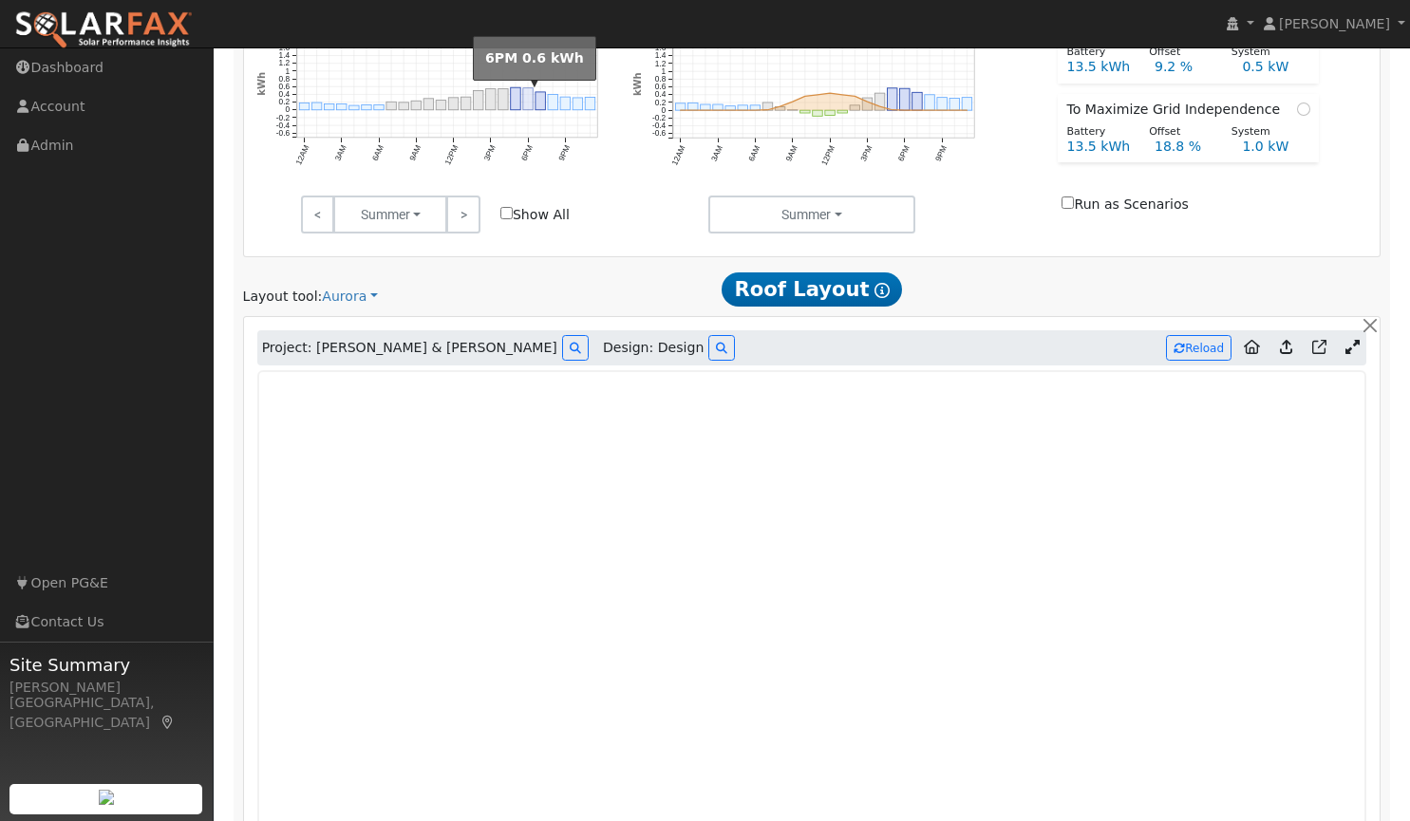
scroll to position [908, 0]
click at [630, 375] on iframe at bounding box center [812, 745] width 1110 height 747
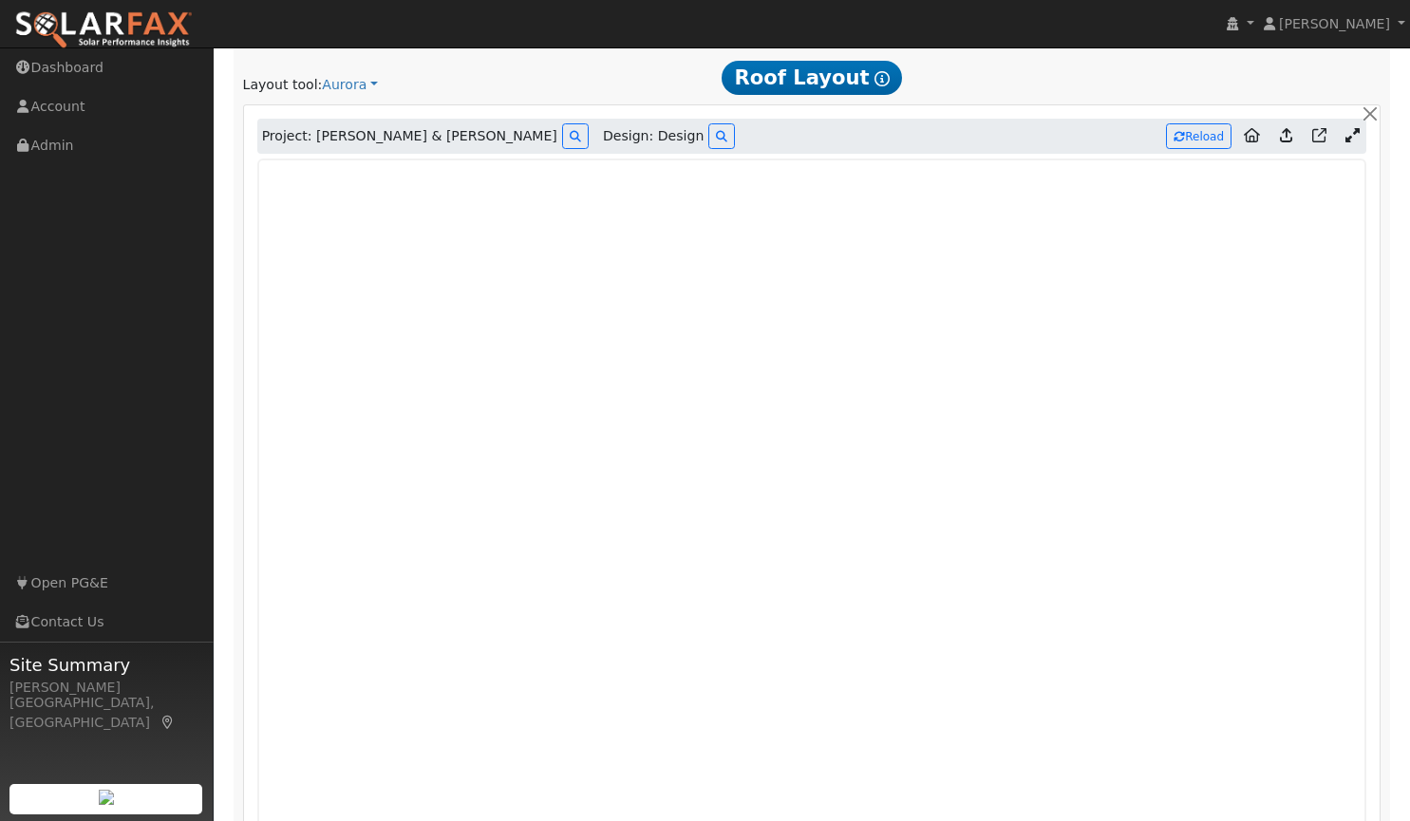
scroll to position [1120, 0]
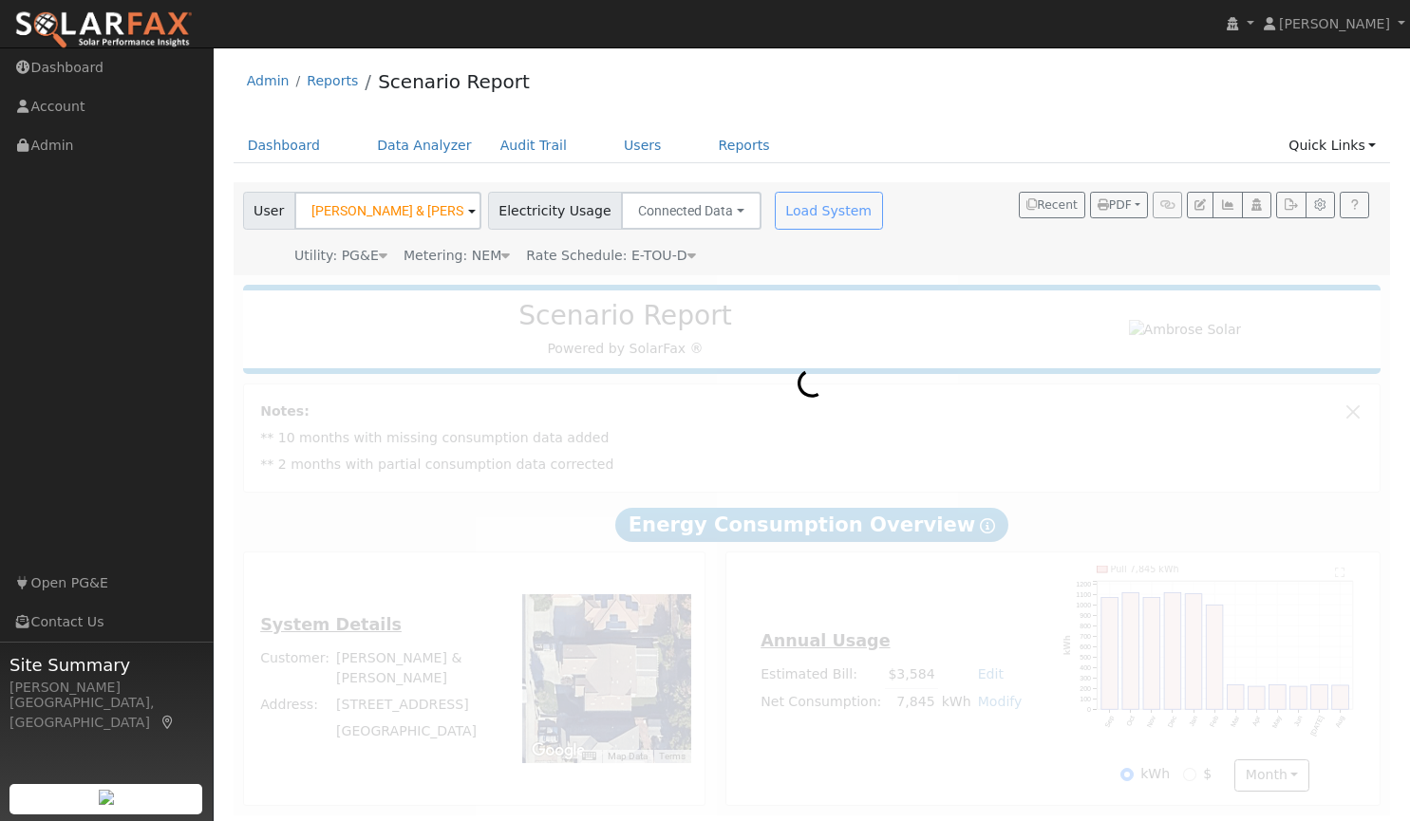
scroll to position [4, 0]
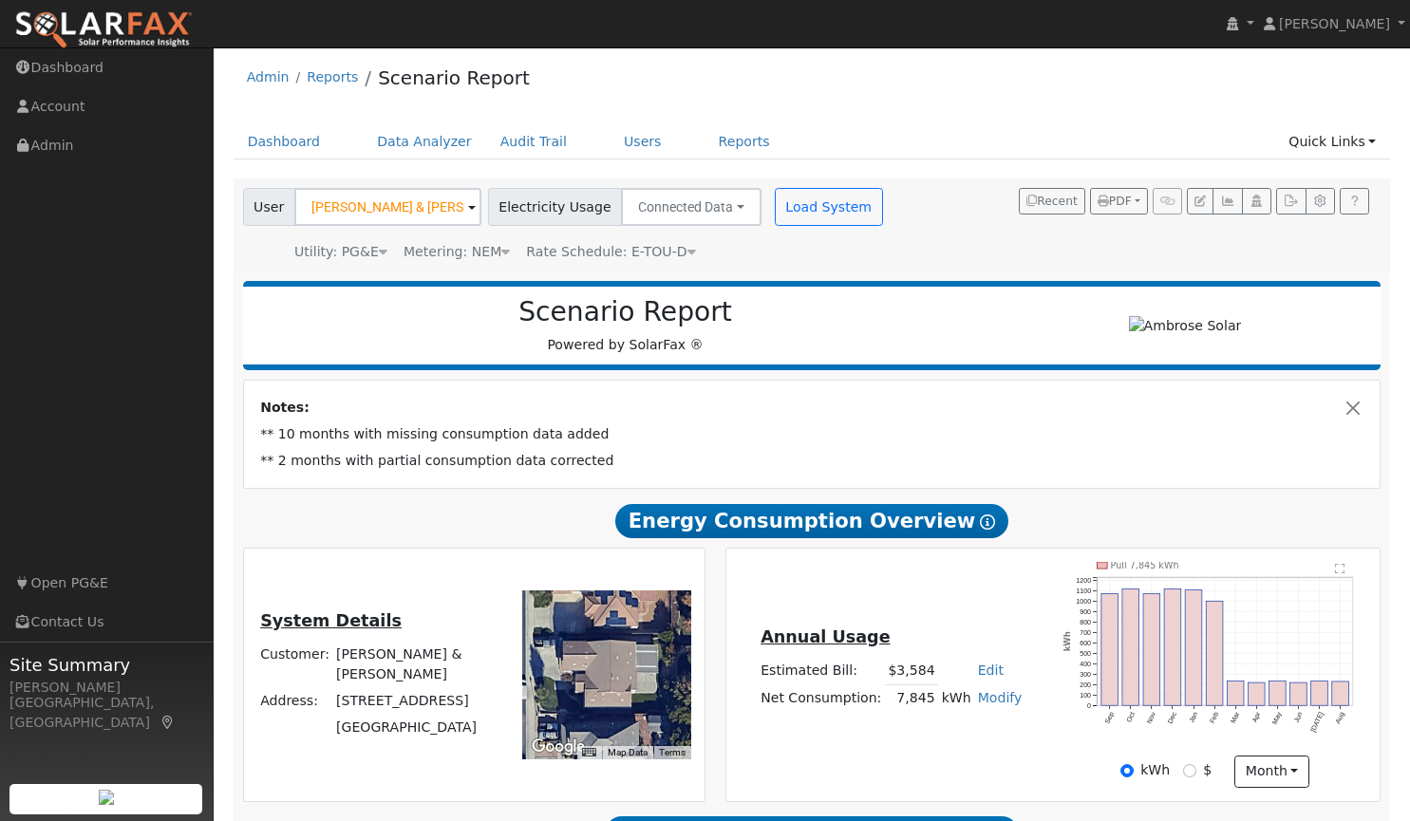
type input "15382"
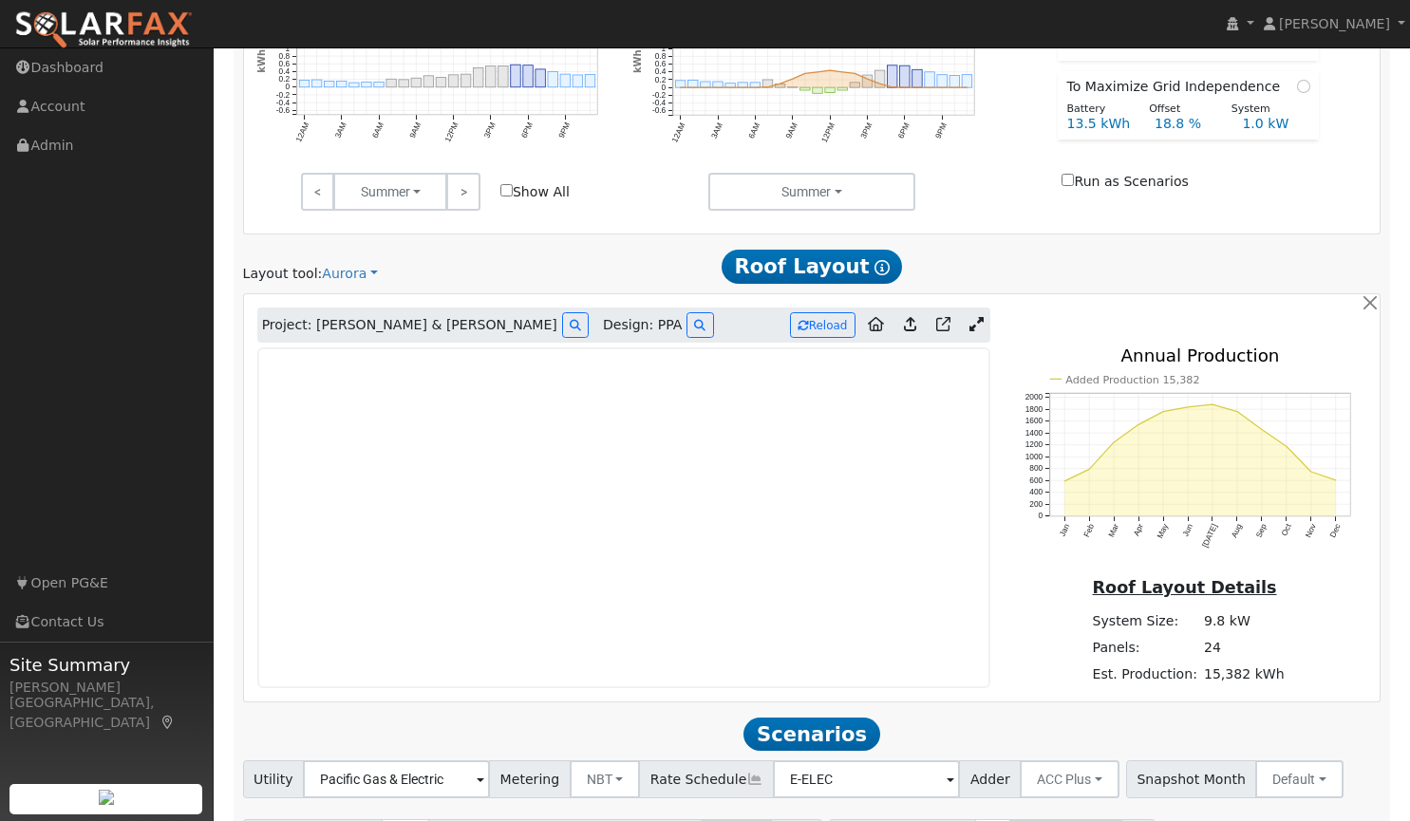
scroll to position [935, 0]
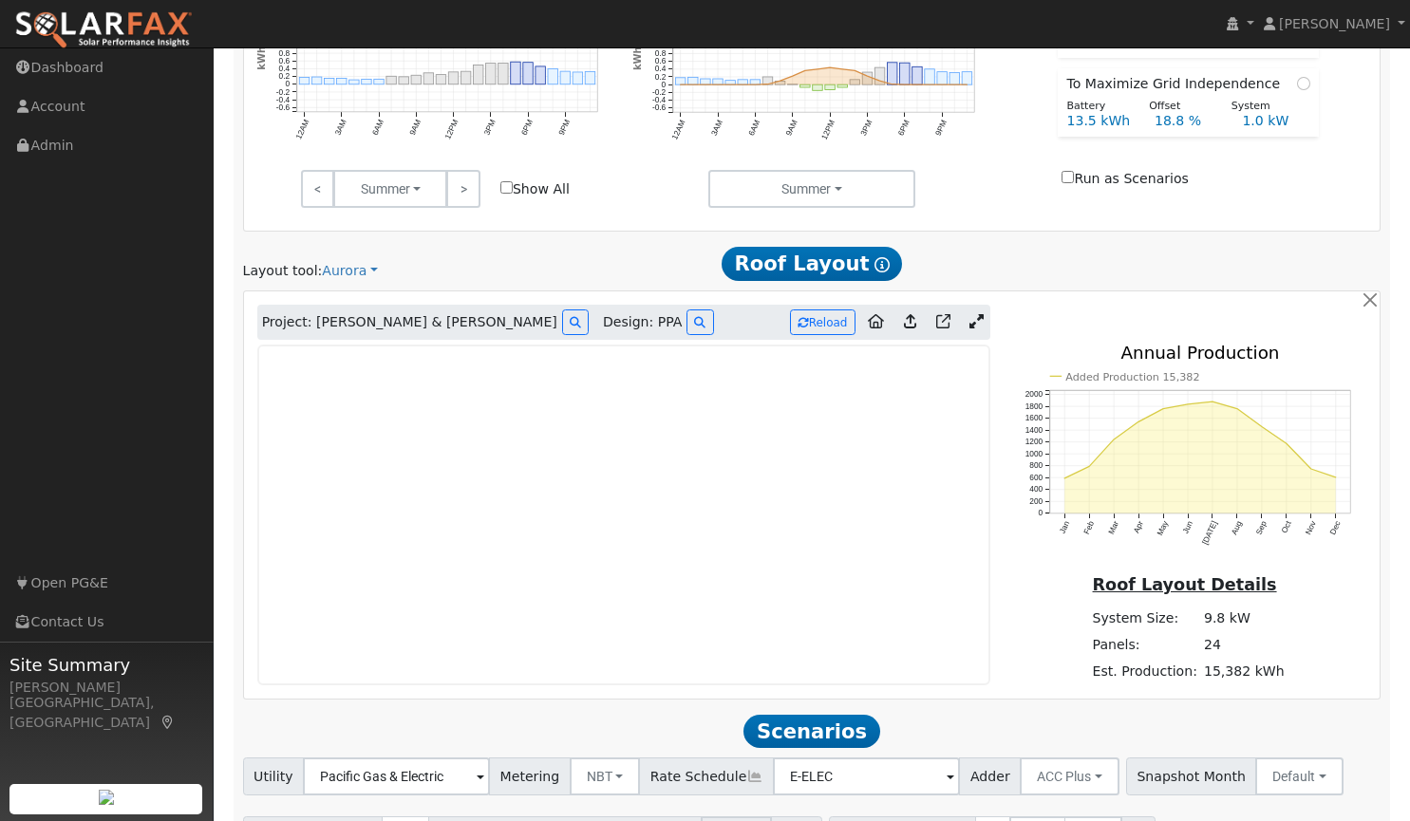
click at [974, 317] on link at bounding box center [977, 323] width 28 height 28
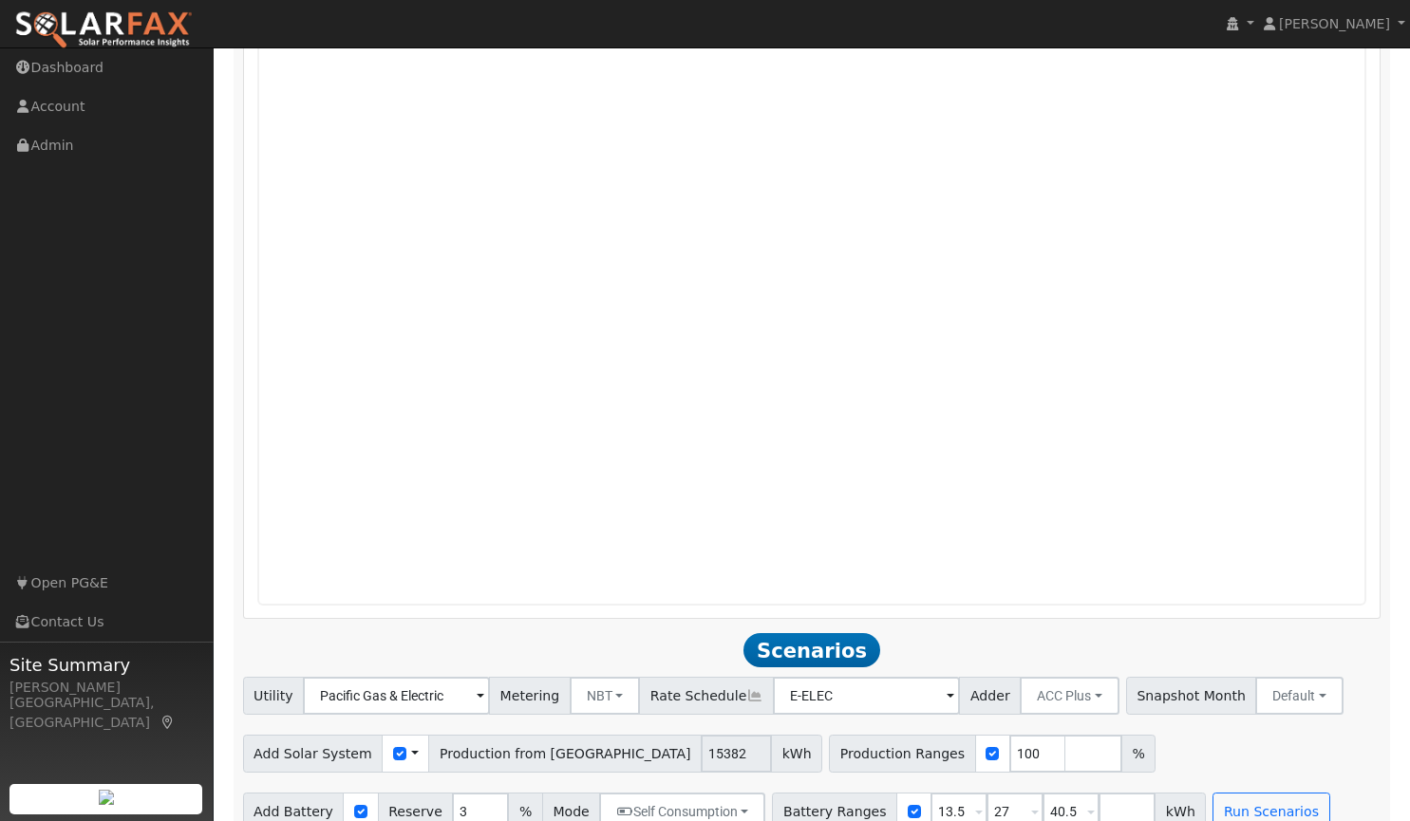
scroll to position [1423, 0]
